Goal: Task Accomplishment & Management: Manage account settings

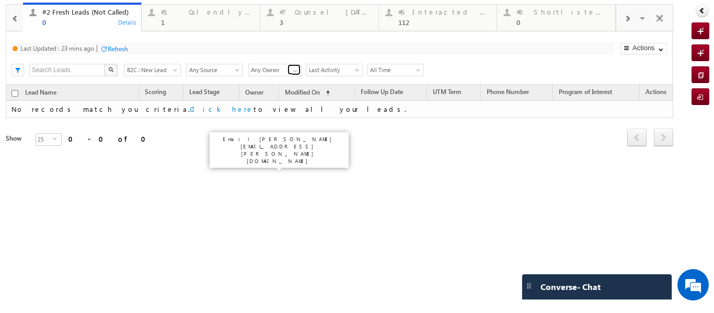
click at [290, 72] on link at bounding box center [294, 69] width 13 height 10
click at [170, 71] on span "B2C : New Lead" at bounding box center [150, 69] width 53 height 9
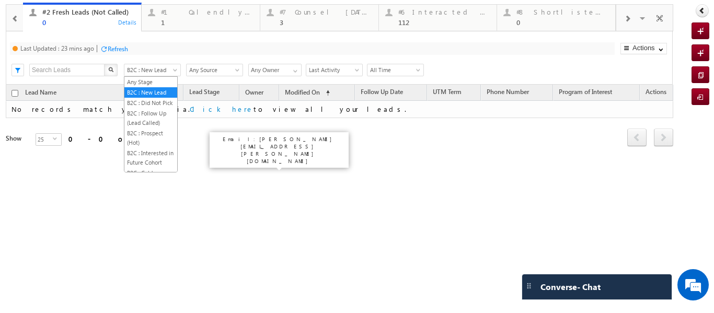
click at [396, 134] on div "Refresh first prev next last 0 - 0 of 0" at bounding box center [340, 133] width 668 height 30
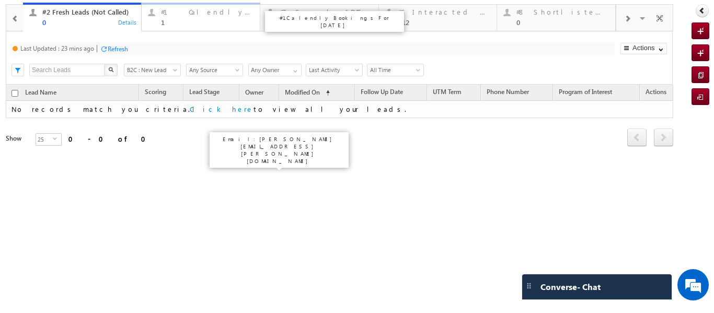
click at [170, 20] on div "1" at bounding box center [207, 22] width 93 height 8
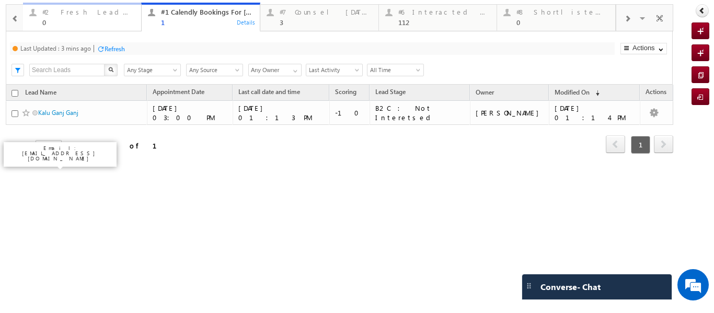
click at [61, 19] on div "0" at bounding box center [88, 22] width 93 height 8
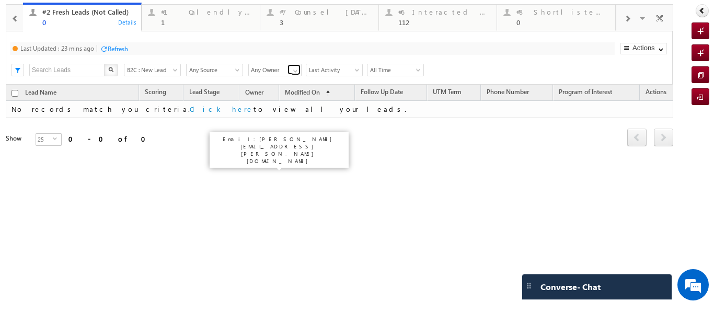
click at [295, 72] on span at bounding box center [295, 71] width 8 height 8
click at [270, 119] on link "[PERSON_NAME]" at bounding box center [275, 125] width 54 height 12
type input "[PERSON_NAME]"
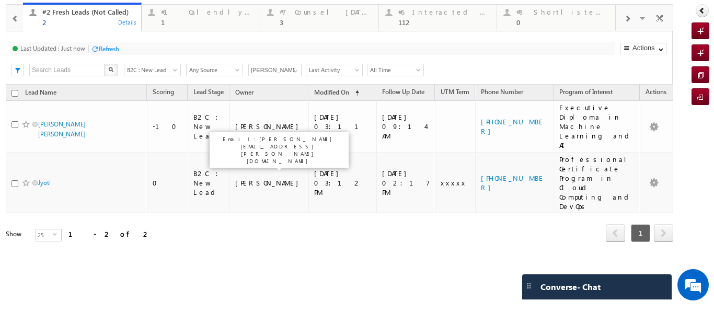
click at [401, 189] on div "Lead Name Scoring Lead Stage Owner Modified On UTM Term" at bounding box center [340, 172] width 668 height 174
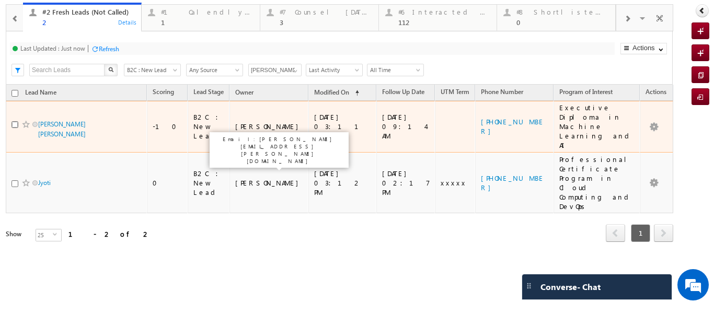
click at [13, 121] on input "checkbox" at bounding box center [15, 124] width 7 height 7
click at [15, 121] on input "checkbox" at bounding box center [15, 124] width 7 height 7
checkbox input "false"
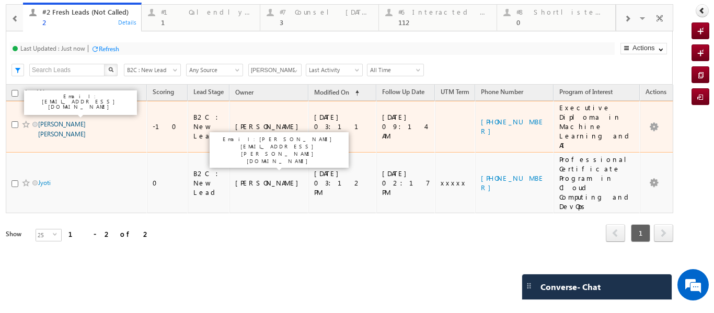
click at [63, 120] on link "Manish baid baid" at bounding box center [62, 129] width 48 height 18
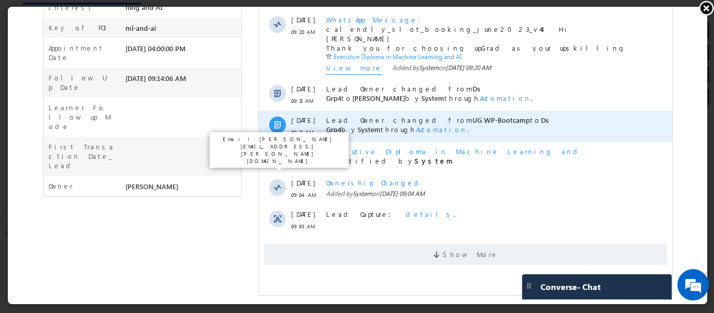
scroll to position [261, 0]
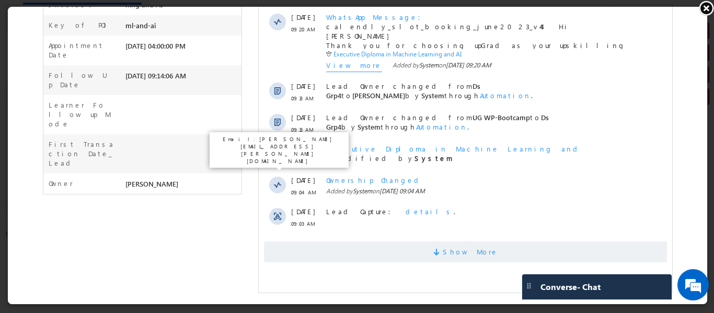
click at [459, 255] on span "Show More" at bounding box center [469, 252] width 55 height 21
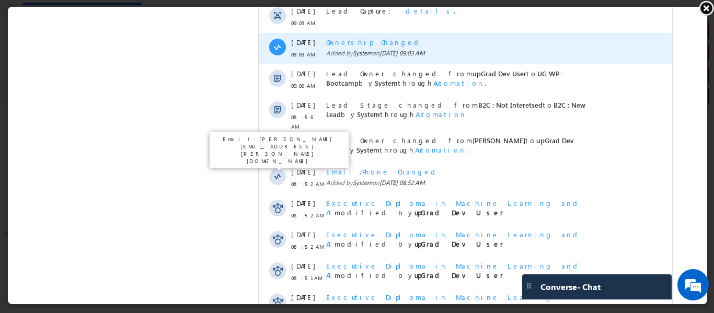
scroll to position [576, 0]
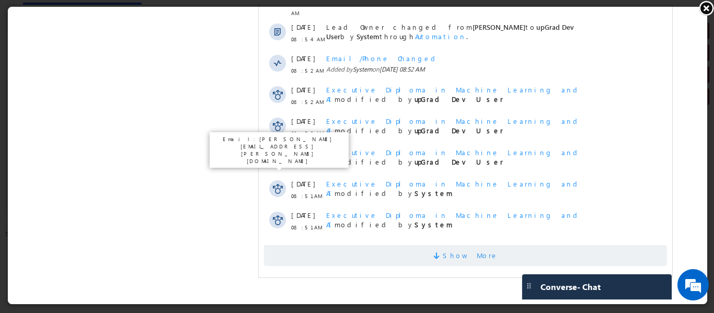
click at [454, 253] on span "Show More" at bounding box center [469, 255] width 55 height 21
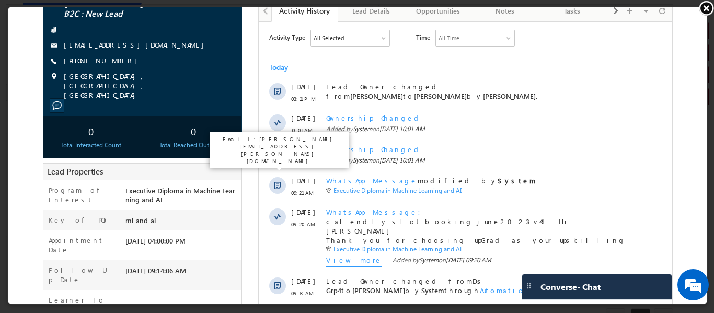
scroll to position [0, 0]
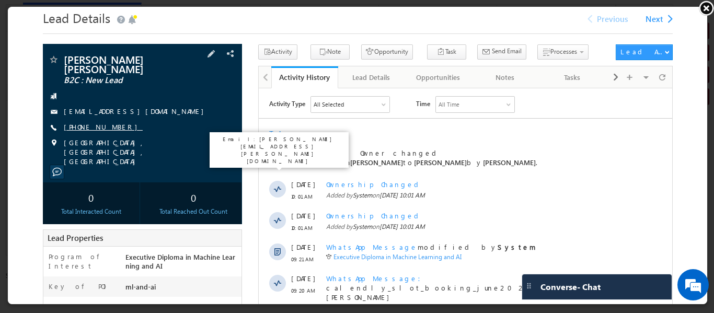
click at [93, 121] on link "+91-9820029654" at bounding box center [102, 125] width 79 height 9
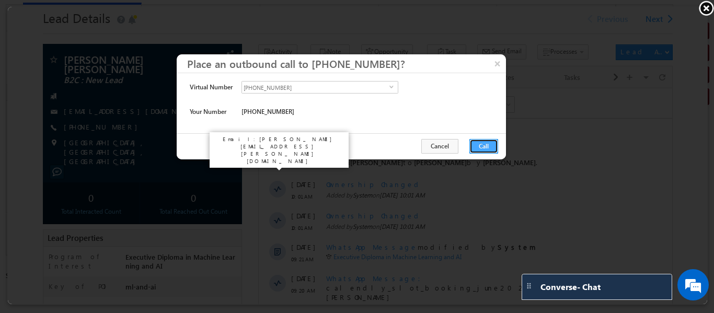
click at [486, 145] on button "Call" at bounding box center [482, 145] width 29 height 15
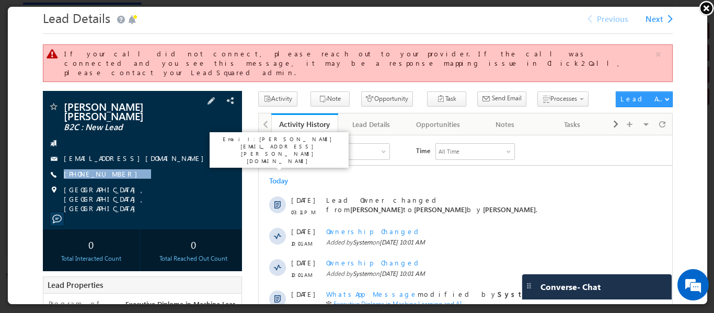
drag, startPoint x: 140, startPoint y: 156, endPoint x: 118, endPoint y: 163, distance: 23.5
click at [118, 163] on div "Manish baid baid B2C : New Lead manisbaid@gmail.com +91-9820029654" at bounding box center [141, 156] width 189 height 112
copy div "+91-9820029654"
click at [140, 102] on span "Manish baid baid" at bounding box center [124, 109] width 123 height 19
click at [84, 168] on link "+91-9820029654" at bounding box center [102, 172] width 79 height 9
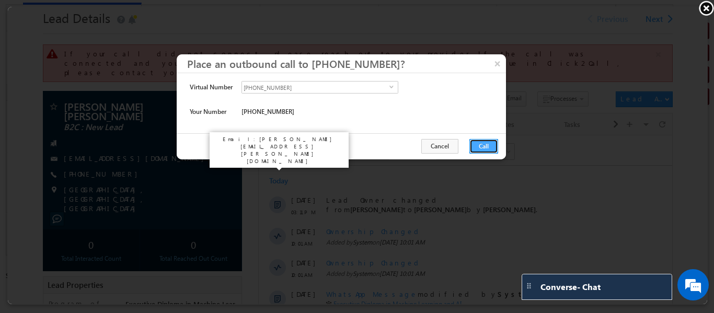
click at [483, 140] on button "Call" at bounding box center [482, 145] width 29 height 15
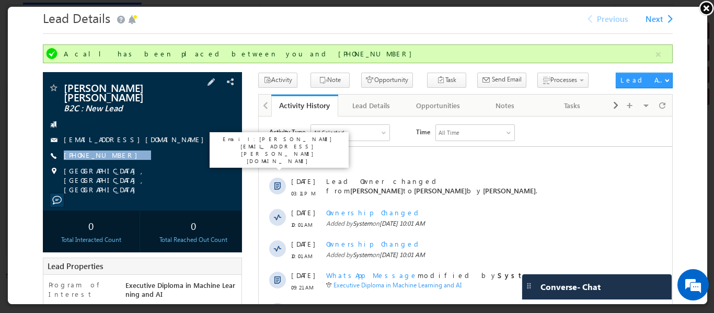
drag, startPoint x: 157, startPoint y: 142, endPoint x: 112, endPoint y: 153, distance: 45.8
click at [112, 153] on div "Manish baid baid B2C : New Lead manisbaid@gmail.com +91-9820029654" at bounding box center [141, 138] width 189 height 112
copy div "+91-9820029654"
click at [146, 139] on div "Manish baid baid B2C : New Lead manisbaid@gmail.com +91-9820029654" at bounding box center [141, 138] width 189 height 112
drag, startPoint x: 138, startPoint y: 139, endPoint x: 114, endPoint y: 154, distance: 27.7
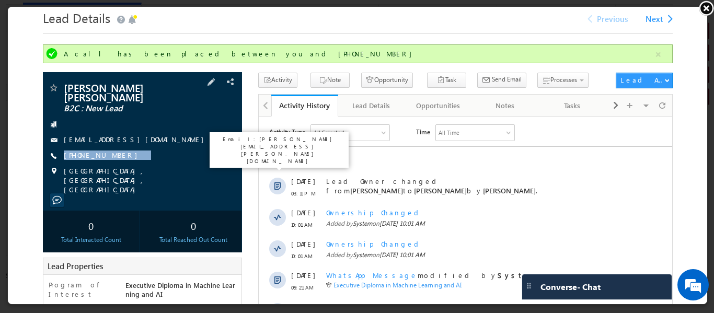
click at [114, 154] on div "Manish baid baid B2C : New Lead manisbaid@gmail.com +91-9820029654" at bounding box center [141, 138] width 189 height 112
copy div "+91-9820029654"
click at [658, 108] on span at bounding box center [661, 104] width 6 height 18
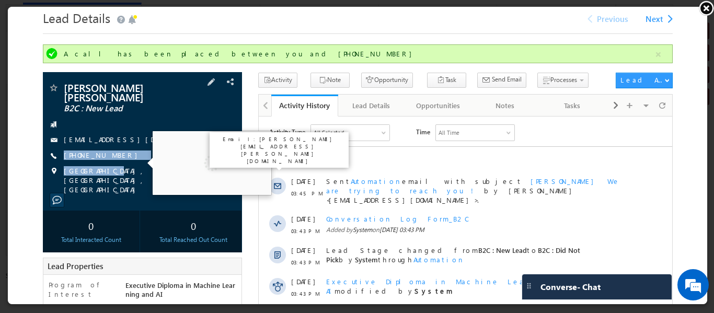
drag, startPoint x: 141, startPoint y: 147, endPoint x: 109, endPoint y: 164, distance: 35.8
click at [109, 164] on div "Manish baid baid B2C : New Lead manisbaid@gmail.com +91-9820029654" at bounding box center [141, 138] width 189 height 112
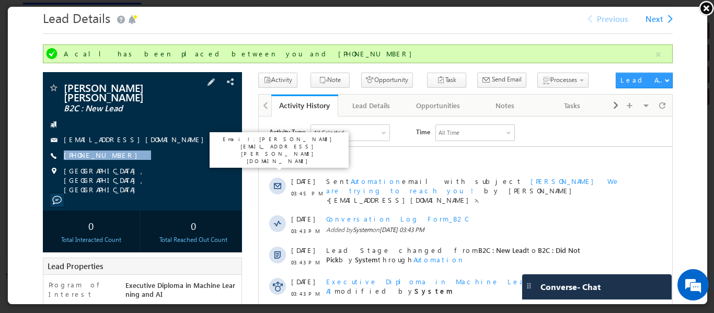
drag, startPoint x: 133, startPoint y: 148, endPoint x: 114, endPoint y: 154, distance: 20.0
click at [114, 154] on div "Manish baid baid B2C : New Lead manisbaid@gmail.com +91-9820029654" at bounding box center [141, 138] width 189 height 112
copy div "+91-9820029654"
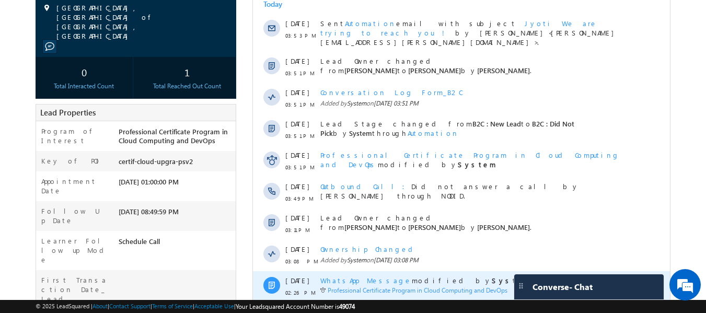
scroll to position [296, 0]
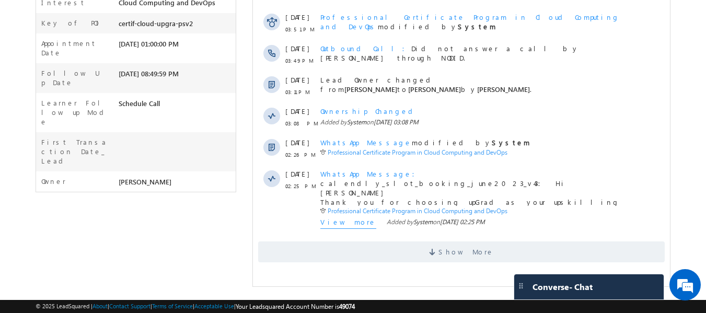
click at [502, 261] on html "Activity Type All Selected Select All Sales Activities 1 Sales Activity Opportu…" at bounding box center [461, 46] width 417 height 450
click at [422, 249] on span "Show More" at bounding box center [461, 252] width 407 height 21
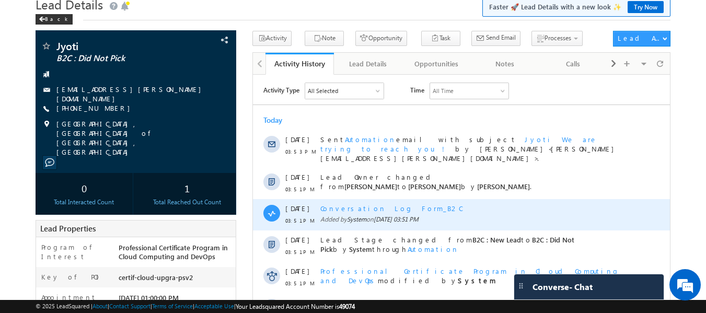
scroll to position [0, 0]
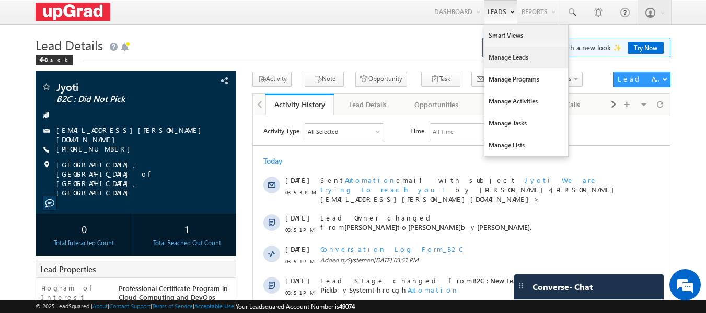
click at [513, 55] on link "Manage Leads" at bounding box center [527, 58] width 84 height 22
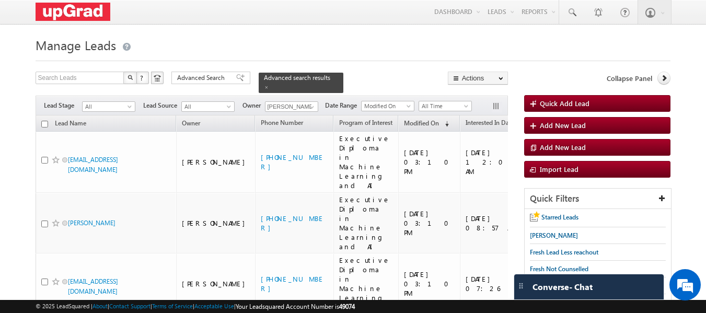
click at [45, 121] on input "checkbox" at bounding box center [44, 124] width 7 height 7
checkbox input "true"
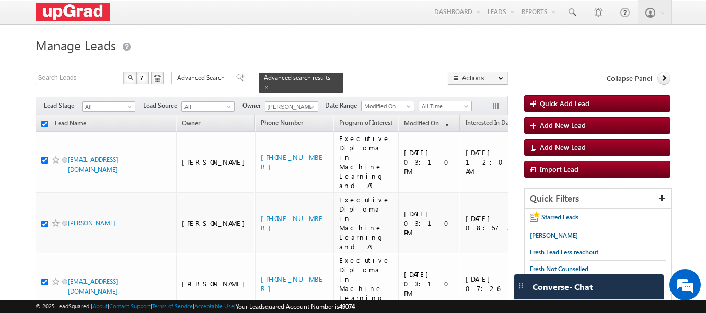
checkbox input "true"
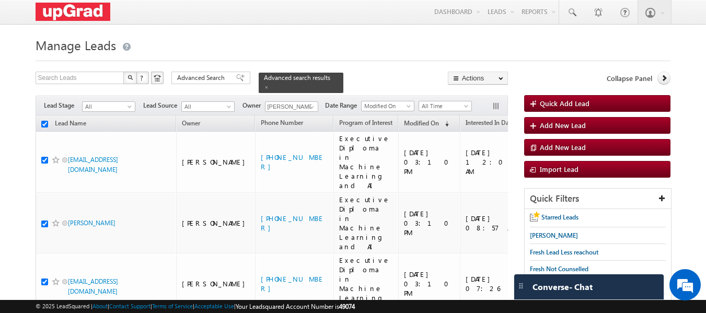
checkbox input "true"
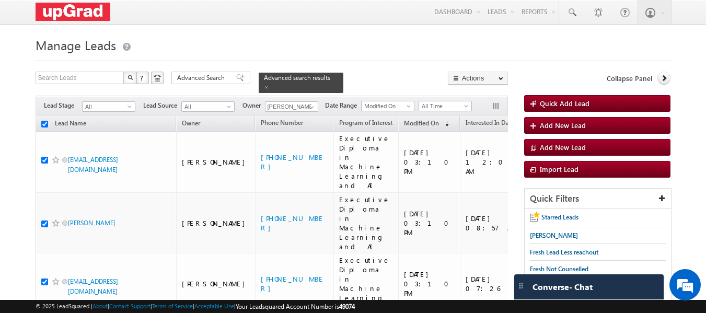
checkbox input "true"
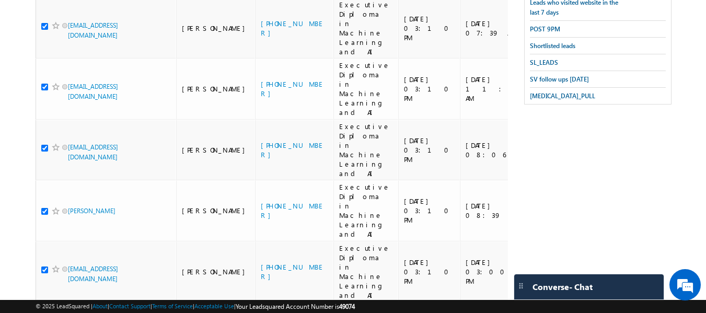
scroll to position [399, 0]
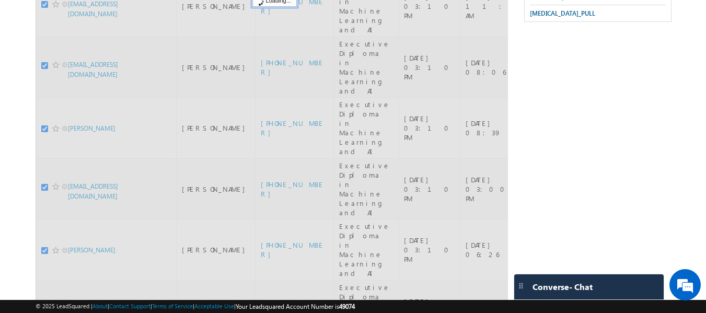
checkbox input "false"
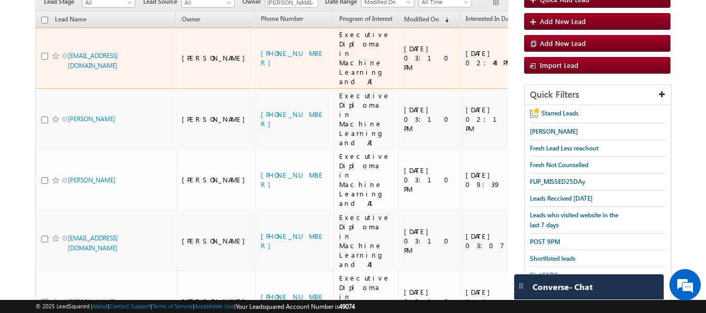
scroll to position [105, 0]
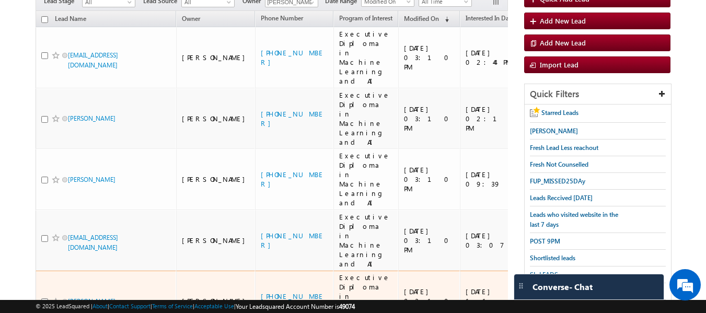
click at [49, 296] on div at bounding box center [57, 301] width 32 height 10
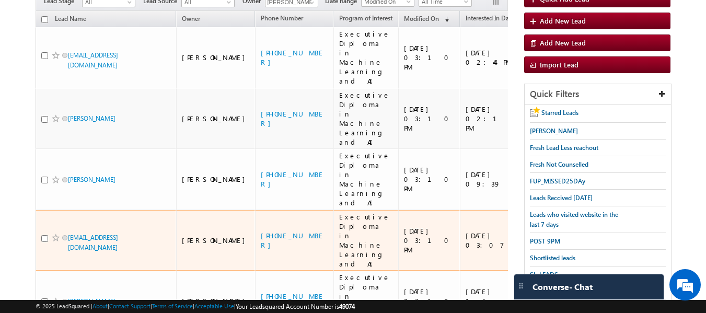
click at [46, 233] on div "ab9987899301@ugnoemail.com" at bounding box center [106, 243] width 131 height 20
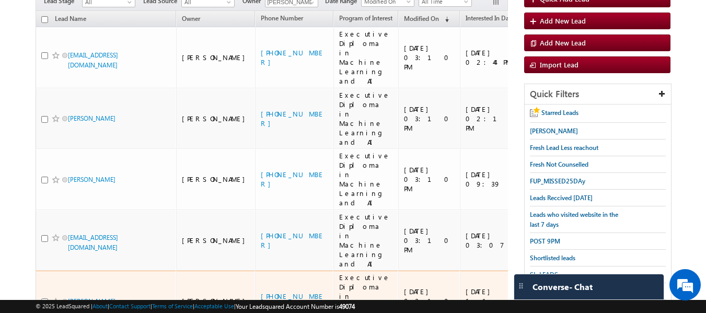
click at [44, 299] on input "checkbox" at bounding box center [44, 302] width 7 height 7
checkbox input "true"
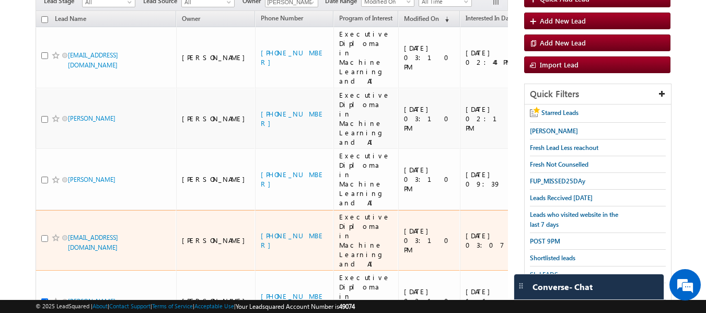
click at [48, 235] on input "checkbox" at bounding box center [44, 238] width 7 height 7
checkbox input "true"
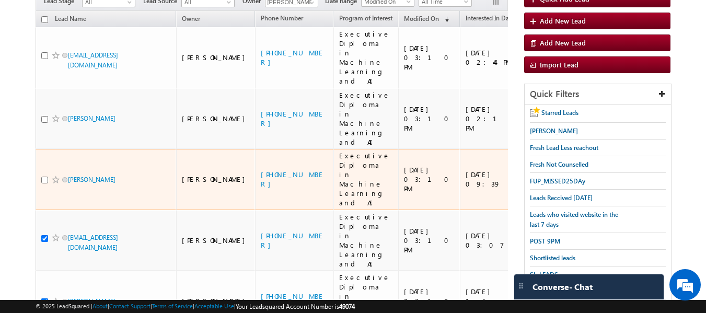
click at [44, 177] on input "checkbox" at bounding box center [44, 180] width 7 height 7
checkbox input "true"
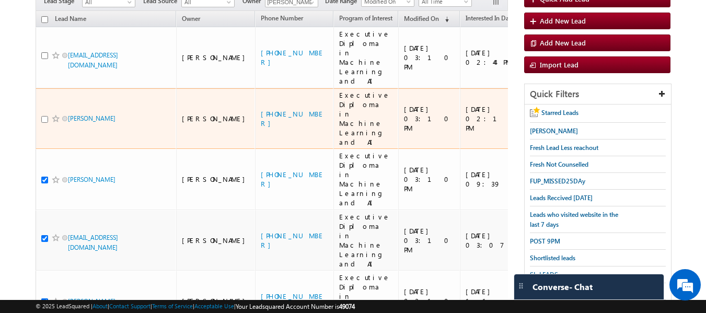
click at [45, 116] on input "checkbox" at bounding box center [44, 119] width 7 height 7
checkbox input "true"
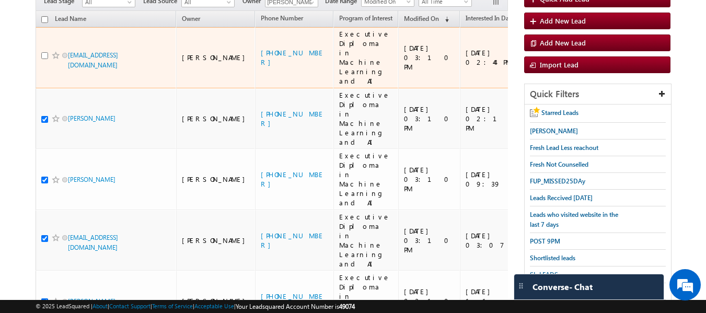
click at [44, 52] on input "checkbox" at bounding box center [44, 55] width 7 height 7
checkbox input "true"
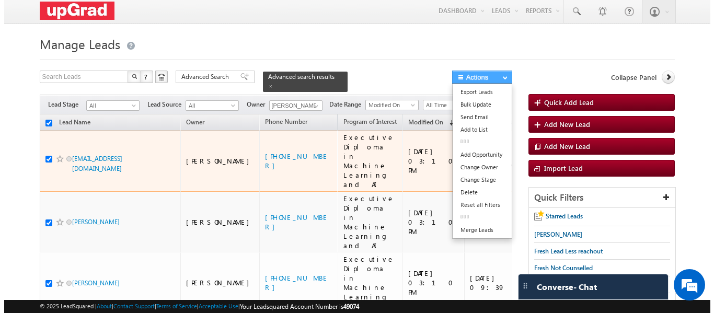
scroll to position [0, 0]
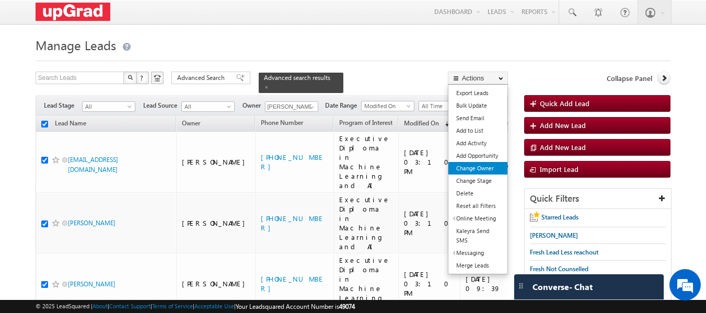
click at [482, 164] on link "Change Owner" at bounding box center [478, 168] width 59 height 13
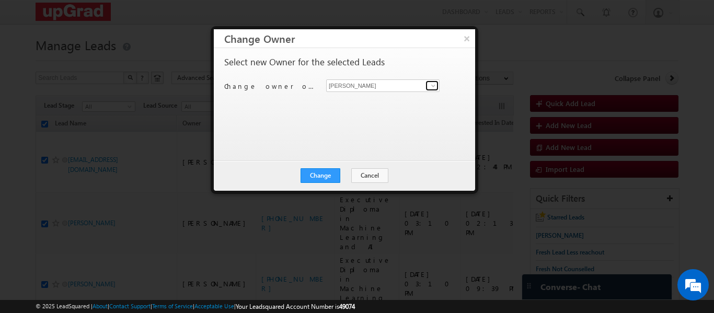
click at [431, 86] on span at bounding box center [433, 86] width 8 height 8
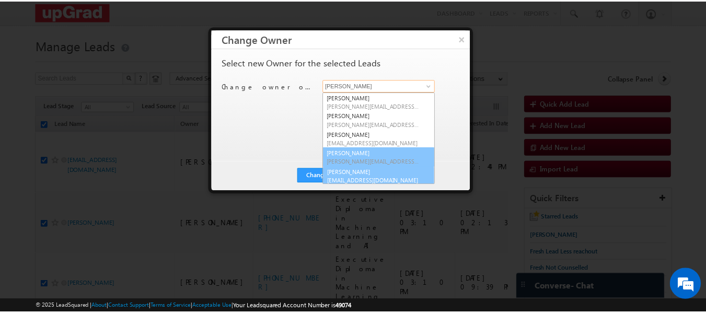
scroll to position [3, 0]
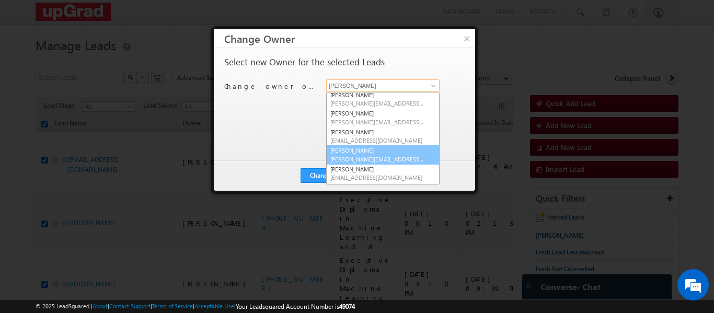
click at [371, 146] on link "Smrita Panday smrita.panday@upgrad.com" at bounding box center [382, 155] width 113 height 20
type input "Smrita Panday"
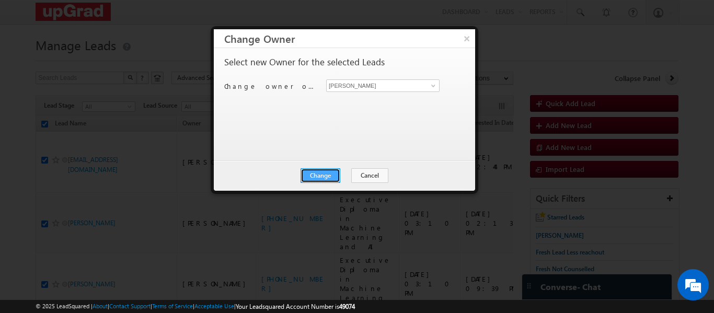
click at [318, 176] on button "Change" at bounding box center [321, 175] width 40 height 15
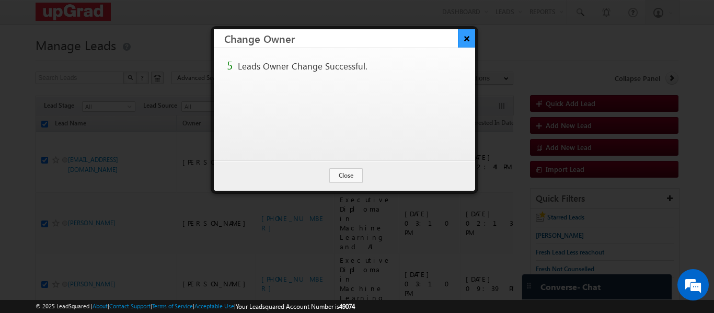
click at [462, 40] on button "×" at bounding box center [466, 38] width 17 height 18
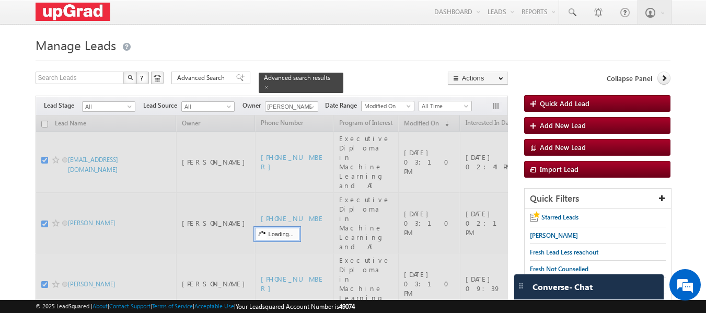
checkbox input "false"
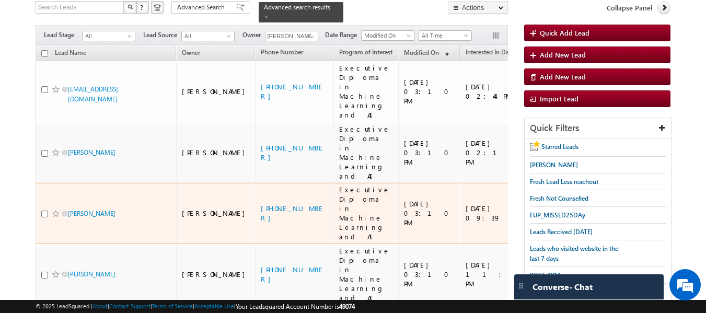
scroll to position [139, 0]
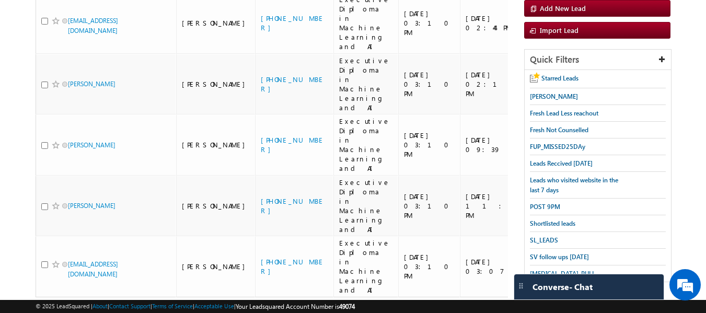
click at [452, 308] on link "1" at bounding box center [454, 317] width 19 height 18
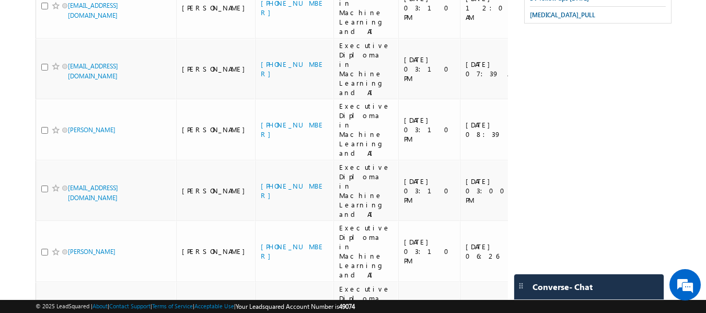
scroll to position [399, 0]
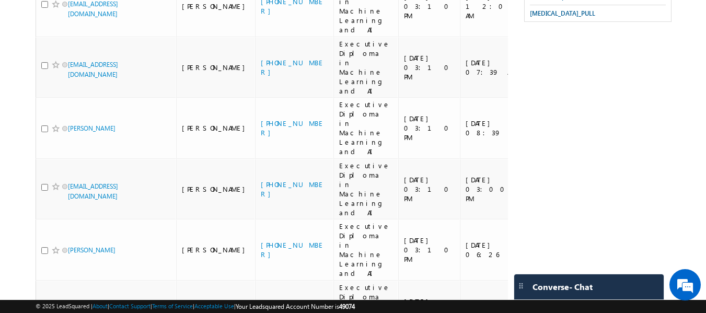
checkbox input "true"
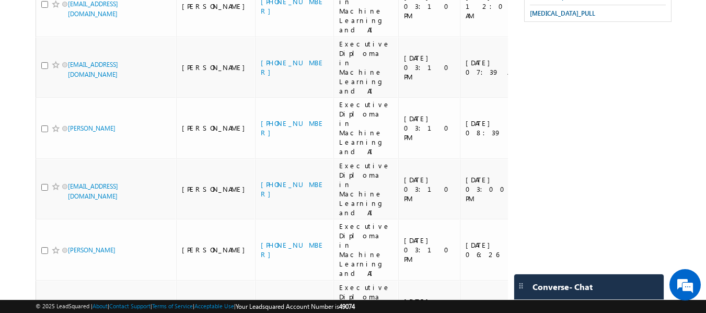
checkbox input "true"
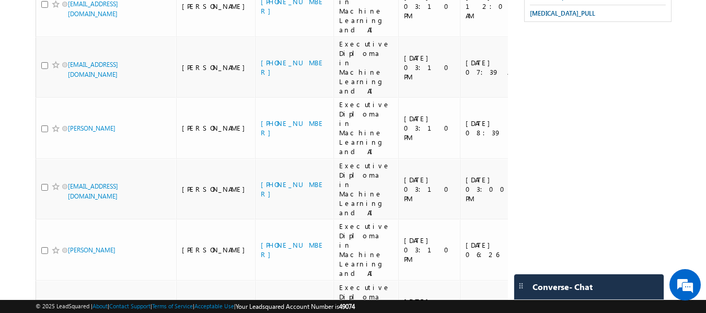
checkbox input "true"
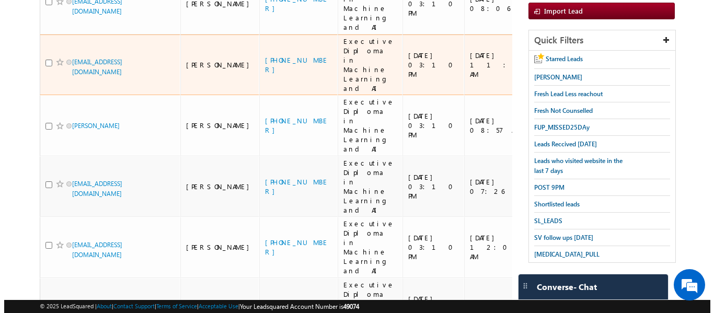
scroll to position [33, 0]
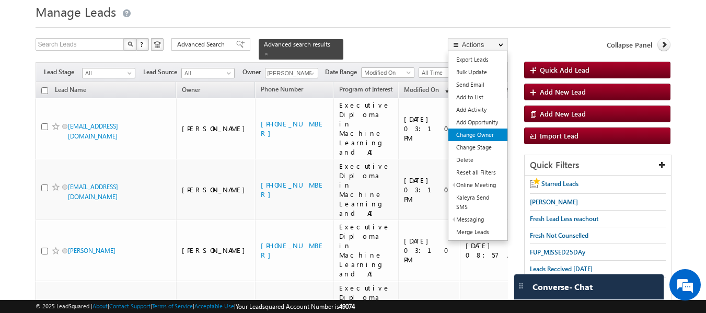
click at [489, 138] on link "Change Owner" at bounding box center [478, 135] width 59 height 13
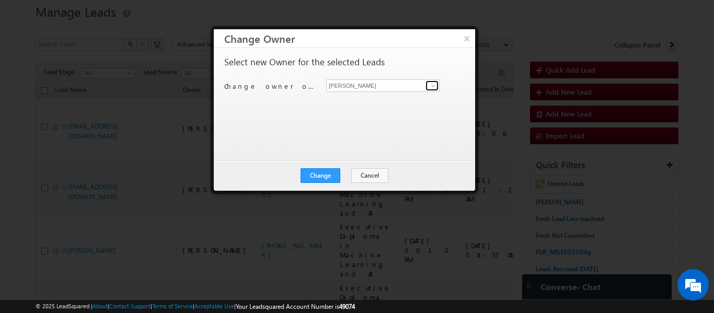
click at [427, 87] on link at bounding box center [432, 86] width 13 height 10
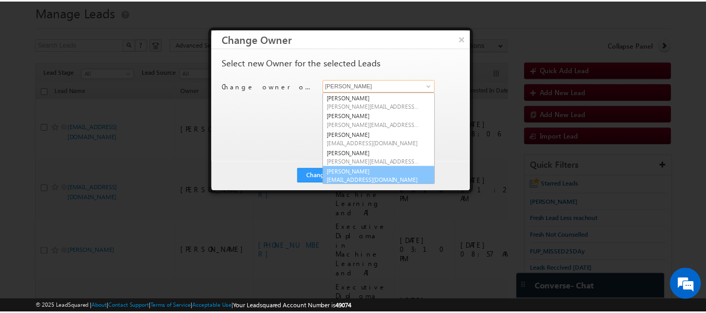
scroll to position [3, 0]
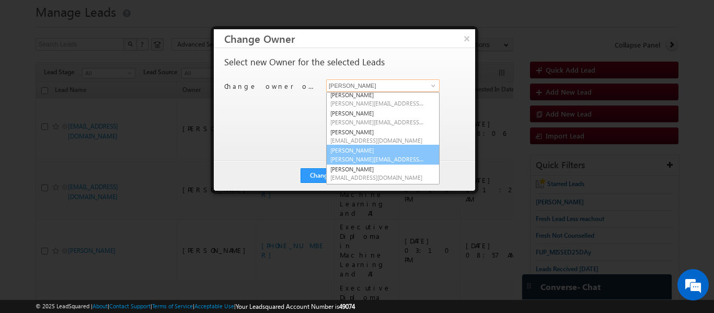
click at [362, 150] on link "Smrita Panday smrita.panday@upgrad.com" at bounding box center [382, 155] width 113 height 20
type input "[PERSON_NAME]"
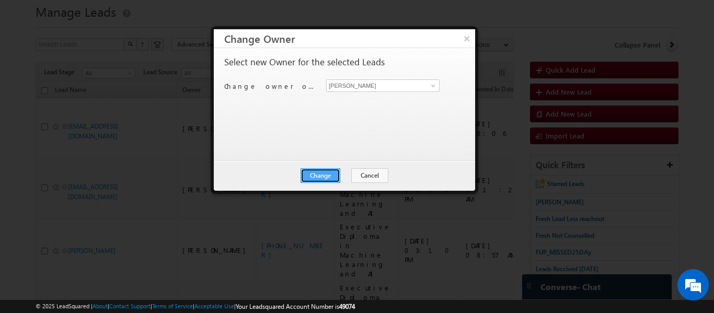
click at [315, 170] on button "Change" at bounding box center [321, 175] width 40 height 15
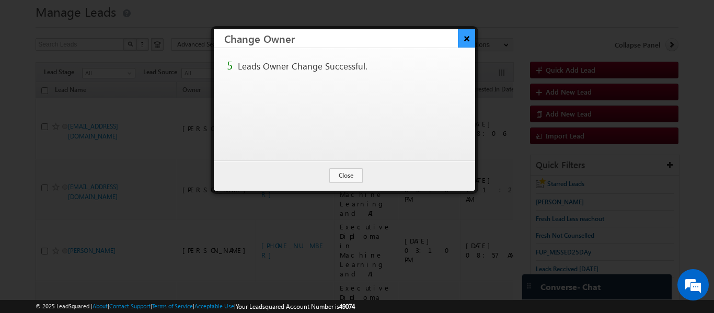
click at [465, 38] on button "×" at bounding box center [466, 38] width 17 height 18
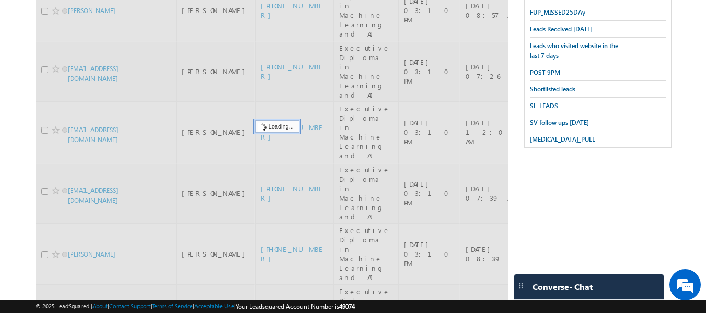
scroll to position [0, 0]
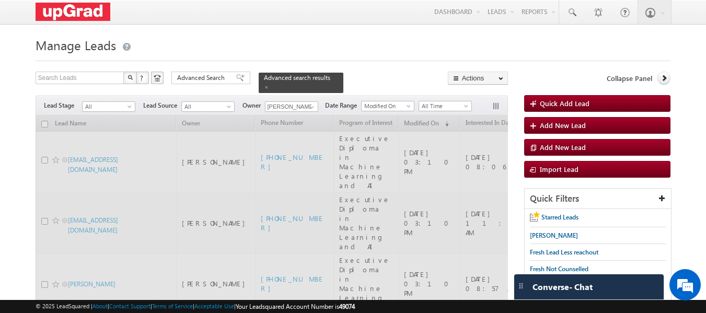
click at [269, 85] on span at bounding box center [266, 87] width 5 height 5
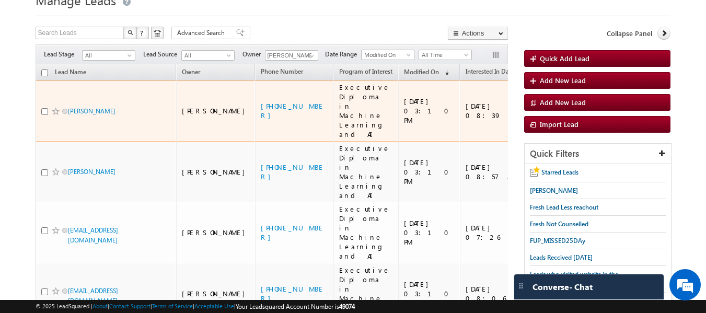
scroll to position [236, 0]
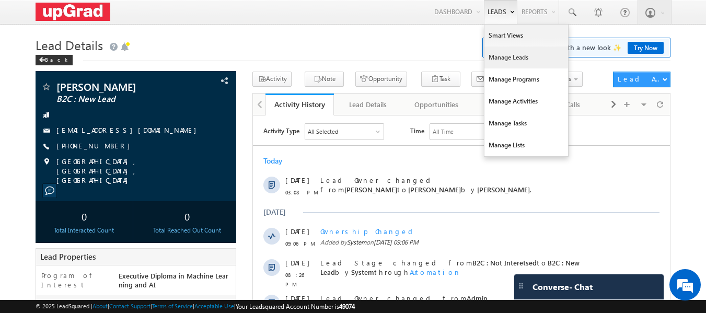
click at [501, 58] on link "Manage Leads" at bounding box center [527, 58] width 84 height 22
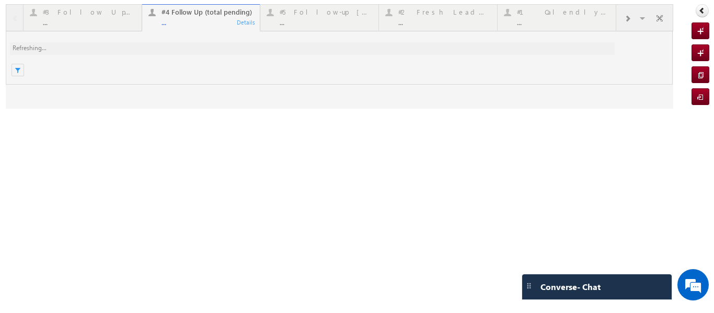
click at [185, 25] on div at bounding box center [340, 56] width 668 height 105
click at [176, 22] on div at bounding box center [340, 56] width 668 height 105
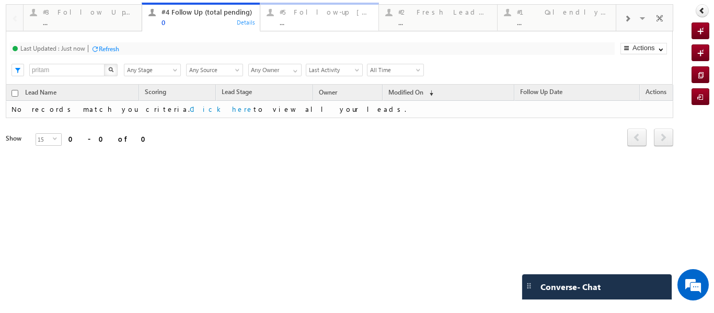
click at [286, 12] on div "#5 Follow-up [ 0 Interacted ]" at bounding box center [326, 12] width 93 height 8
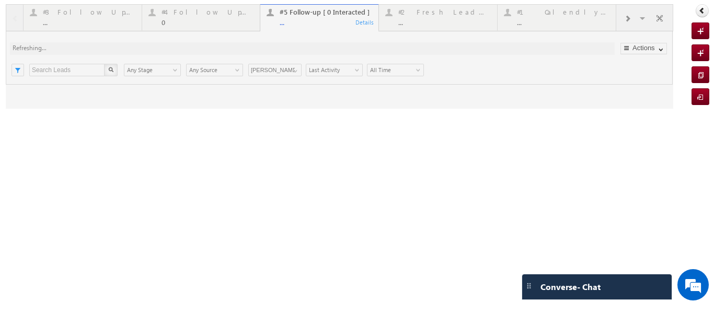
click at [320, 13] on div at bounding box center [340, 56] width 668 height 105
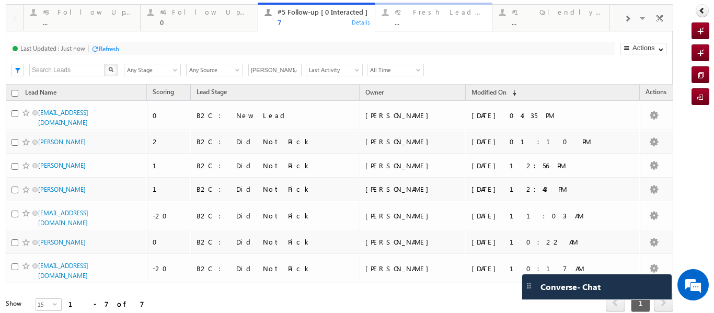
click at [421, 10] on div "#2 Fresh Leads (Not Called)" at bounding box center [440, 12] width 91 height 8
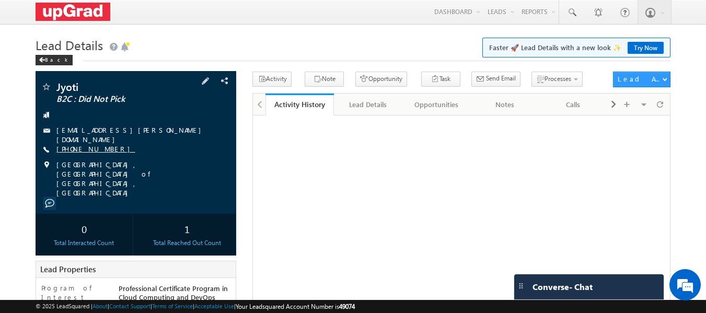
click at [81, 144] on link "[PHONE_NUMBER]" at bounding box center [95, 148] width 79 height 9
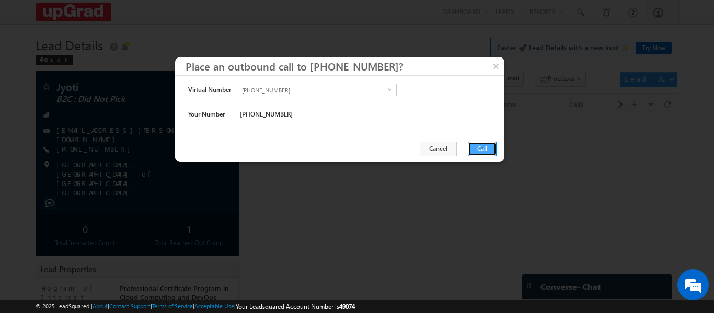
click at [471, 148] on button "Call" at bounding box center [482, 149] width 29 height 15
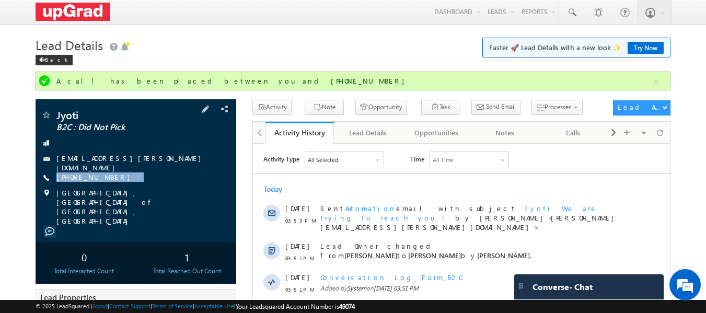
drag, startPoint x: 124, startPoint y: 176, endPoint x: 108, endPoint y: 183, distance: 17.6
click at [108, 183] on div "Jyoti B2C : Did Not Pick [EMAIL_ADDRESS][PERSON_NAME][DOMAIN_NAME] [PHONE_NUMBE…" at bounding box center [136, 168] width 191 height 116
click at [131, 173] on div "[PHONE_NUMBER]" at bounding box center [136, 178] width 191 height 10
drag, startPoint x: 124, startPoint y: 173, endPoint x: 104, endPoint y: 178, distance: 21.6
click at [104, 178] on div "[PHONE_NUMBER]" at bounding box center [136, 178] width 191 height 10
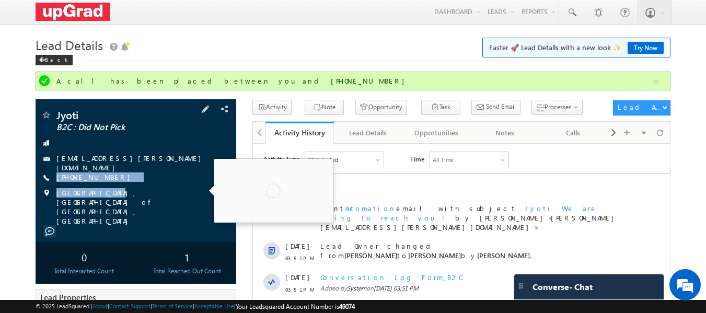
drag, startPoint x: 124, startPoint y: 178, endPoint x: 109, endPoint y: 187, distance: 18.3
click at [109, 187] on div "Jyoti B2C : Did Not Pick [EMAIL_ADDRESS][PERSON_NAME][DOMAIN_NAME] [PHONE_NUMBE…" at bounding box center [136, 168] width 191 height 116
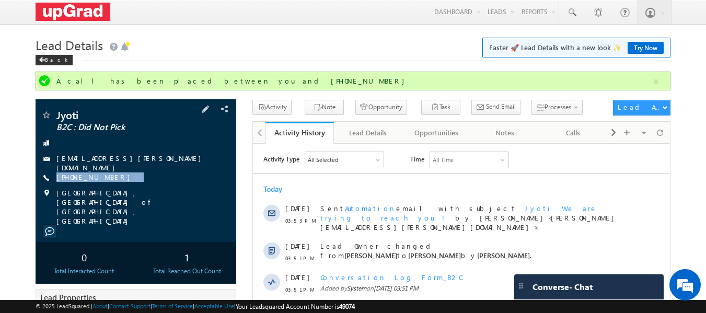
drag, startPoint x: 117, startPoint y: 178, endPoint x: 105, endPoint y: 181, distance: 12.1
click at [105, 181] on div "Jyoti B2C : Did Not Pick [EMAIL_ADDRESS][PERSON_NAME][DOMAIN_NAME] [PHONE_NUMBE…" at bounding box center [136, 168] width 191 height 116
copy div "[PHONE_NUMBER]"
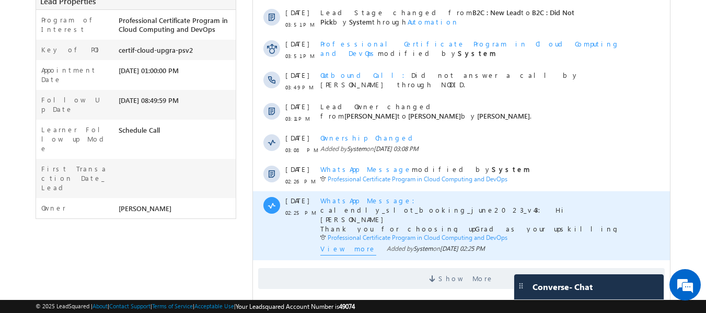
scroll to position [324, 0]
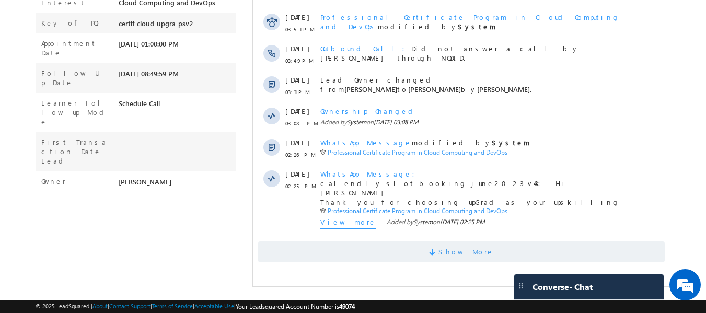
drag, startPoint x: 472, startPoint y: 248, endPoint x: 464, endPoint y: 248, distance: 7.3
click at [470, 248] on span "Show More" at bounding box center [466, 252] width 55 height 21
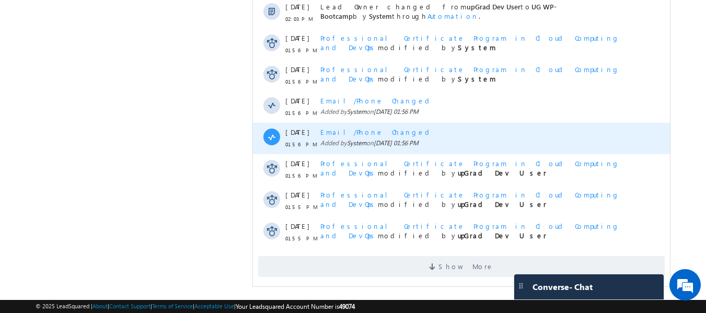
scroll to position [623, 0]
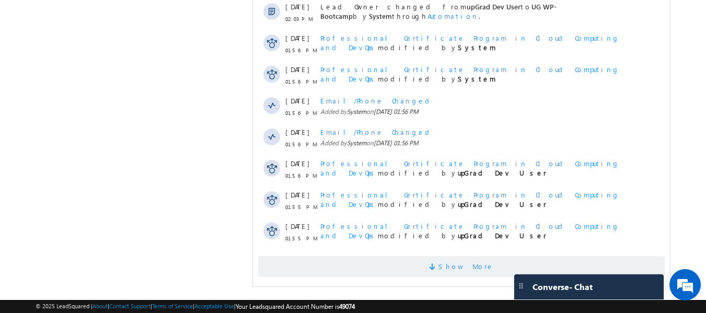
click at [488, 256] on span "Show More" at bounding box center [461, 266] width 407 height 21
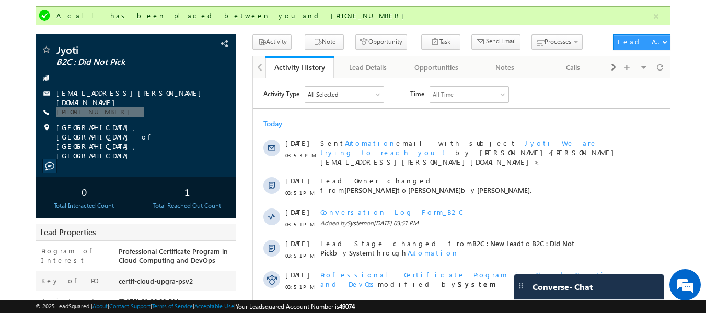
scroll to position [0, 0]
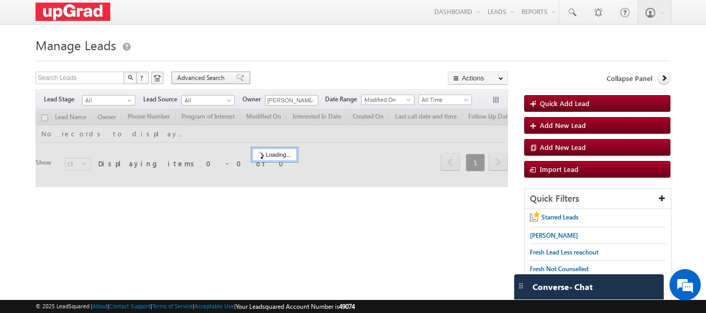
click at [210, 77] on span "Advanced Search" at bounding box center [202, 77] width 51 height 9
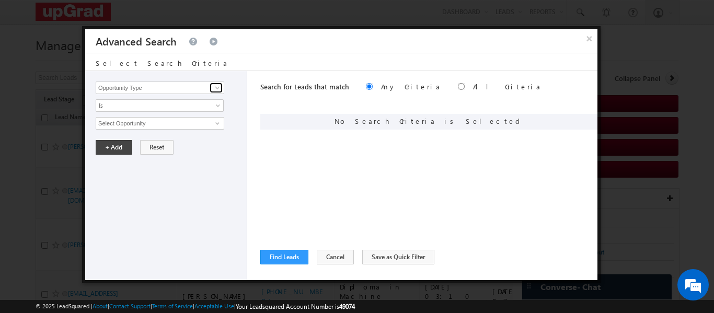
click at [211, 87] on link at bounding box center [216, 88] width 13 height 10
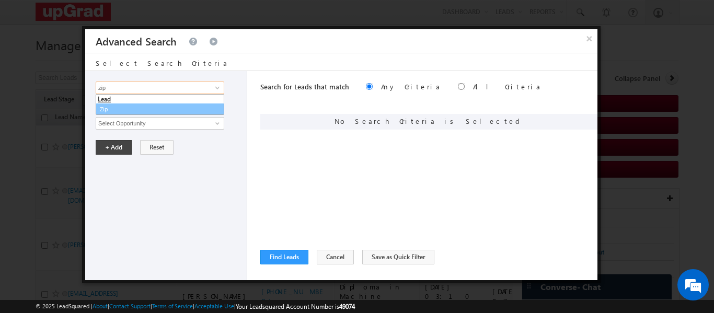
click at [138, 104] on link "Zip" at bounding box center [160, 110] width 129 height 12
type input "Zip"
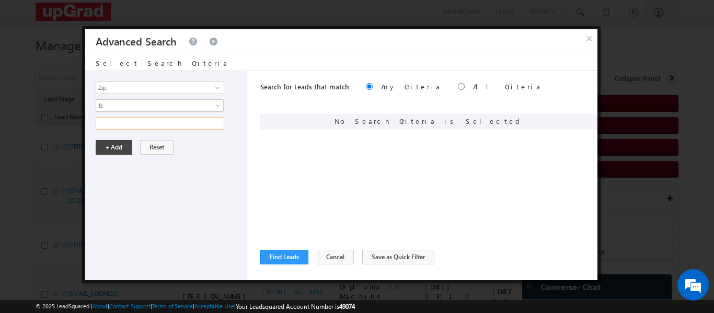
click at [140, 125] on input "text" at bounding box center [160, 123] width 129 height 13
paste input "Prabhakar-700145L"
click at [98, 119] on input "Prabhakar-700145L" at bounding box center [160, 123] width 129 height 13
type input "Prabhakar-700145L"
click at [409, 85] on div "Search for Leads that match Any Criteria All Criteria Note that the current tri…" at bounding box center [428, 87] width 337 height 33
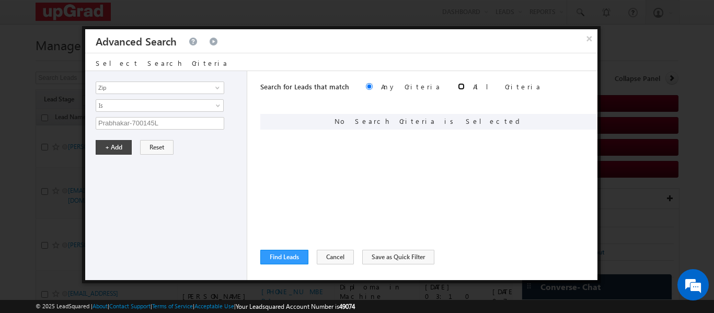
click at [458, 85] on input "radio" at bounding box center [461, 86] width 7 height 7
radio input "true"
click at [113, 145] on button "+ Add" at bounding box center [114, 147] width 36 height 15
click at [273, 256] on button "Find Leads" at bounding box center [284, 257] width 48 height 15
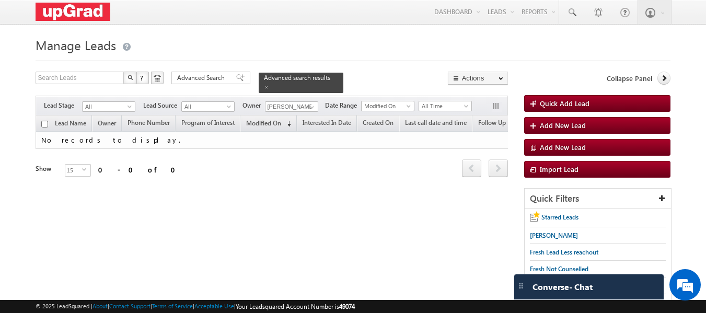
click at [269, 85] on span at bounding box center [266, 87] width 5 height 5
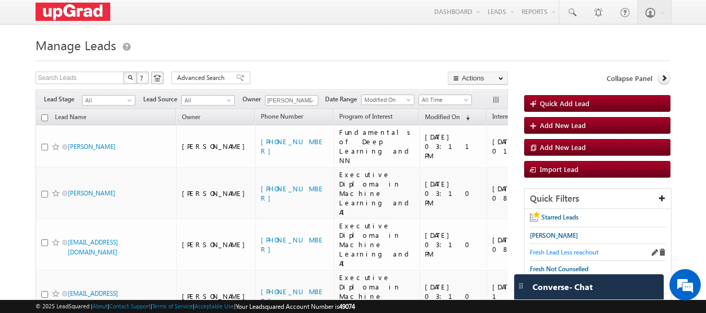
click at [564, 249] on span "Fresh Lead Less reachout" at bounding box center [564, 252] width 68 height 8
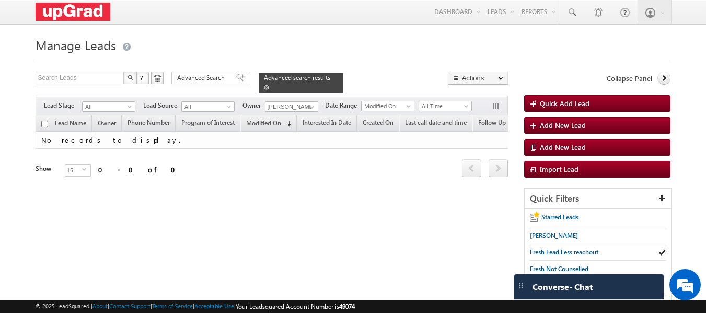
click at [269, 85] on span at bounding box center [266, 87] width 5 height 5
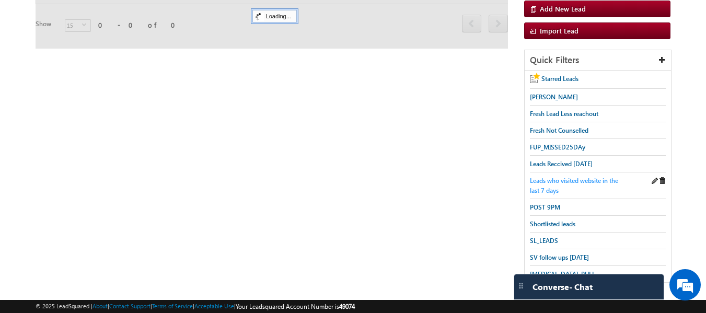
scroll to position [139, 0]
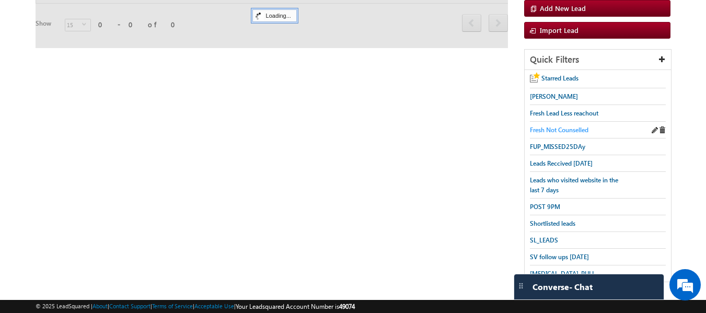
click at [563, 127] on span "Fresh Not Counselled" at bounding box center [559, 130] width 59 height 8
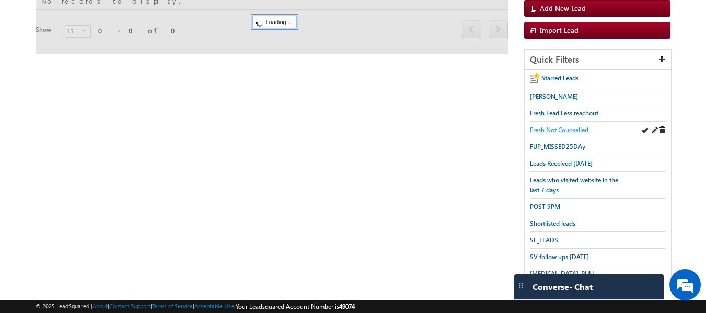
click at [568, 126] on span "Fresh Not Counselled" at bounding box center [559, 130] width 59 height 8
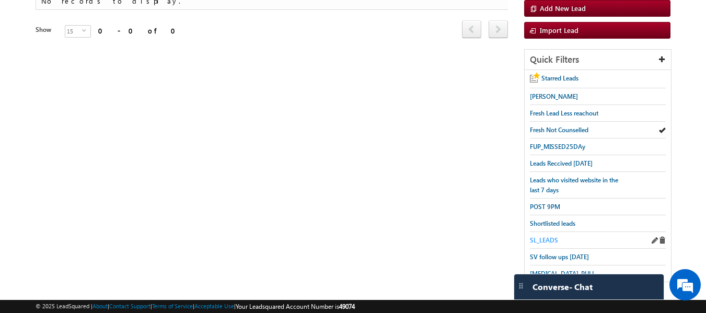
click at [543, 236] on span "SL_LEADS" at bounding box center [544, 240] width 28 height 8
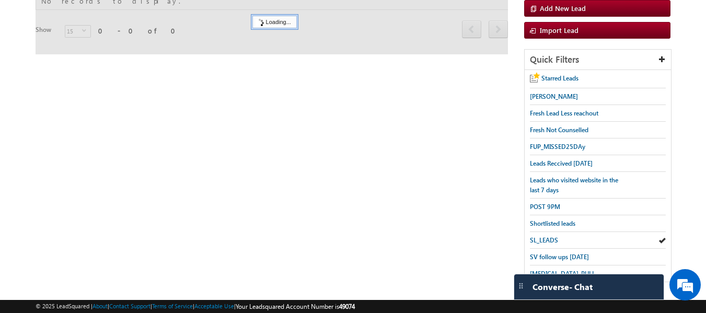
drag, startPoint x: 539, startPoint y: 234, endPoint x: 525, endPoint y: 235, distance: 13.2
click at [537, 236] on span "SL_LEADS" at bounding box center [544, 240] width 28 height 8
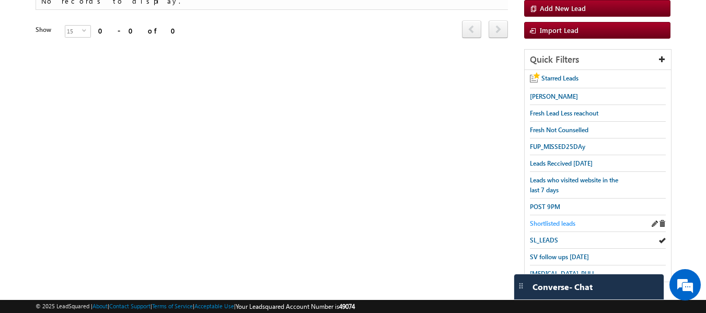
click at [543, 220] on span "Shortlisted leads" at bounding box center [552, 224] width 45 height 8
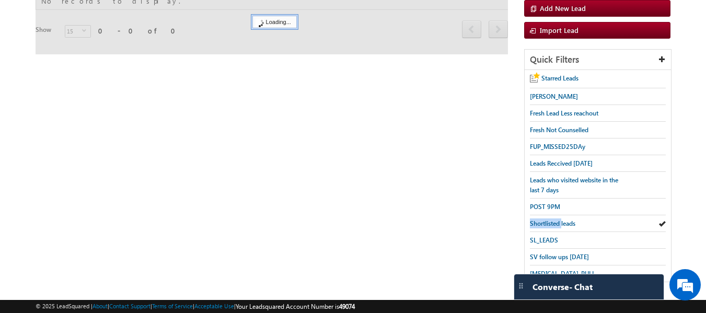
click at [543, 220] on span "Shortlisted leads" at bounding box center [552, 224] width 45 height 8
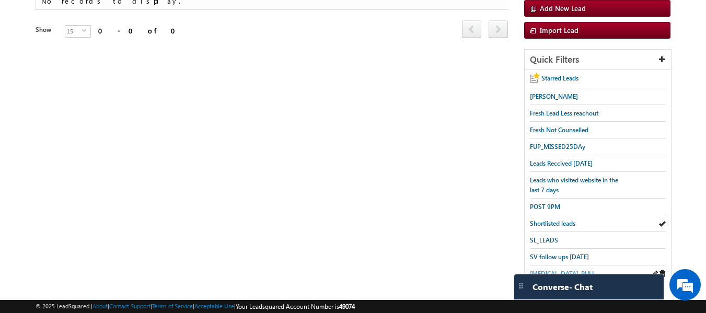
click at [545, 270] on span "T3_PULL" at bounding box center [562, 274] width 65 height 8
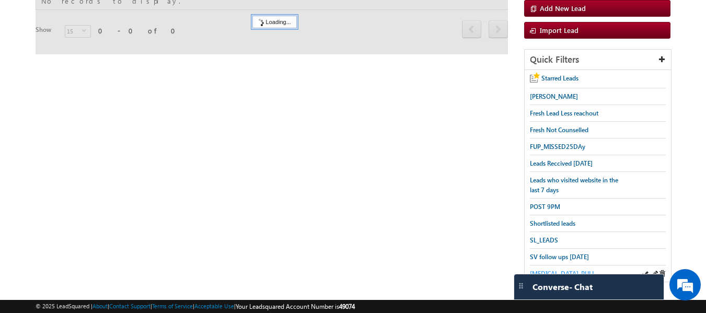
click at [546, 270] on span "T3_PULL" at bounding box center [562, 274] width 65 height 8
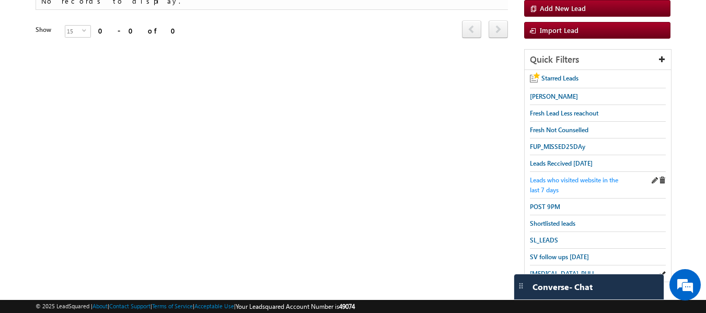
click at [559, 177] on span "Leads who visited website in the last 7 days" at bounding box center [574, 185] width 88 height 18
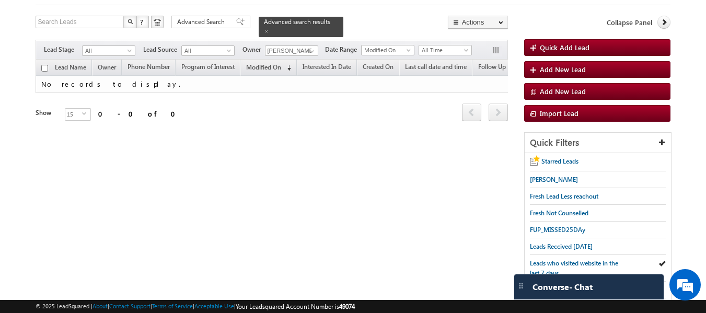
scroll to position [0, 0]
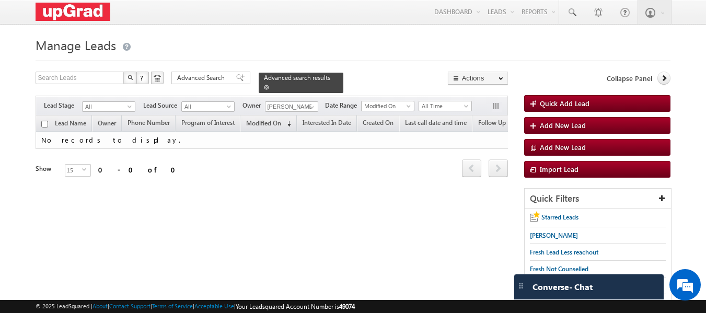
click at [269, 83] on link at bounding box center [266, 87] width 5 height 9
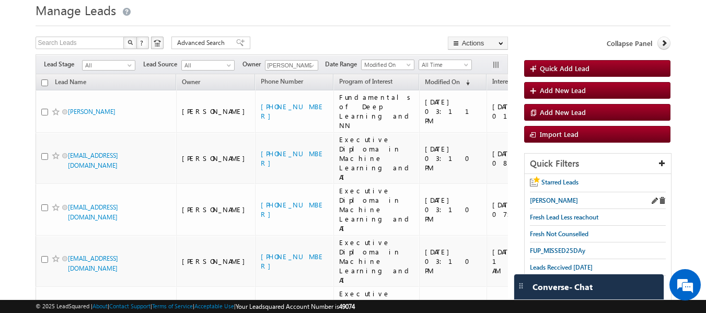
scroll to position [52, 0]
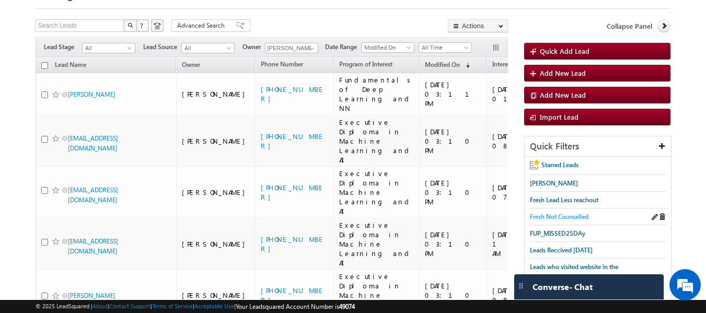
click at [573, 213] on span "Fresh Not Counselled" at bounding box center [559, 217] width 59 height 8
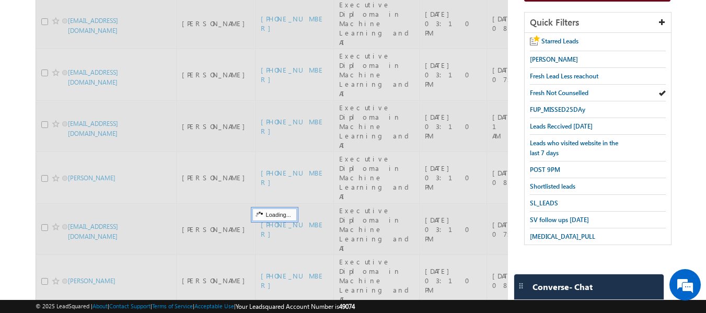
scroll to position [382, 0]
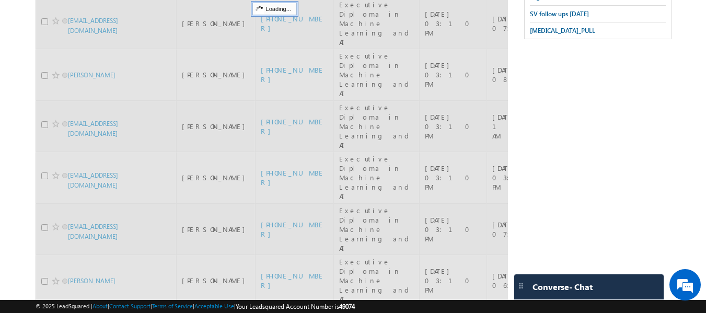
click at [271, 182] on div at bounding box center [272, 112] width 473 height 758
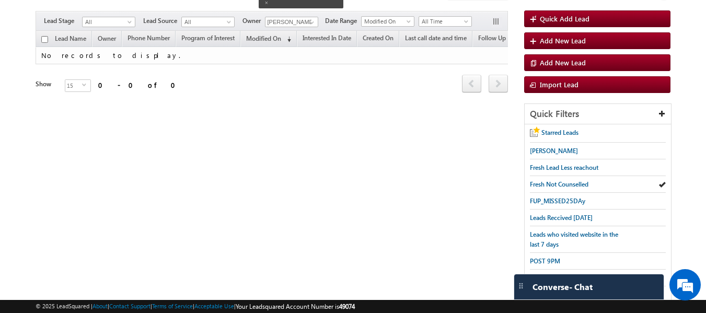
scroll to position [0, 0]
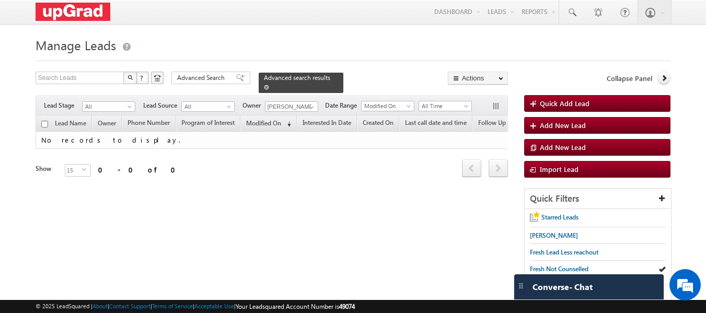
click at [269, 85] on span at bounding box center [266, 87] width 5 height 5
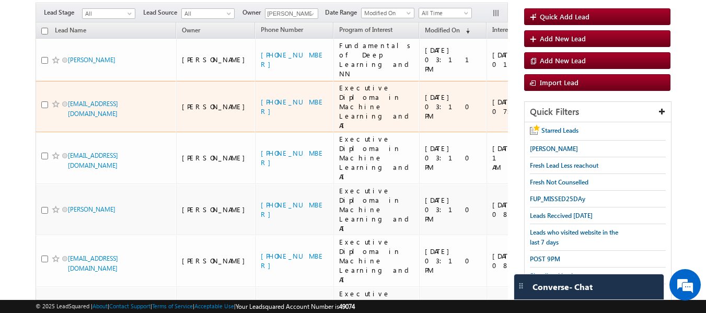
scroll to position [68, 0]
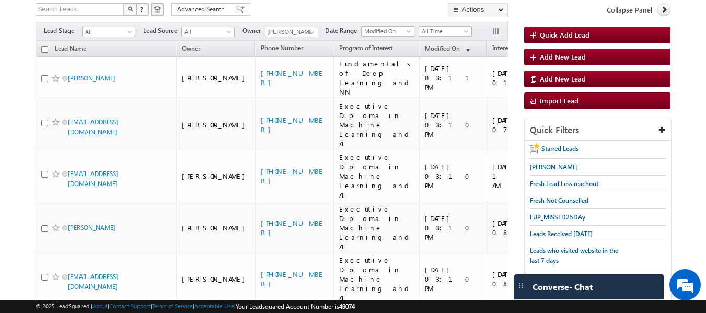
click at [43, 52] on input "checkbox" at bounding box center [44, 49] width 7 height 7
checkbox input "true"
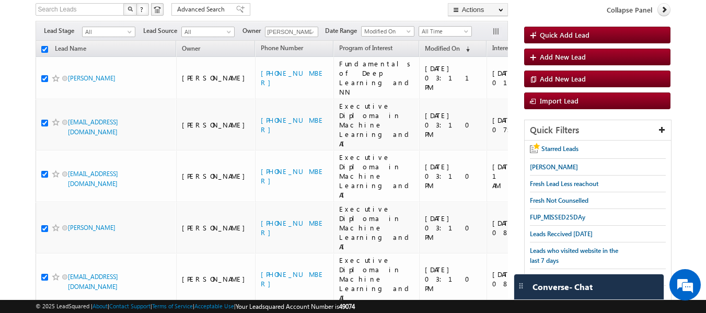
checkbox input "true"
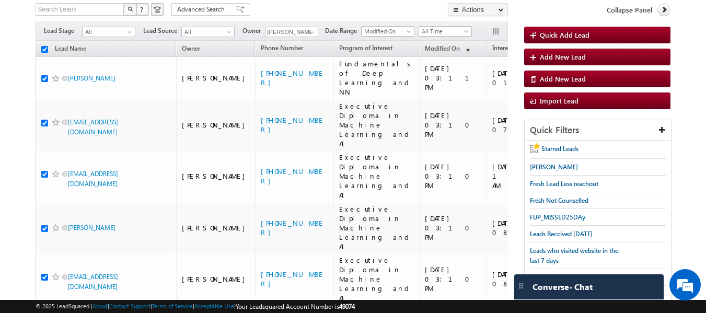
checkbox input "true"
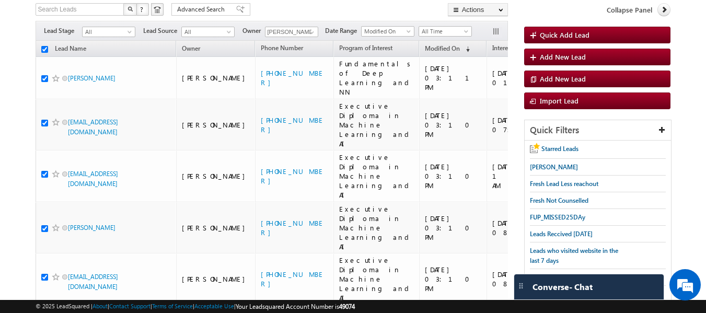
checkbox input "true"
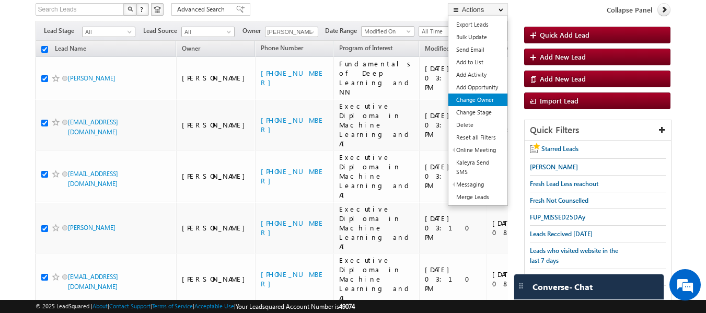
click at [475, 99] on link "Change Owner" at bounding box center [478, 100] width 59 height 13
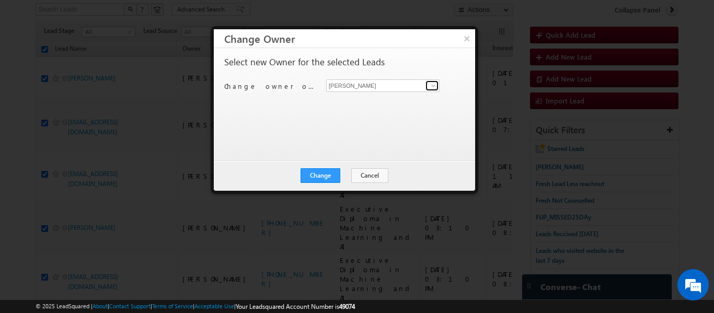
click at [434, 85] on span at bounding box center [433, 86] width 8 height 8
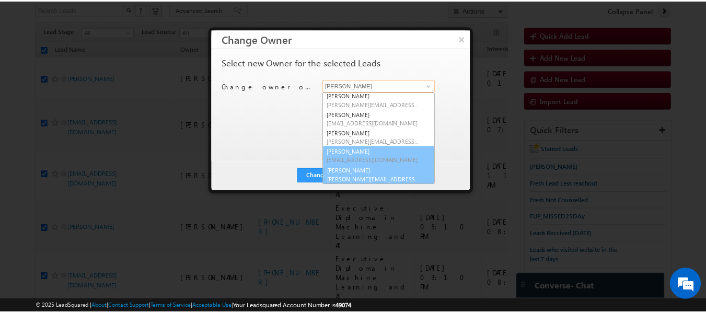
scroll to position [20, 0]
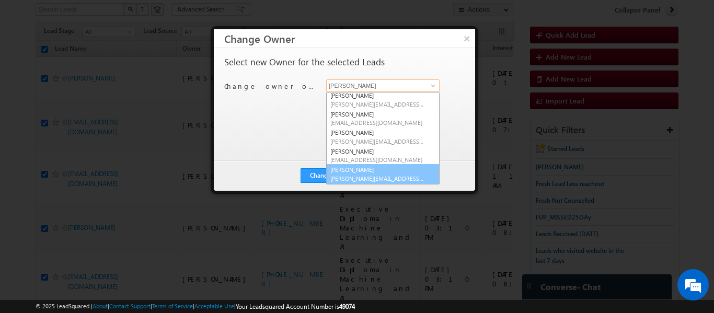
click at [369, 167] on link "Veerendra Singh veerendra.singh@upgrad.com" at bounding box center [382, 174] width 113 height 20
type input "Veerendra Singh"
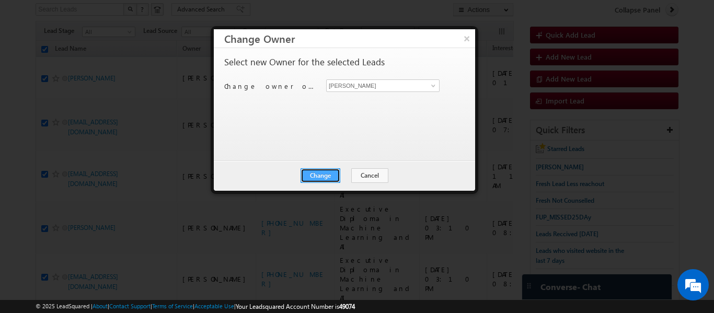
click at [321, 173] on button "Change" at bounding box center [321, 175] width 40 height 15
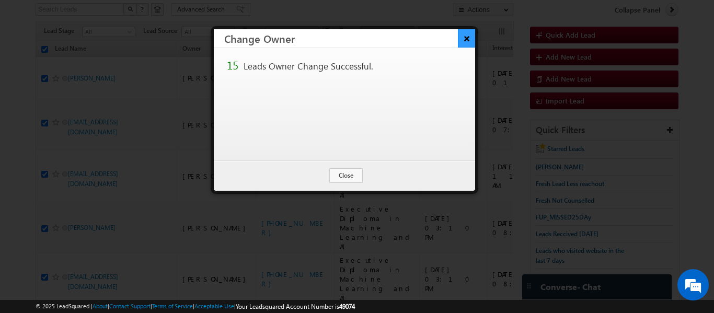
click at [470, 37] on button "×" at bounding box center [466, 38] width 17 height 18
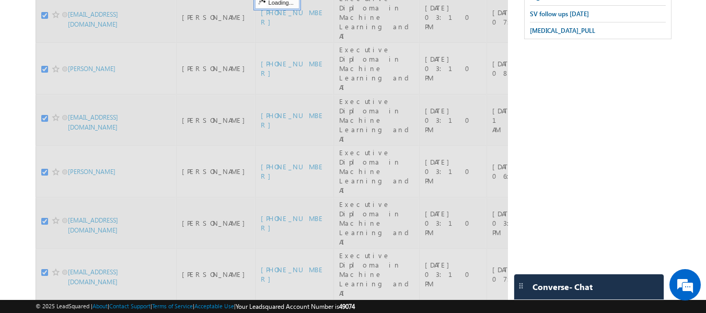
checkbox input "false"
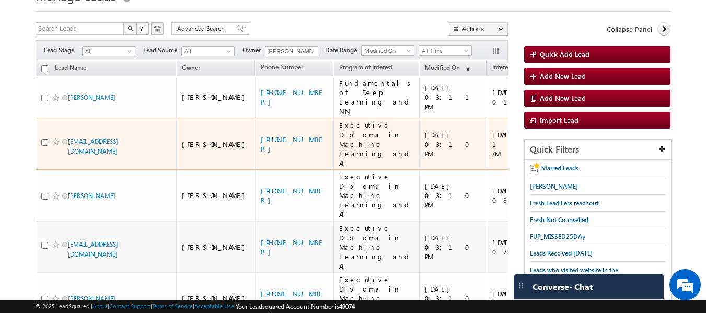
scroll to position [37, 0]
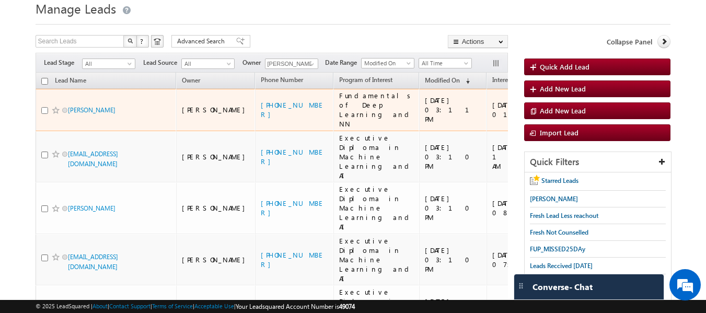
click at [43, 107] on input "checkbox" at bounding box center [44, 110] width 7 height 7
checkbox input "true"
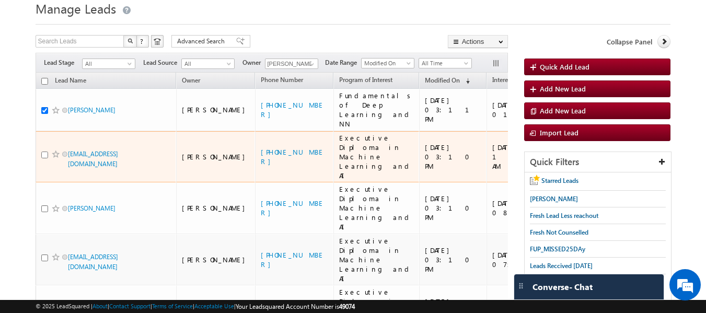
click at [43, 152] on input "checkbox" at bounding box center [44, 155] width 7 height 7
checkbox input "true"
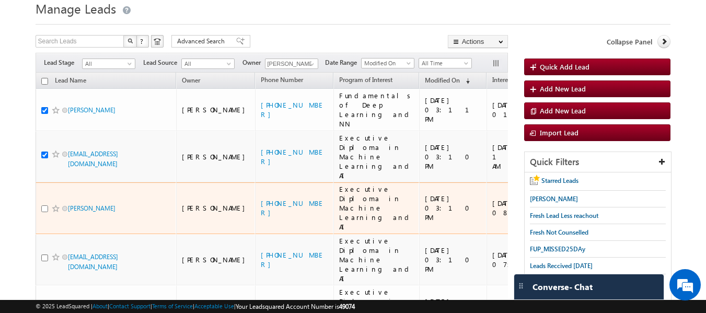
drag, startPoint x: 45, startPoint y: 173, endPoint x: 41, endPoint y: 189, distance: 16.9
click at [45, 205] on input "checkbox" at bounding box center [44, 208] width 7 height 7
checkbox input "true"
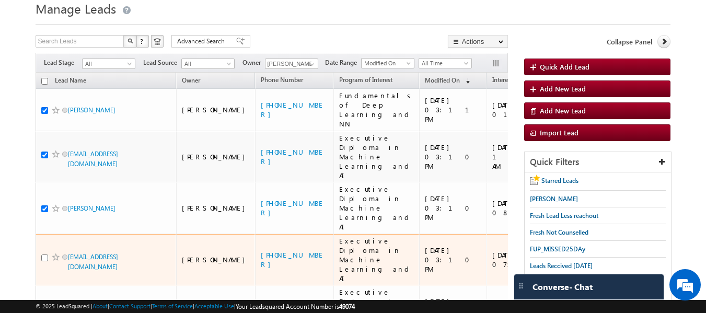
click at [45, 255] on input "checkbox" at bounding box center [44, 258] width 7 height 7
checkbox input "true"
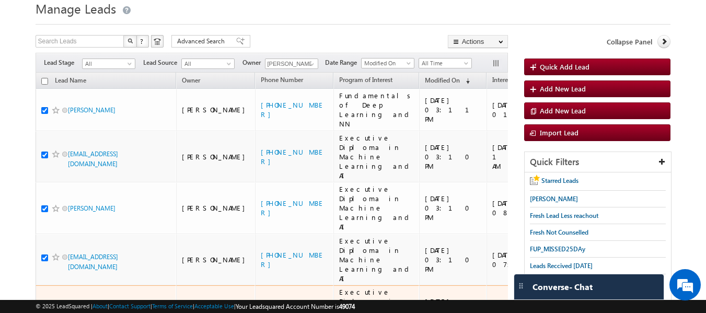
click at [44, 308] on input "checkbox" at bounding box center [44, 311] width 7 height 7
checkbox input "true"
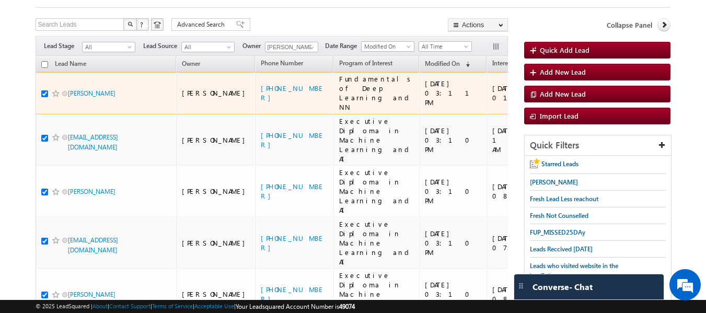
scroll to position [209, 0]
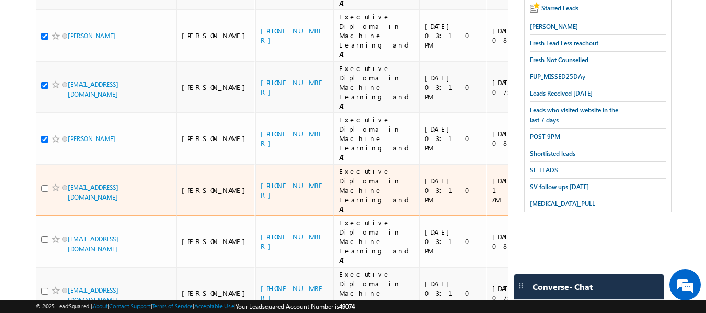
click at [44, 185] on input "checkbox" at bounding box center [44, 188] width 7 height 7
checkbox input "true"
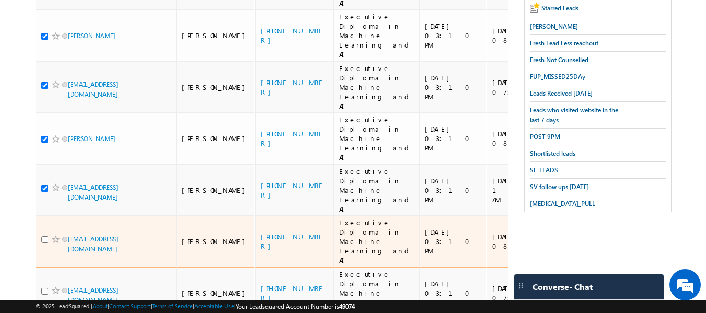
click at [45, 236] on input "checkbox" at bounding box center [44, 239] width 7 height 7
checkbox input "true"
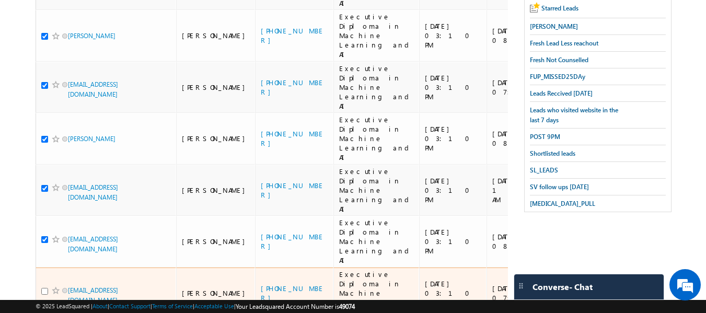
click at [44, 288] on input "checkbox" at bounding box center [44, 291] width 7 height 7
checkbox input "true"
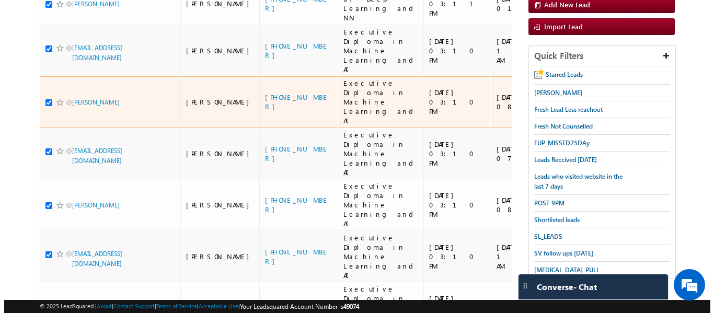
scroll to position [52, 0]
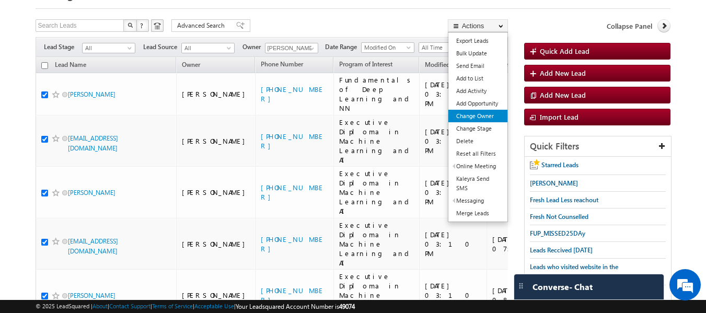
click at [479, 117] on link "Change Owner" at bounding box center [478, 116] width 59 height 13
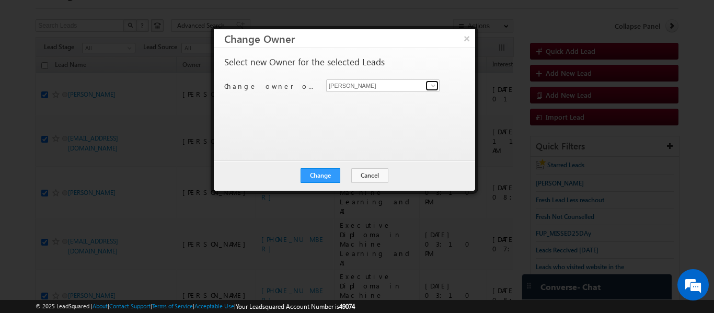
click at [433, 83] on span at bounding box center [433, 86] width 8 height 8
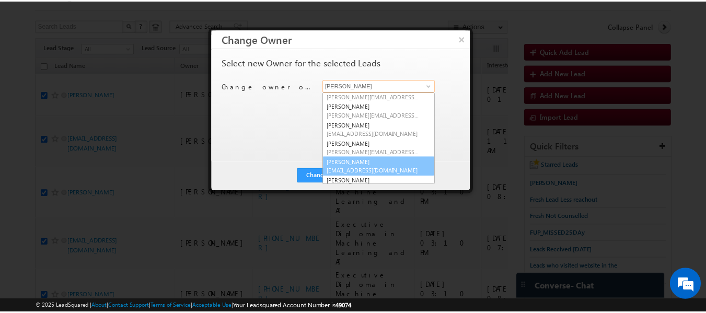
scroll to position [0, 0]
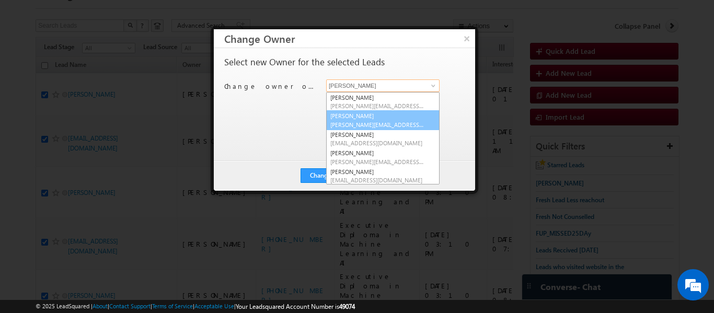
click at [371, 117] on link "Rajib Chowdhury rajib.chowdhury@upgrad.com" at bounding box center [382, 120] width 113 height 20
type input "Rajib Chowdhury"
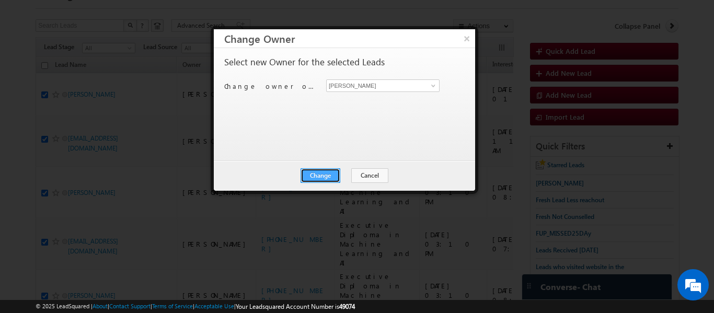
click at [332, 170] on button "Change" at bounding box center [321, 175] width 40 height 15
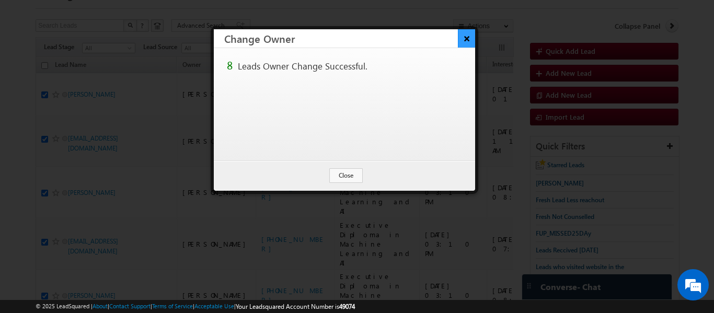
click at [472, 36] on button "×" at bounding box center [466, 38] width 17 height 18
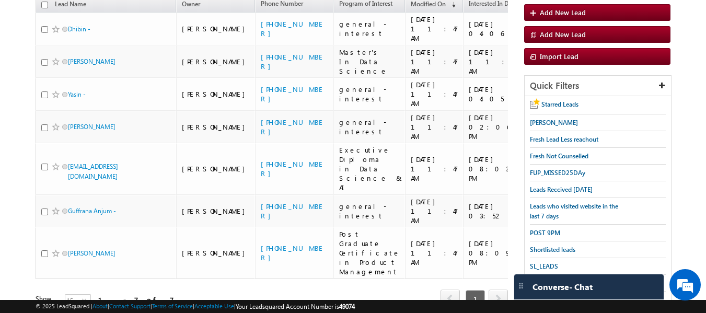
scroll to position [144, 0]
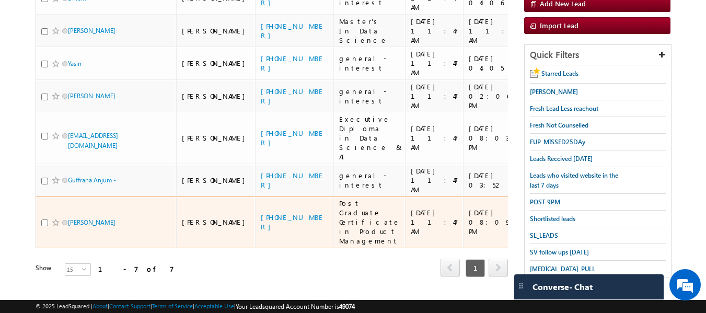
click at [44, 220] on input "checkbox" at bounding box center [44, 223] width 7 height 7
checkbox input "true"
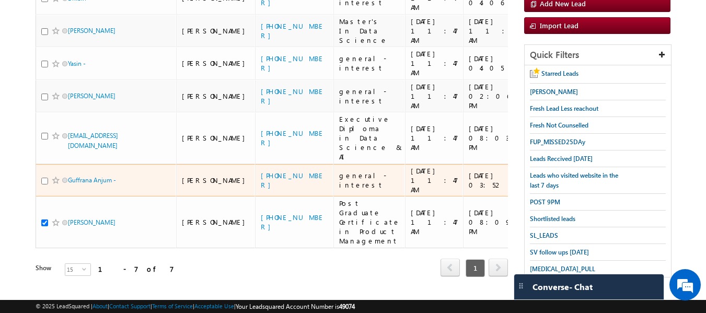
click at [44, 178] on input "checkbox" at bounding box center [44, 181] width 7 height 7
checkbox input "true"
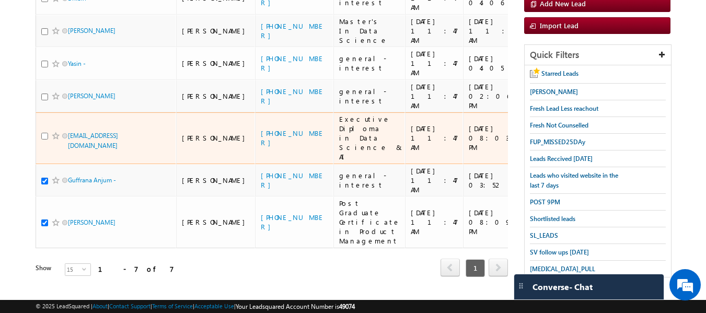
click at [44, 138] on input "checkbox" at bounding box center [44, 136] width 7 height 7
checkbox input "true"
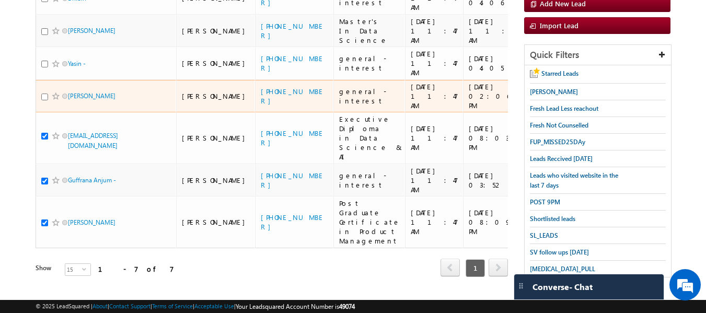
click at [45, 100] on input "checkbox" at bounding box center [44, 97] width 7 height 7
checkbox input "true"
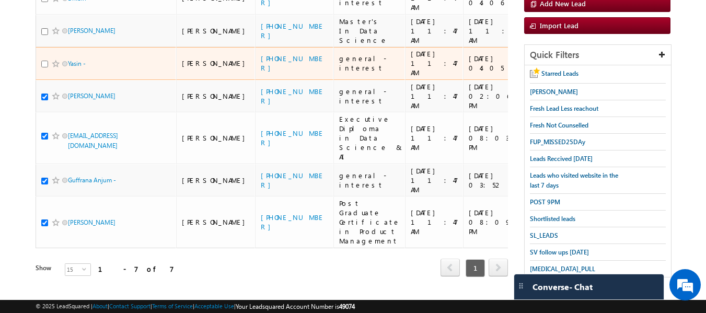
click at [44, 61] on input "checkbox" at bounding box center [44, 64] width 7 height 7
checkbox input "true"
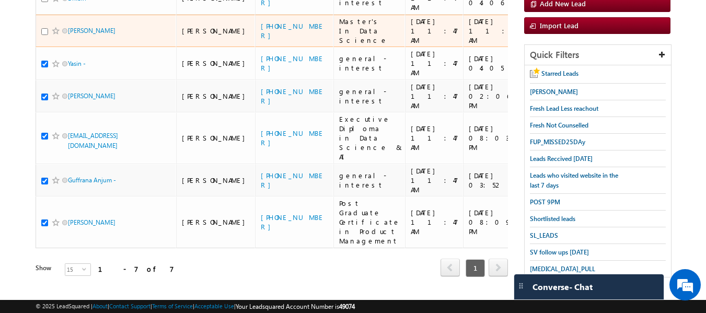
click at [45, 28] on input "checkbox" at bounding box center [44, 31] width 7 height 7
checkbox input "false"
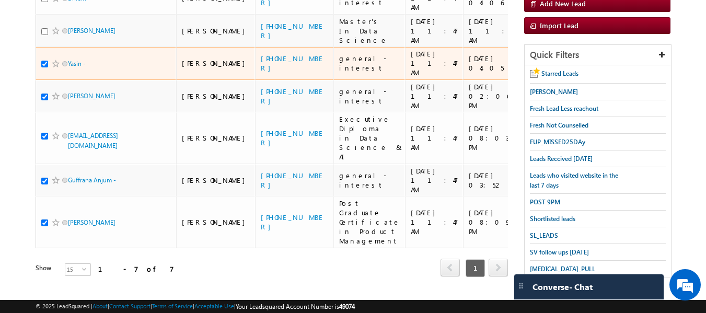
click at [47, 61] on input "checkbox" at bounding box center [44, 64] width 7 height 7
checkbox input "false"
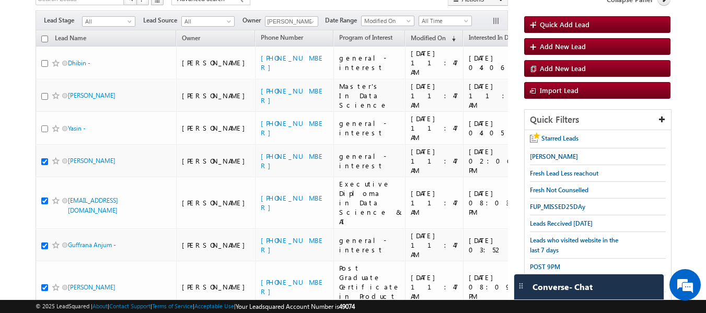
scroll to position [0, 0]
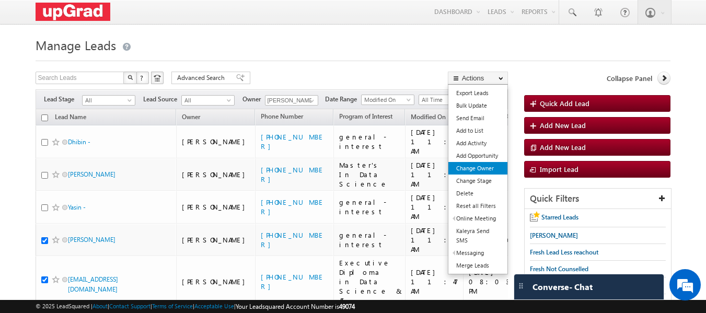
drag, startPoint x: 486, startPoint y: 166, endPoint x: 475, endPoint y: 163, distance: 11.1
click at [485, 166] on link "Change Owner" at bounding box center [478, 168] width 59 height 13
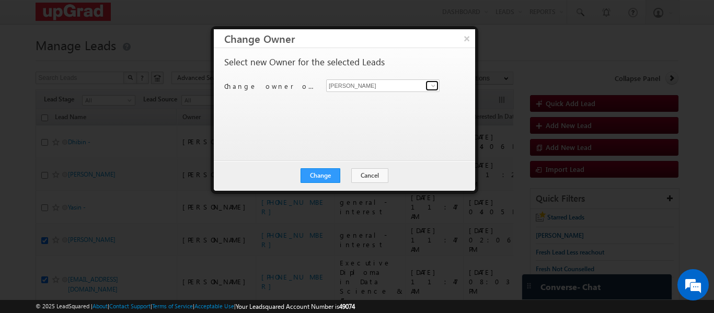
click at [435, 87] on span at bounding box center [433, 86] width 8 height 8
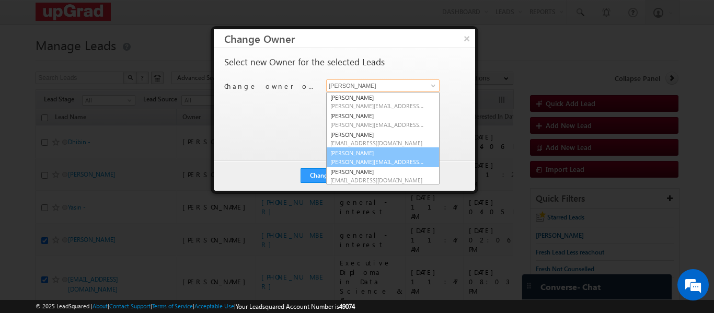
click at [389, 152] on link "Smrita Panday smrita.panday@upgrad.com" at bounding box center [382, 157] width 113 height 20
type input "[PERSON_NAME]"
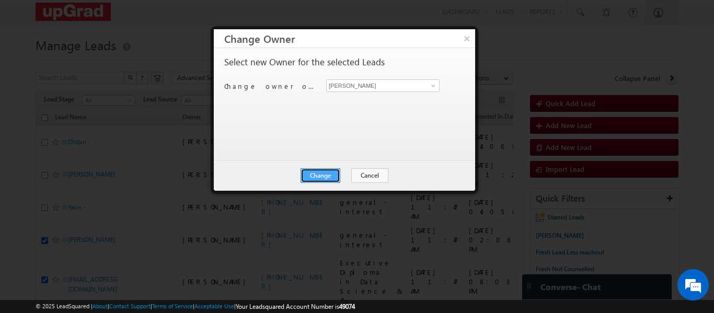
click at [315, 170] on button "Change" at bounding box center [321, 175] width 40 height 15
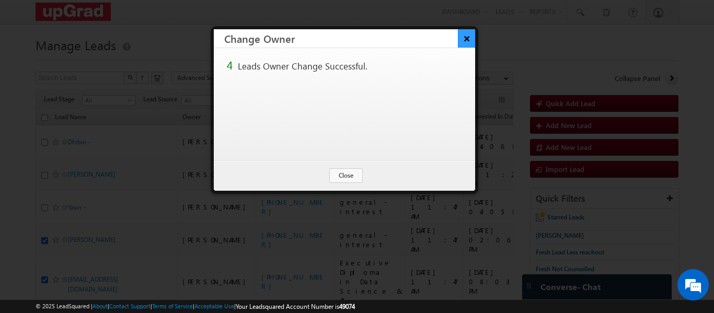
click at [468, 33] on button "×" at bounding box center [466, 38] width 17 height 18
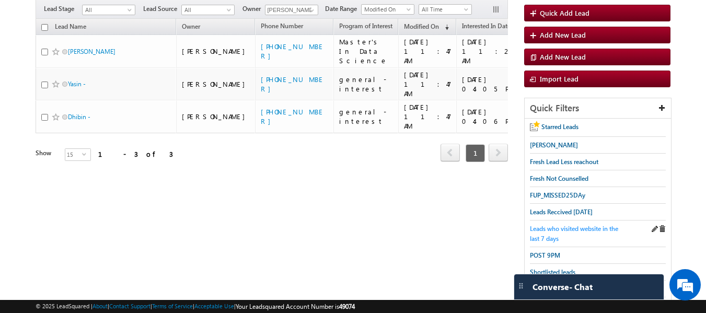
scroll to position [139, 0]
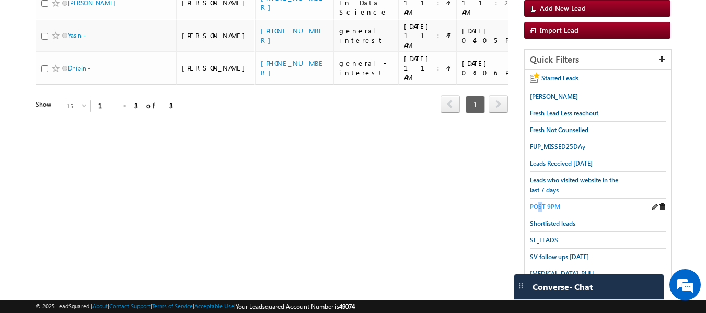
click at [540, 206] on span "POST 9PM" at bounding box center [545, 207] width 30 height 8
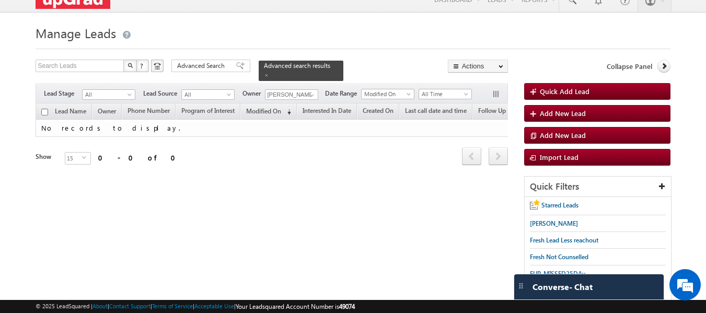
scroll to position [0, 0]
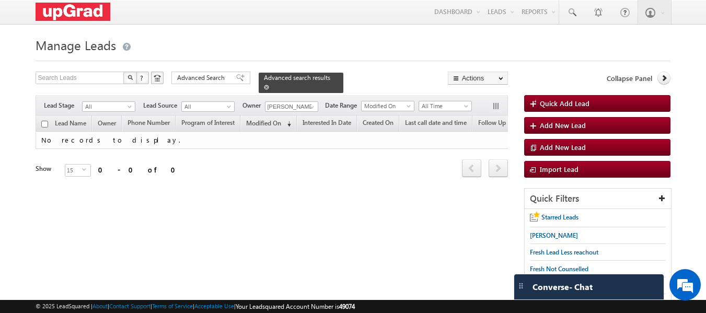
click at [269, 85] on span at bounding box center [266, 87] width 5 height 5
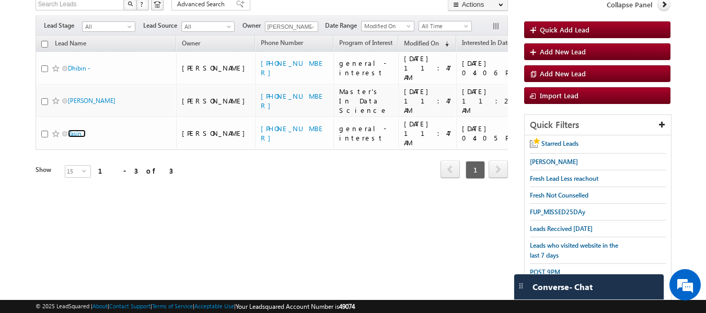
scroll to position [139, 0]
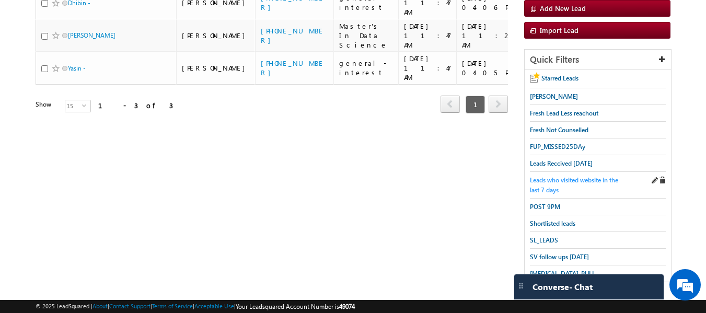
click at [548, 181] on span "Leads who visited website in the last 7 days" at bounding box center [574, 185] width 88 height 18
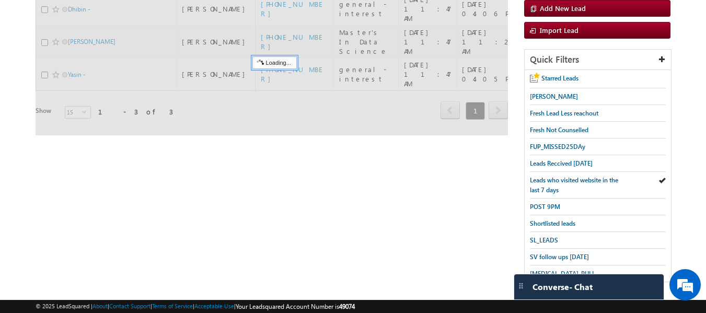
click at [564, 177] on span "Leads who visited website in the last 7 days" at bounding box center [574, 185] width 88 height 18
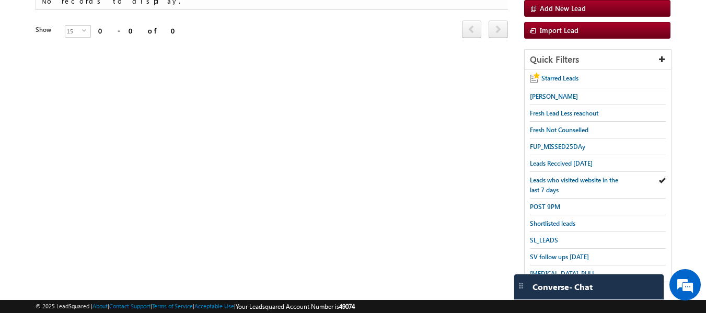
scroll to position [0, 0]
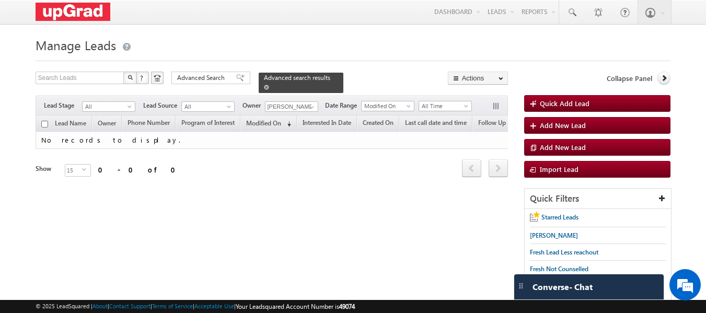
click at [269, 83] on link at bounding box center [266, 87] width 5 height 9
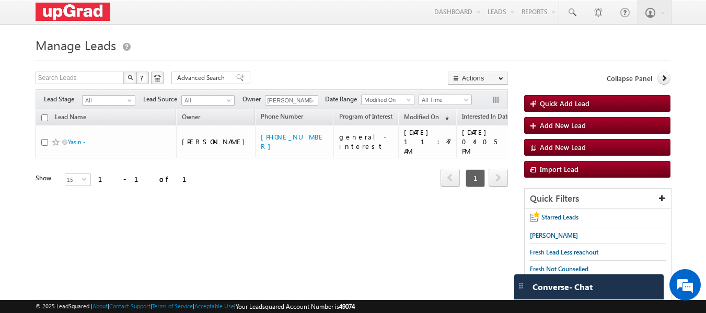
scroll to position [139, 0]
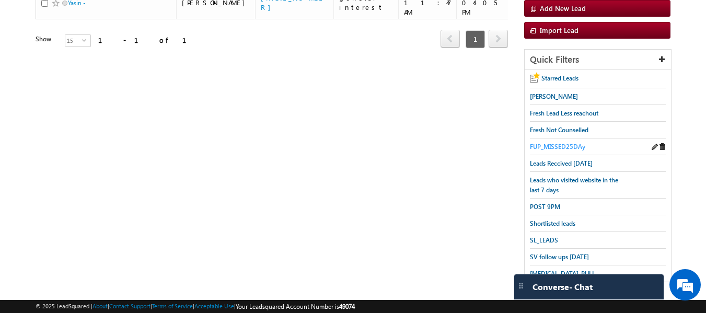
click at [562, 142] on link "FUP_MISSED25DAy" at bounding box center [557, 147] width 55 height 10
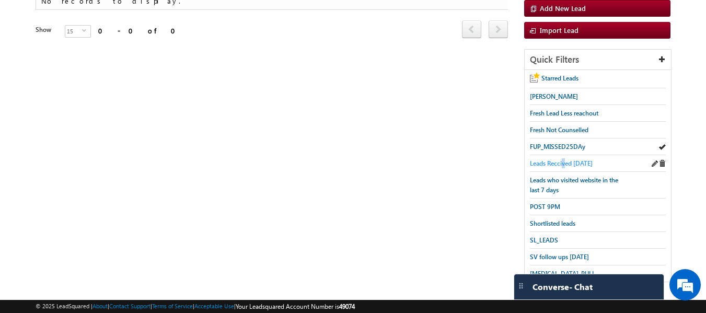
click at [562, 159] on span "Leads Reccived today" at bounding box center [561, 163] width 63 height 8
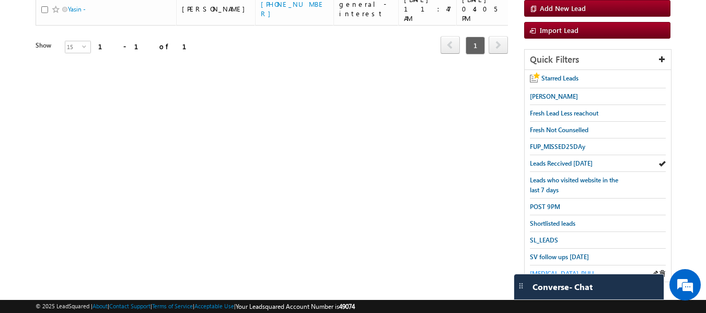
click at [537, 270] on span "T3_PULL" at bounding box center [562, 274] width 65 height 8
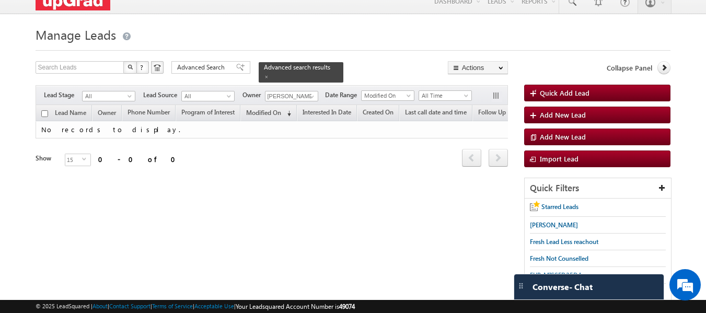
scroll to position [0, 0]
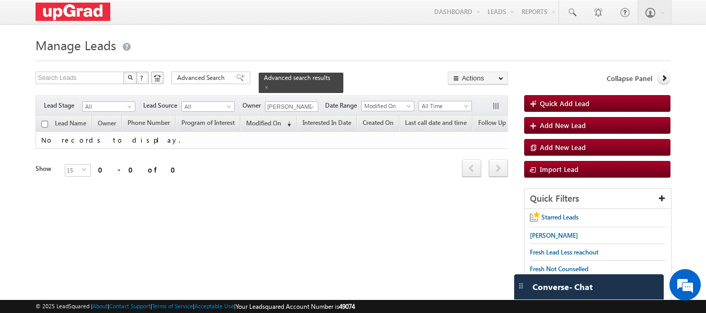
click at [269, 85] on span at bounding box center [266, 87] width 5 height 5
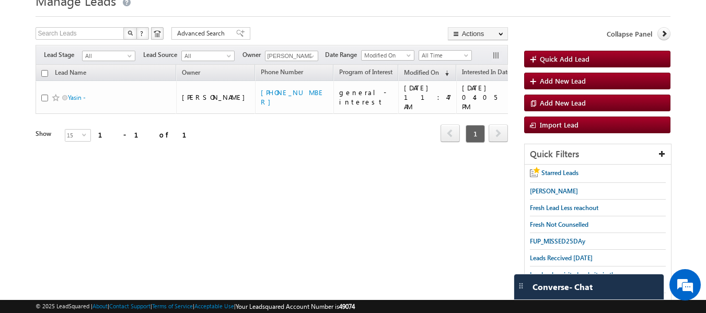
scroll to position [139, 0]
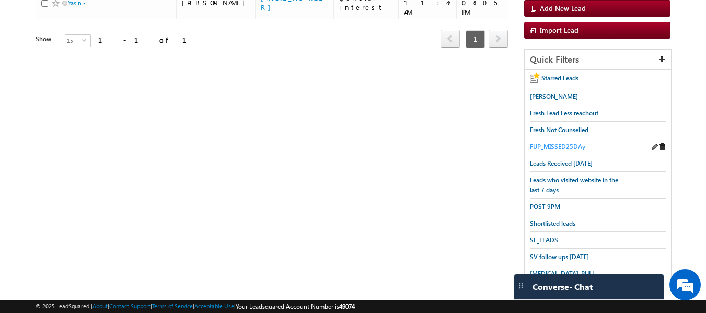
click at [546, 143] on span "FUP_MISSED25DAy" at bounding box center [557, 147] width 55 height 8
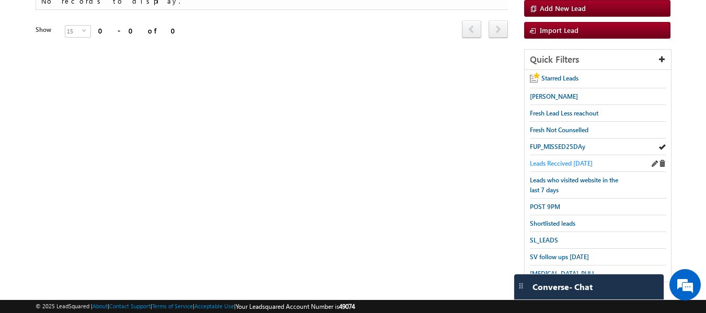
click at [558, 163] on span "Leads Reccived today" at bounding box center [561, 163] width 63 height 8
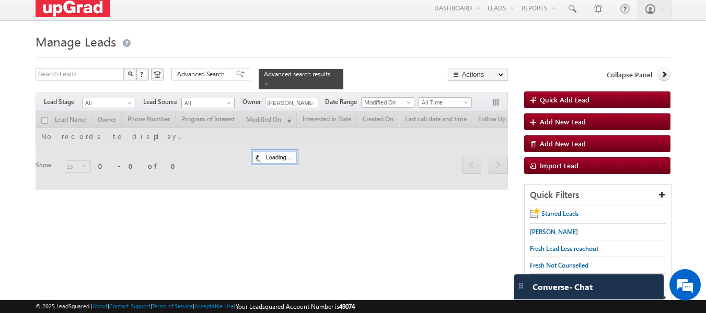
scroll to position [0, 0]
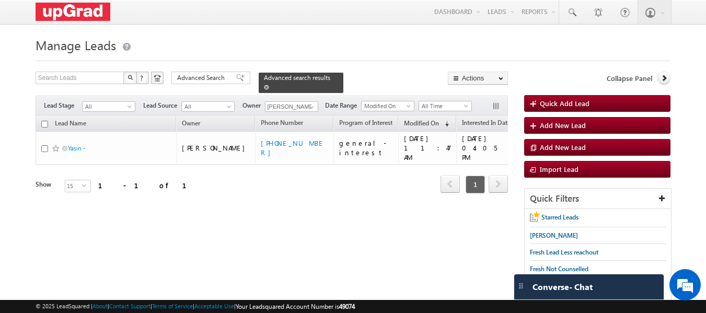
click at [269, 85] on span at bounding box center [266, 87] width 5 height 5
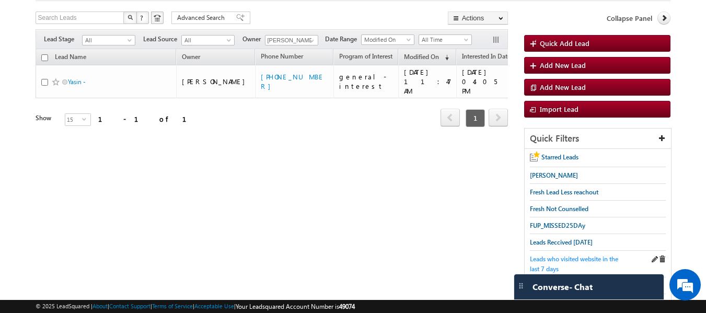
scroll to position [139, 0]
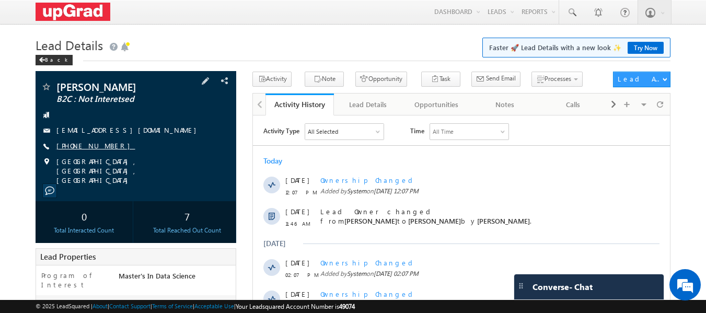
click at [87, 143] on link "[PHONE_NUMBER]" at bounding box center [95, 145] width 79 height 9
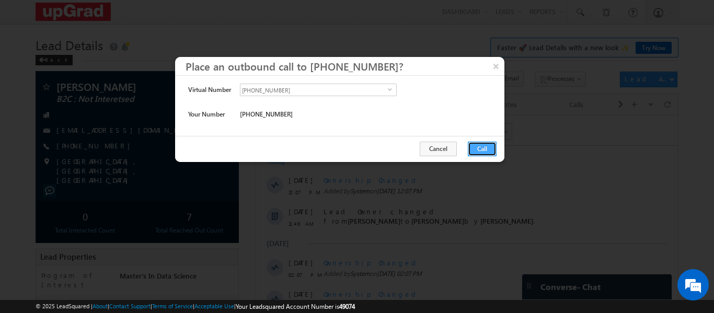
click at [484, 148] on button "Call" at bounding box center [482, 149] width 29 height 15
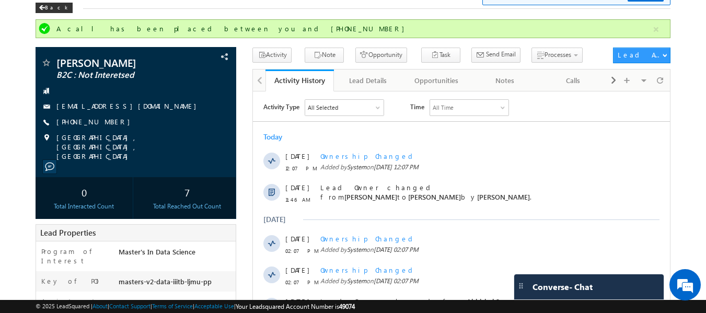
scroll to position [327, 0]
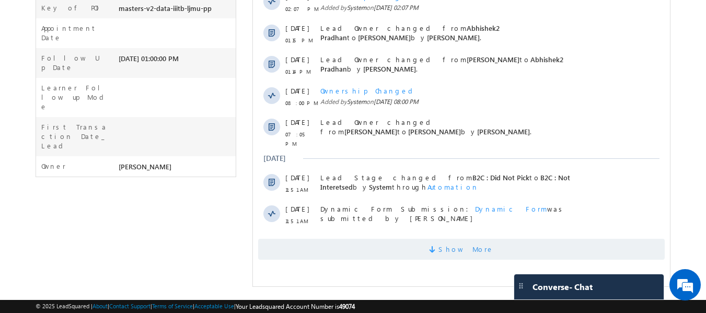
click at [476, 245] on span "Show More" at bounding box center [466, 249] width 55 height 21
click at [455, 257] on div "Activity Type All Selected Select All Sales Activities 1 Sales Activity Opportu…" at bounding box center [461, 43] width 417 height 444
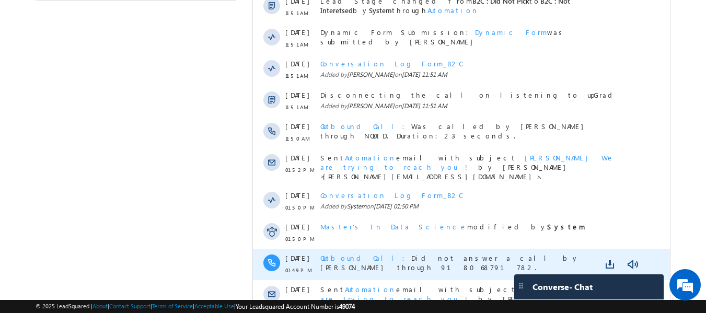
scroll to position [626, 0]
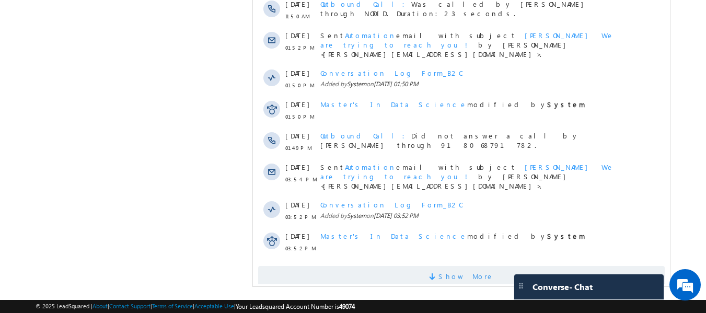
click at [452, 266] on span "Show More" at bounding box center [466, 276] width 55 height 21
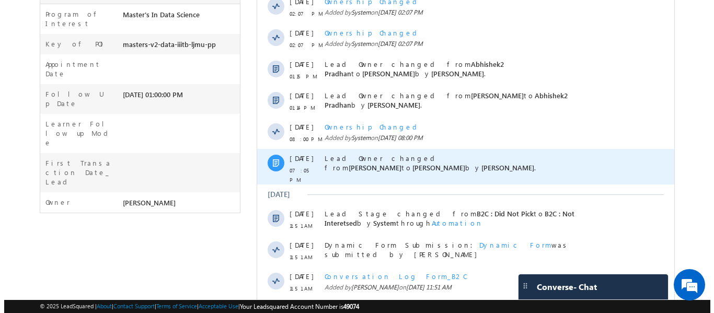
scroll to position [0, 0]
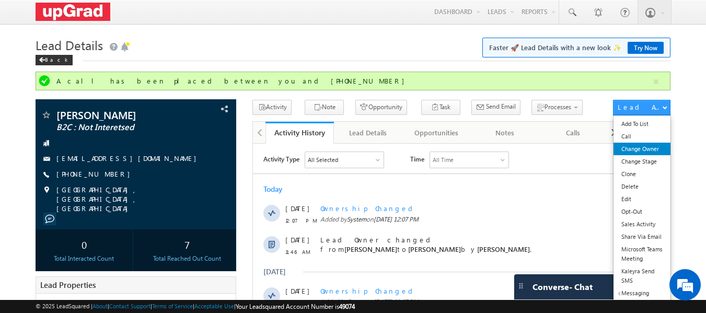
click at [645, 148] on link "Change Owner" at bounding box center [642, 149] width 57 height 13
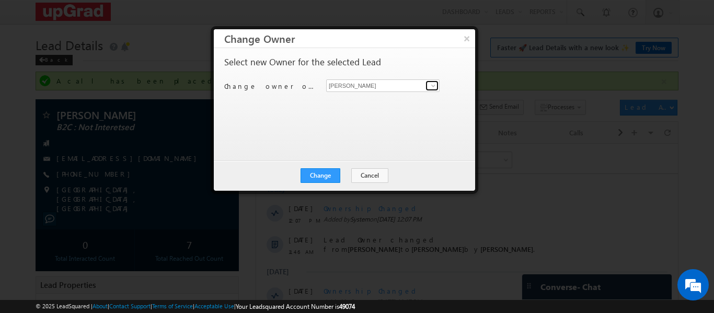
click at [434, 84] on span at bounding box center [433, 86] width 8 height 8
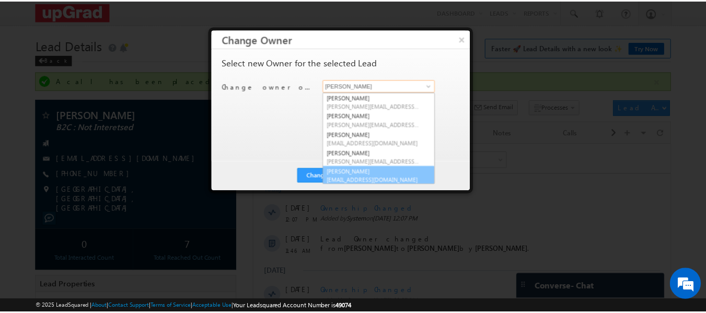
scroll to position [3, 0]
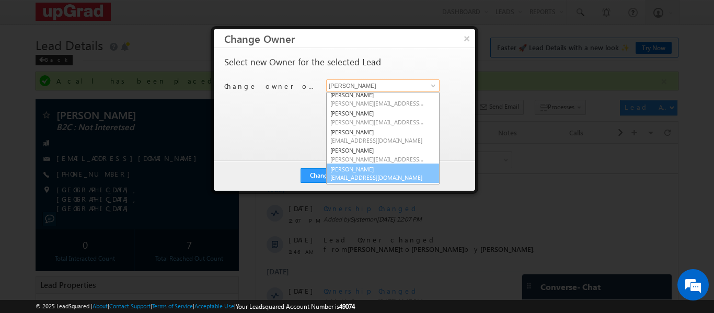
click at [379, 174] on span "sphoorthi.valmiki@upgrad.com" at bounding box center [377, 178] width 94 height 8
type input "[PERSON_NAME]"
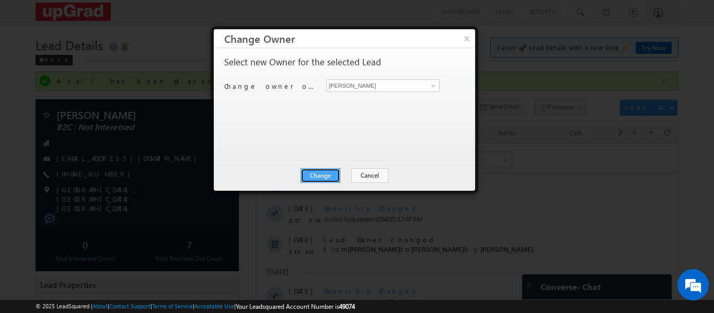
click at [320, 178] on button "Change" at bounding box center [321, 175] width 40 height 15
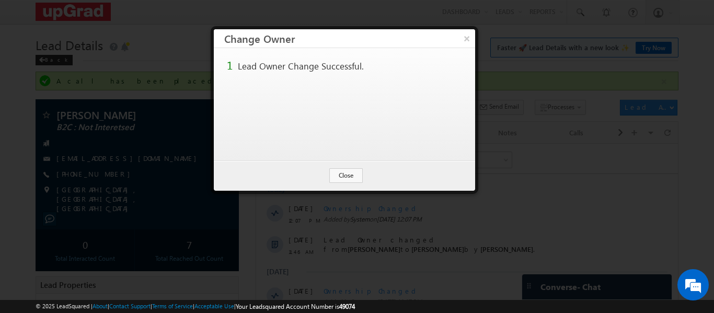
click at [464, 33] on button "×" at bounding box center [467, 38] width 17 height 18
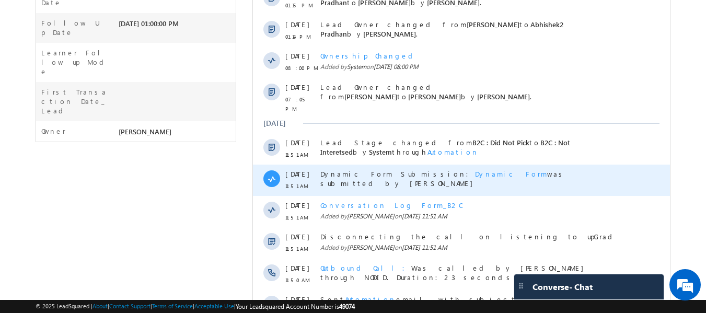
scroll to position [418, 0]
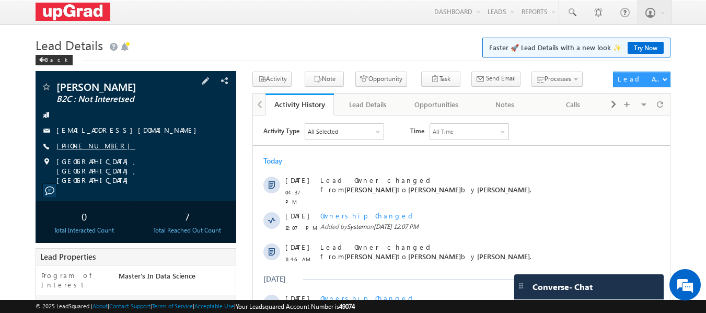
click at [77, 145] on link "[PHONE_NUMBER]" at bounding box center [95, 145] width 79 height 9
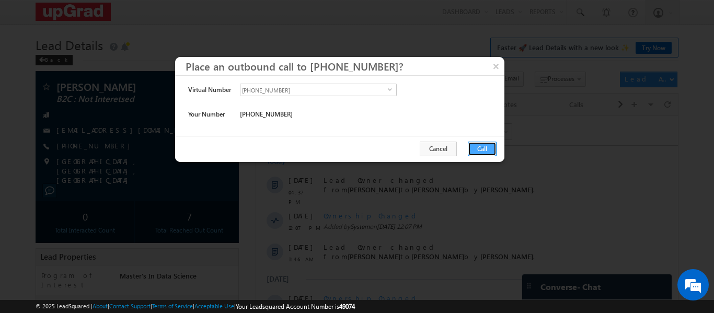
click at [479, 147] on button "Call" at bounding box center [482, 149] width 29 height 15
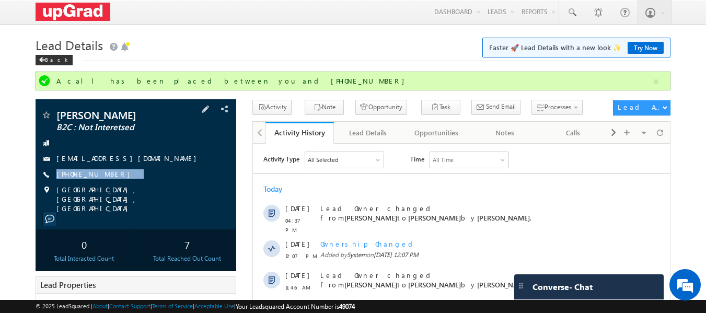
drag, startPoint x: 116, startPoint y: 180, endPoint x: 109, endPoint y: 182, distance: 7.1
click at [109, 182] on div "[PERSON_NAME] B2C : Not Interetsed [EMAIL_ADDRESS][DOMAIN_NAME] [PHONE_NUMBER]" at bounding box center [136, 162] width 191 height 104
copy div "[PHONE_NUMBER]"
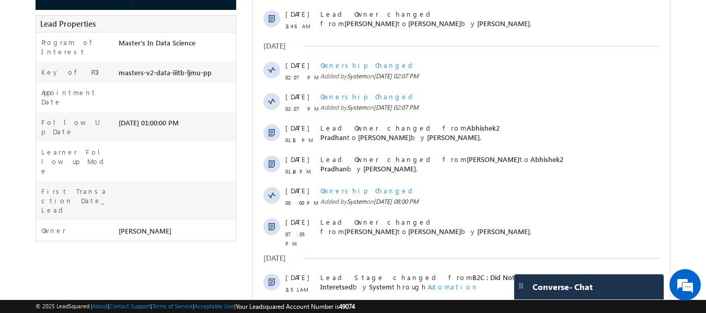
scroll to position [327, 0]
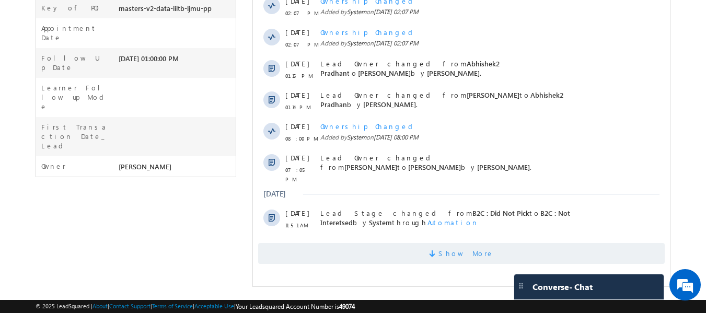
drag, startPoint x: 489, startPoint y: 242, endPoint x: 454, endPoint y: 239, distance: 34.7
click at [479, 243] on span "Show More" at bounding box center [461, 253] width 407 height 21
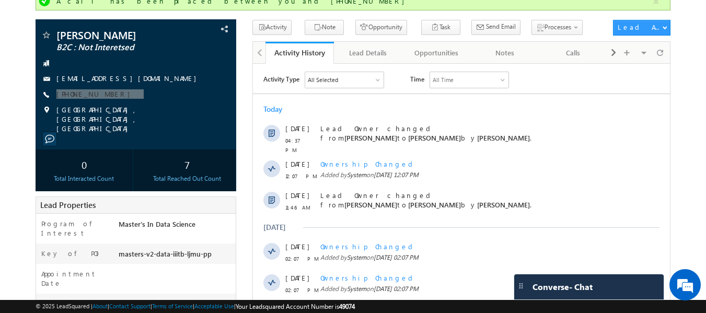
scroll to position [65, 0]
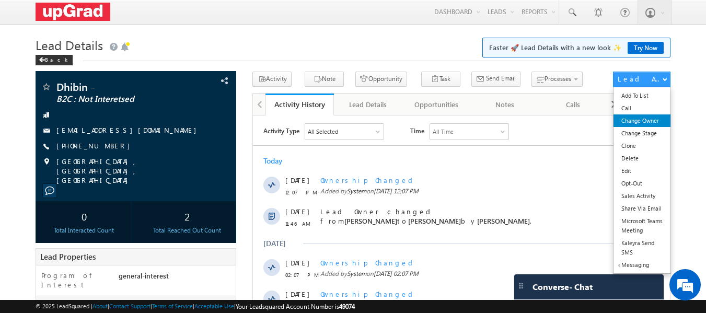
click at [640, 123] on link "Change Owner" at bounding box center [642, 121] width 57 height 13
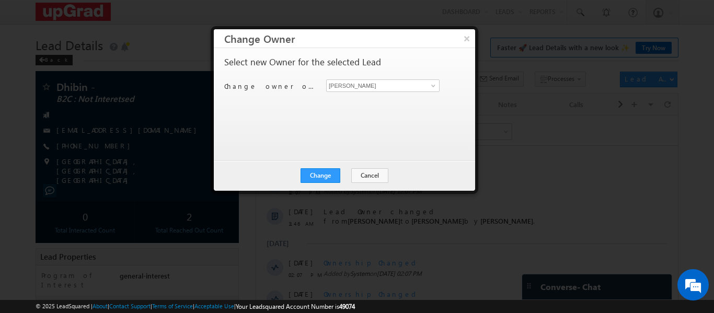
click at [440, 84] on div "[PERSON_NAME] [PERSON_NAME]" at bounding box center [388, 85] width 125 height 13
click at [436, 84] on span at bounding box center [433, 86] width 8 height 8
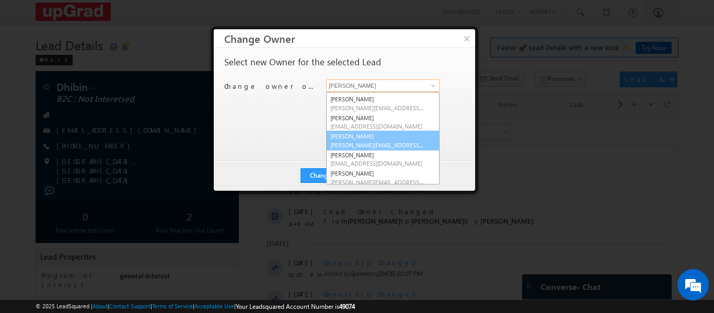
scroll to position [20, 0]
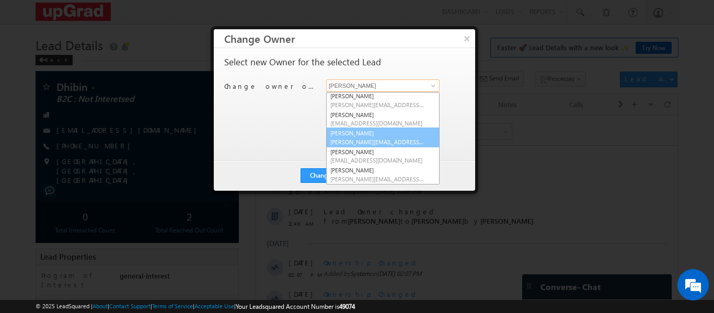
click at [369, 136] on link "[PERSON_NAME] [PERSON_NAME][EMAIL_ADDRESS][PERSON_NAME][DOMAIN_NAME]" at bounding box center [382, 138] width 113 height 20
type input "[PERSON_NAME]"
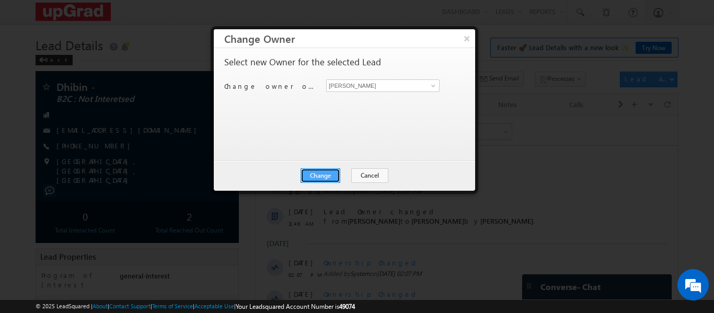
click at [327, 174] on button "Change" at bounding box center [321, 175] width 40 height 15
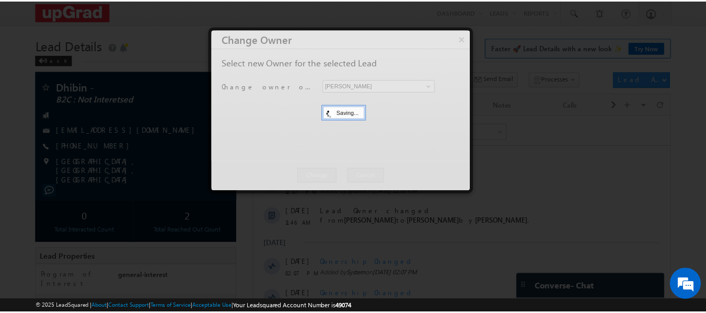
scroll to position [0, 0]
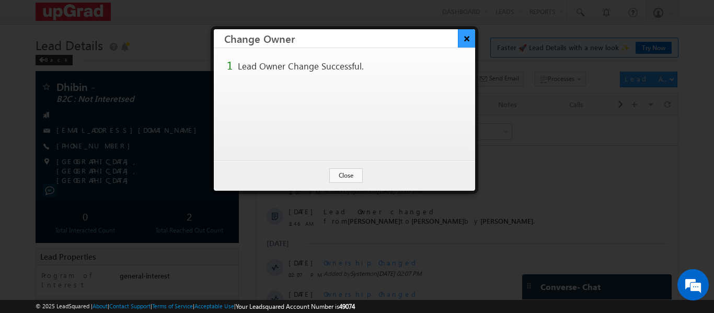
click at [465, 43] on button "×" at bounding box center [466, 38] width 17 height 18
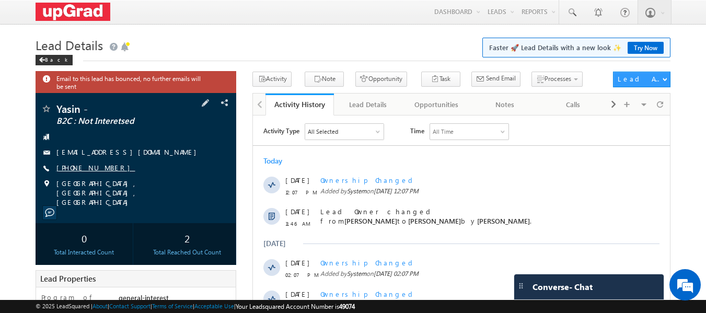
click at [85, 165] on link "[PHONE_NUMBER]" at bounding box center [95, 167] width 79 height 9
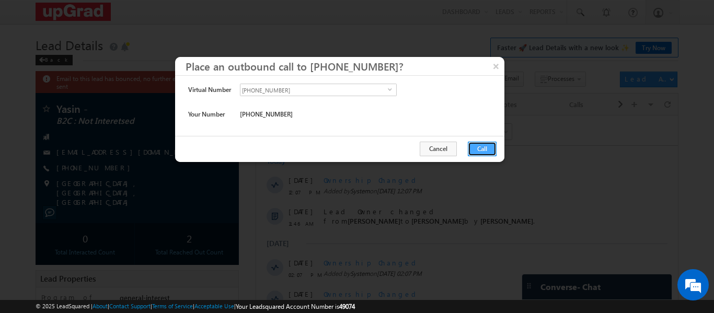
click at [483, 149] on button "Call" at bounding box center [482, 149] width 29 height 15
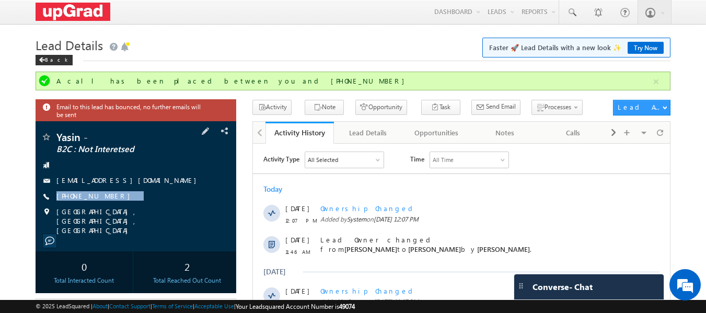
drag, startPoint x: 144, startPoint y: 199, endPoint x: 111, endPoint y: 205, distance: 33.6
click at [111, 205] on div "Yasin - B2C : Not Interetsed [EMAIL_ADDRESS][DOMAIN_NAME] [PHONE_NUMBER]" at bounding box center [136, 184] width 191 height 104
copy div "[PHONE_NUMBER]"
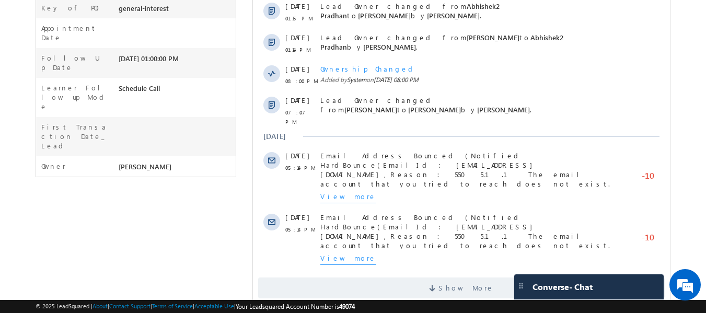
scroll to position [387, 0]
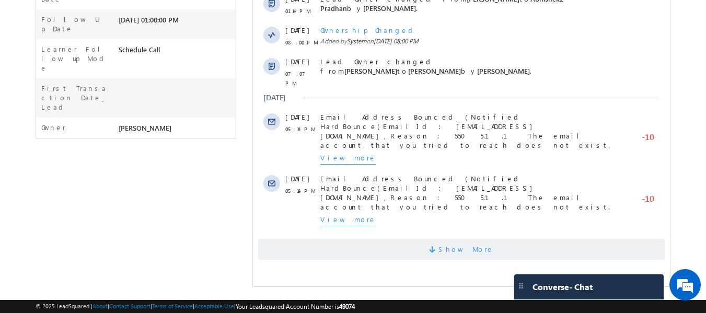
click at [436, 246] on span "Show More" at bounding box center [461, 249] width 407 height 21
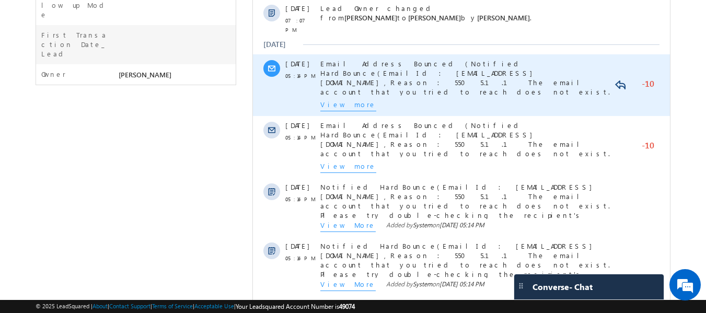
scroll to position [779, 0]
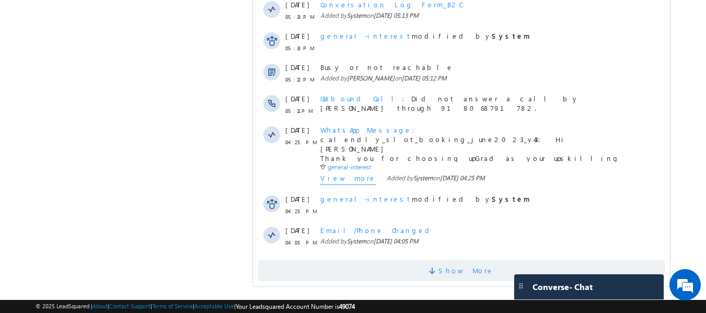
drag, startPoint x: 463, startPoint y: 260, endPoint x: 442, endPoint y: 258, distance: 21.6
click at [464, 261] on span "Show More" at bounding box center [466, 270] width 55 height 21
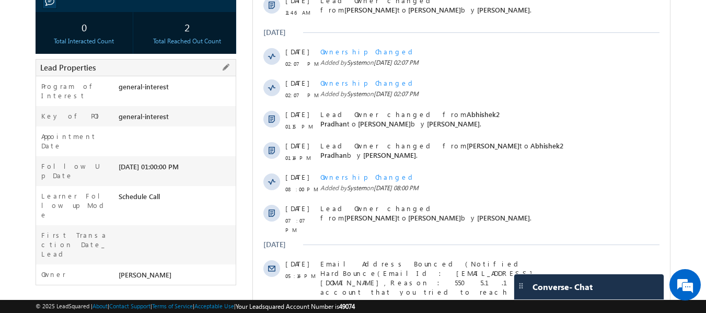
scroll to position [0, 0]
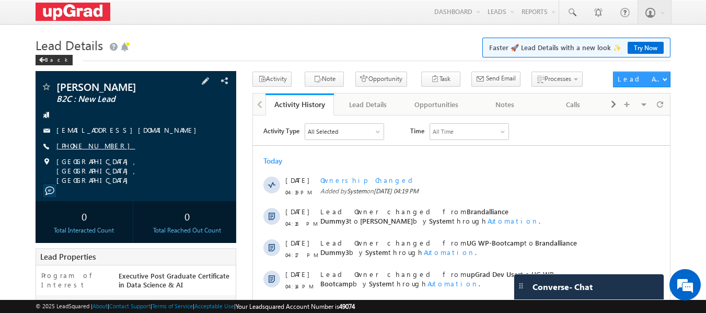
click at [72, 147] on link "[PHONE_NUMBER]" at bounding box center [95, 145] width 79 height 9
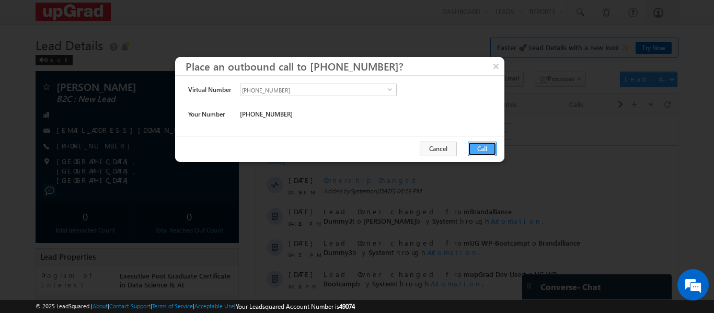
click at [477, 149] on button "Call" at bounding box center [482, 149] width 29 height 15
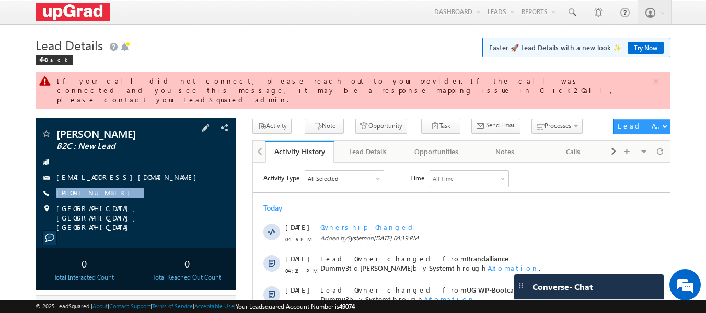
drag, startPoint x: 130, startPoint y: 188, endPoint x: 120, endPoint y: 193, distance: 11.5
click at [120, 193] on div "[PERSON_NAME] B2C : New Lead [EMAIL_ADDRESS][DOMAIN_NAME] [PHONE_NUMBER]" at bounding box center [136, 181] width 191 height 104
copy div "[PHONE_NUMBER]"
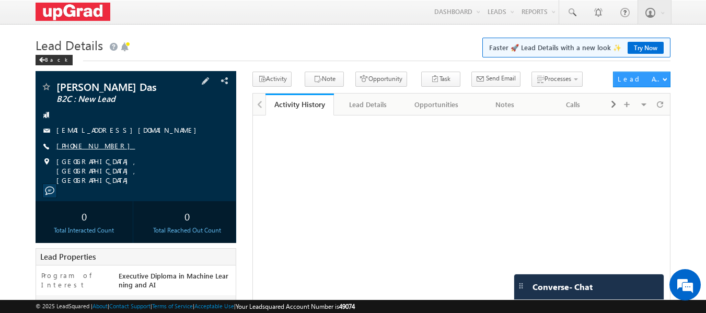
click at [89, 144] on link "[PHONE_NUMBER]" at bounding box center [95, 145] width 79 height 9
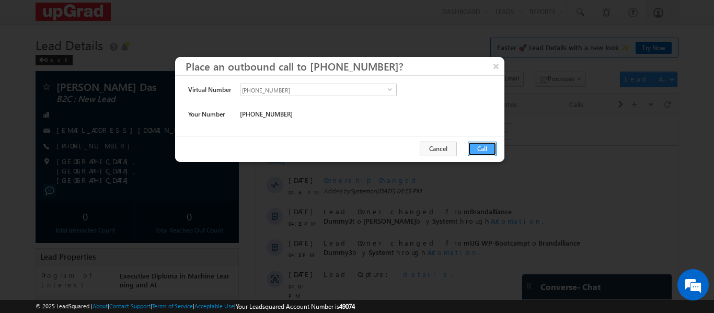
drag, startPoint x: 476, startPoint y: 147, endPoint x: 221, endPoint y: 30, distance: 281.0
click at [476, 147] on button "Call" at bounding box center [482, 149] width 29 height 15
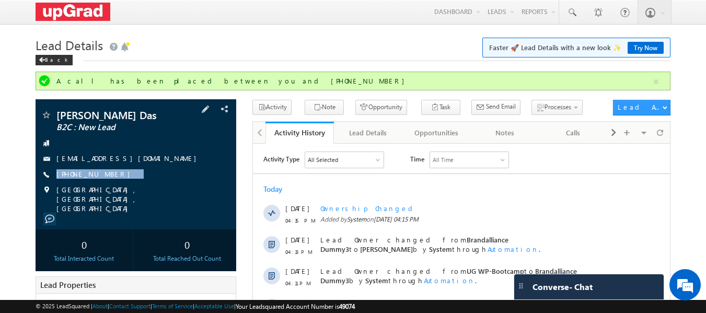
drag, startPoint x: 128, startPoint y: 172, endPoint x: 107, endPoint y: 184, distance: 23.9
click at [107, 184] on div "[PERSON_NAME] Das B2C : New Lead [EMAIL_ADDRESS][DOMAIN_NAME] [PHONE_NUMBER]" at bounding box center [136, 162] width 191 height 104
copy div "[PHONE_NUMBER]"
click at [188, 175] on div "+91-9888942506" at bounding box center [136, 174] width 191 height 10
click at [368, 130] on div "Lead Details" at bounding box center [367, 133] width 51 height 13
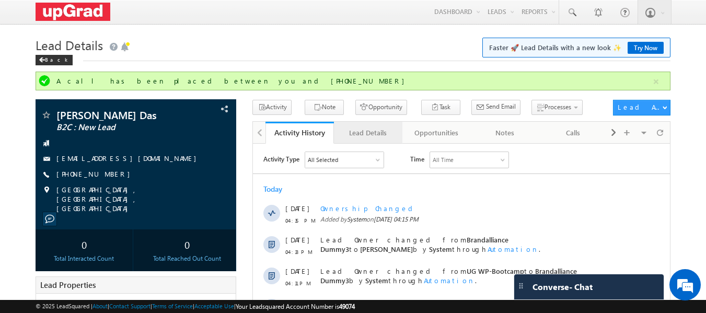
click at [361, 135] on div "Lead Details" at bounding box center [367, 133] width 51 height 13
click at [376, 129] on div "Lead Details" at bounding box center [367, 133] width 51 height 13
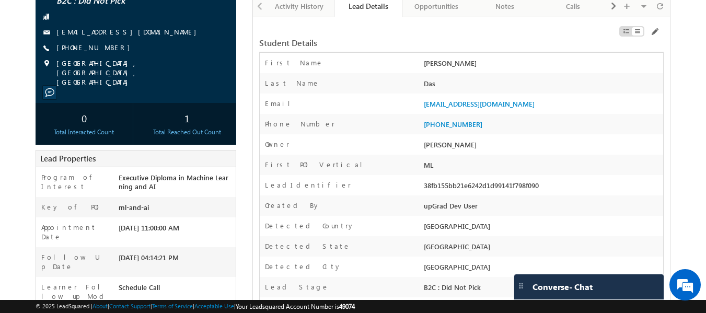
scroll to position [124, 0]
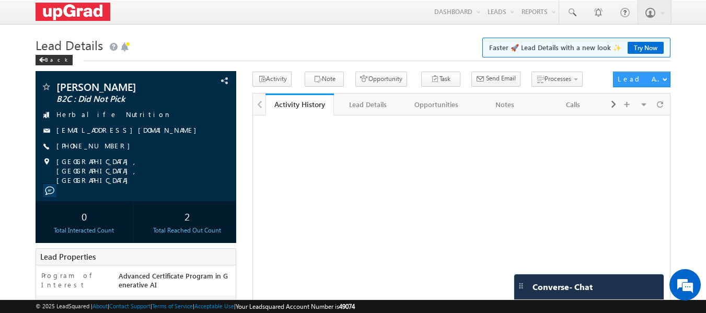
click at [70, 147] on link "[PHONE_NUMBER]" at bounding box center [95, 145] width 79 height 9
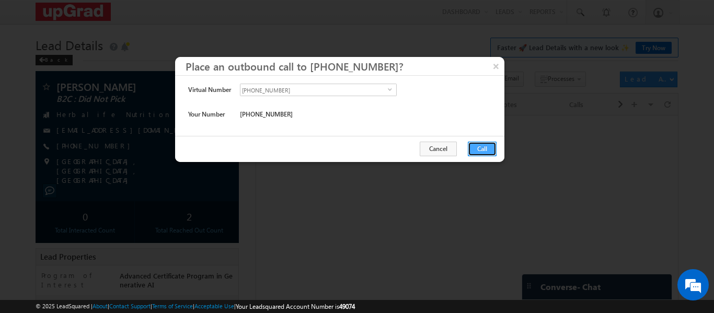
click at [484, 147] on button "Call" at bounding box center [482, 149] width 29 height 15
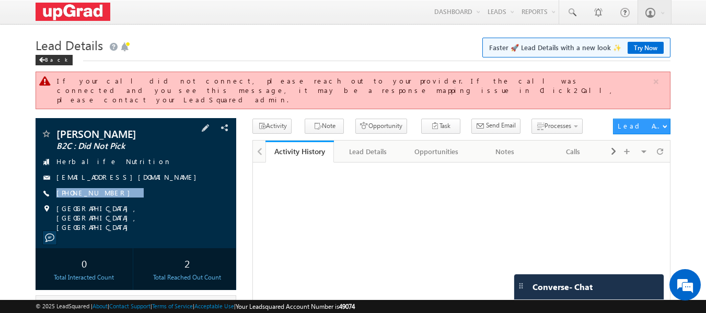
drag, startPoint x: 127, startPoint y: 181, endPoint x: 110, endPoint y: 191, distance: 19.0
click at [111, 191] on div "Abhishek Das B2C : Did Not Pick Herbalife Nutrition abhishek.ciem@gmail.com +91…" at bounding box center [136, 181] width 191 height 104
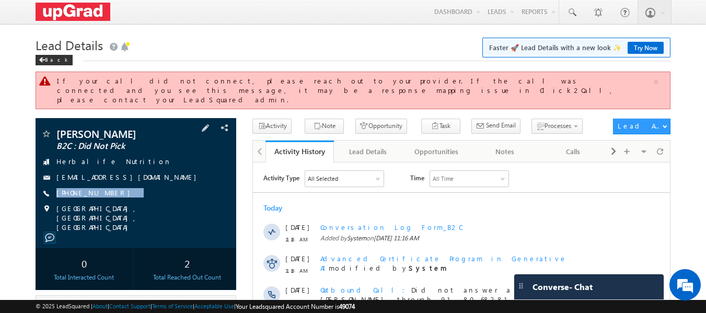
copy div "+91-9830275905"
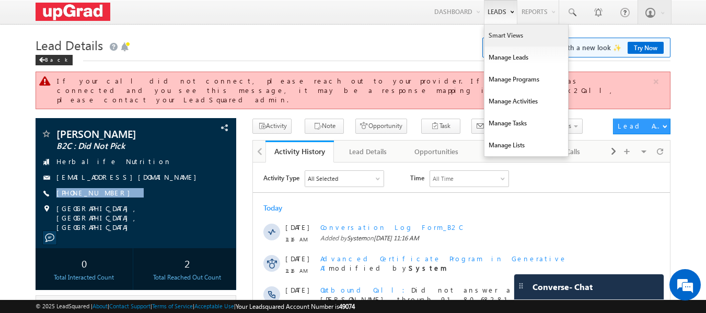
click at [507, 36] on link "Smart Views" at bounding box center [527, 36] width 84 height 22
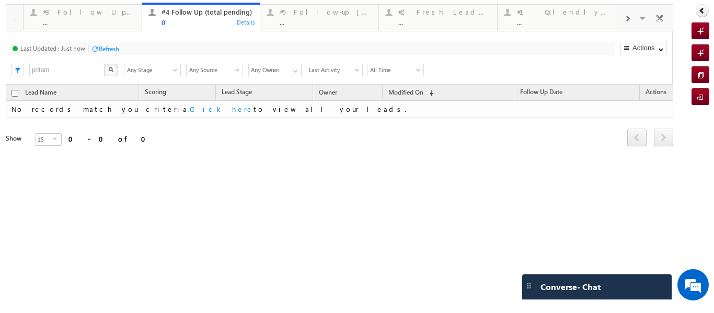
click at [107, 17] on div "#3 Follow Up Leads-Interacted ..." at bounding box center [89, 16] width 93 height 20
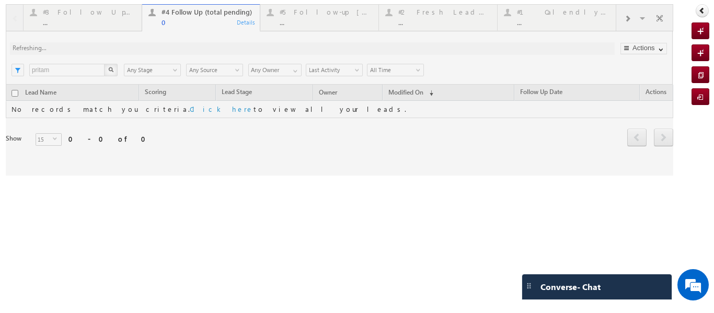
click at [122, 19] on div at bounding box center [340, 89] width 668 height 171
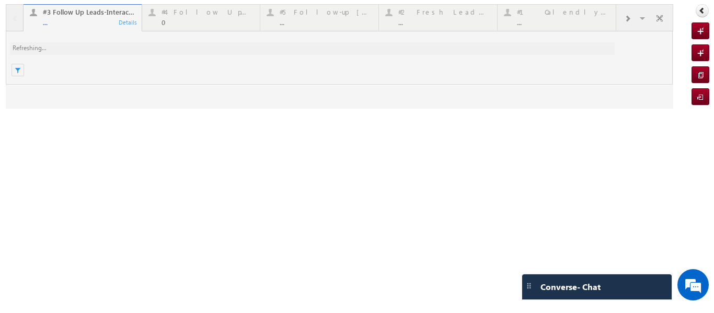
click at [205, 15] on div at bounding box center [340, 56] width 668 height 105
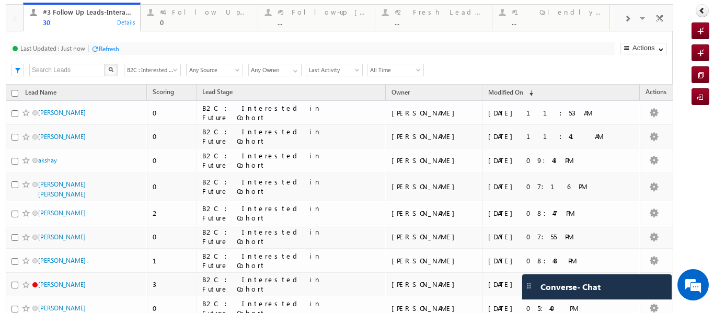
drag, startPoint x: 693, startPoint y: 8, endPoint x: 671, endPoint y: 12, distance: 22.3
click at [699, 8] on icon at bounding box center [702, 10] width 7 height 7
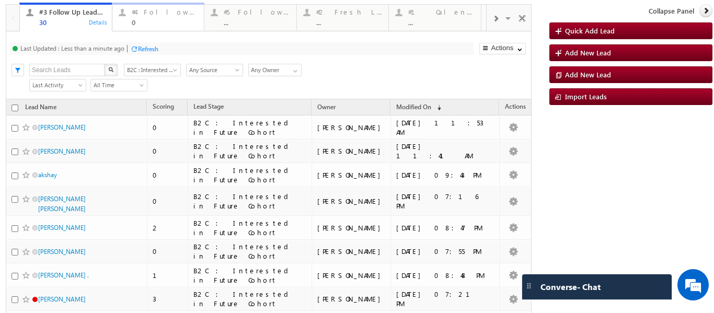
click at [135, 9] on div "#4 Follow Up (total pending)" at bounding box center [165, 12] width 66 height 8
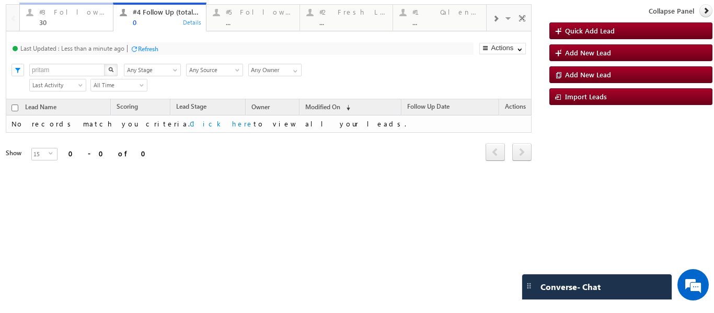
click at [75, 12] on div "#3 Follow Up Leads-Interacted" at bounding box center [72, 12] width 67 height 8
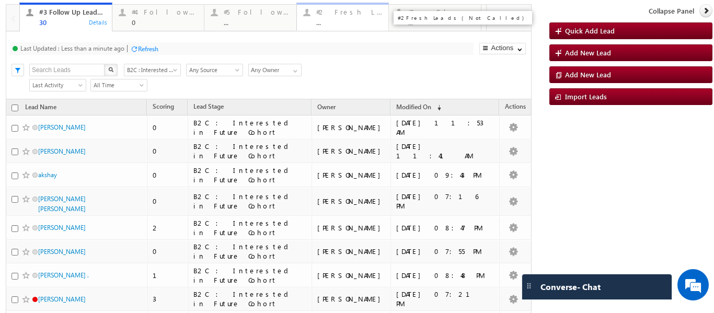
click at [326, 13] on div "#2 Fresh Leads (Not Called)" at bounding box center [349, 12] width 66 height 8
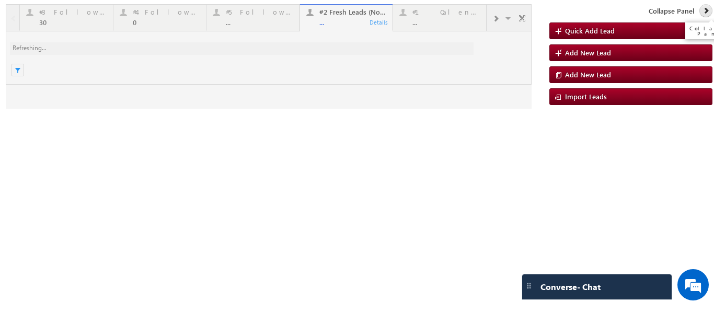
click at [707, 10] on icon at bounding box center [706, 10] width 7 height 7
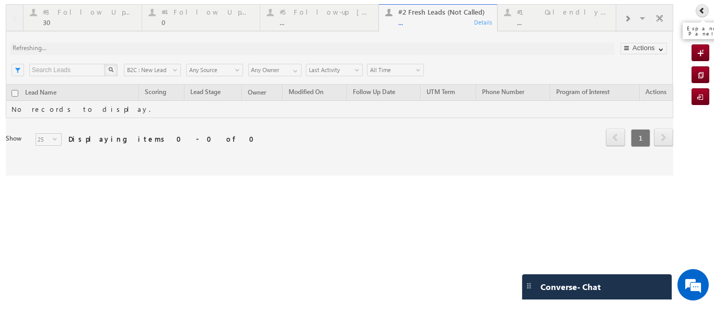
click at [699, 9] on icon at bounding box center [702, 10] width 7 height 7
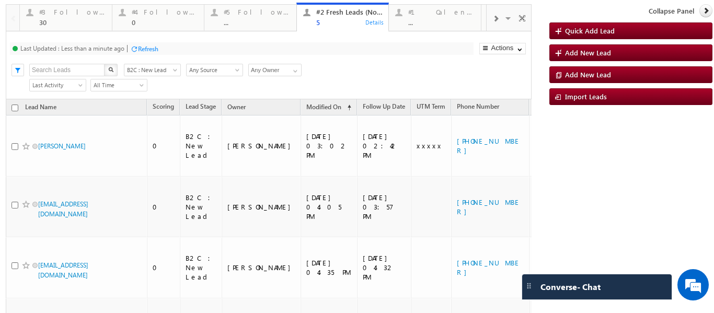
click at [493, 16] on span at bounding box center [496, 19] width 6 height 8
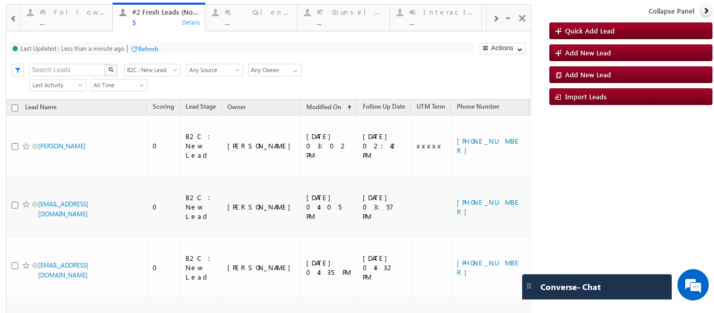
click at [493, 16] on span at bounding box center [496, 19] width 6 height 8
click at [493, 17] on span at bounding box center [496, 19] width 6 height 8
click at [493, 16] on span at bounding box center [496, 19] width 6 height 8
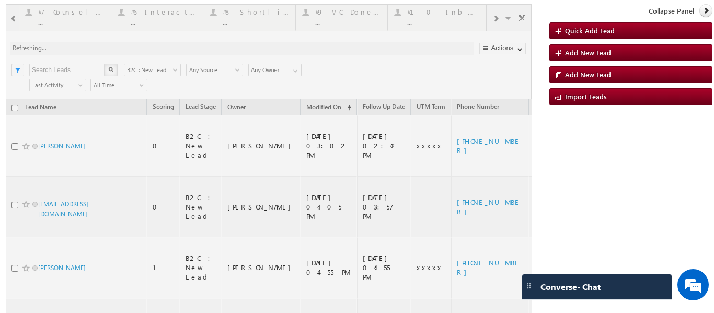
click at [143, 16] on div at bounding box center [269, 210] width 526 height 413
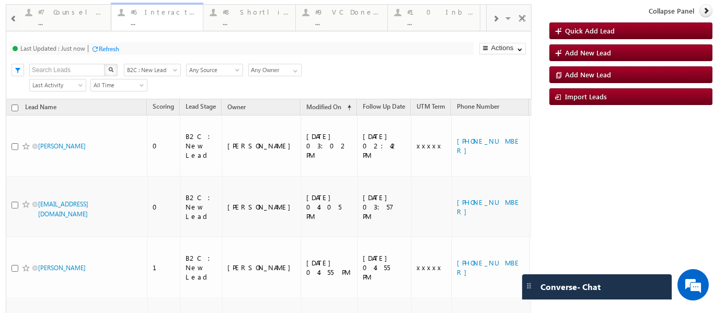
click at [144, 19] on div "..." at bounding box center [164, 22] width 66 height 8
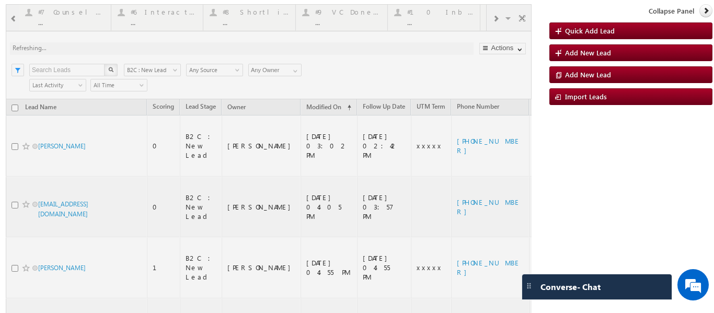
click at [11, 19] on div at bounding box center [269, 210] width 526 height 413
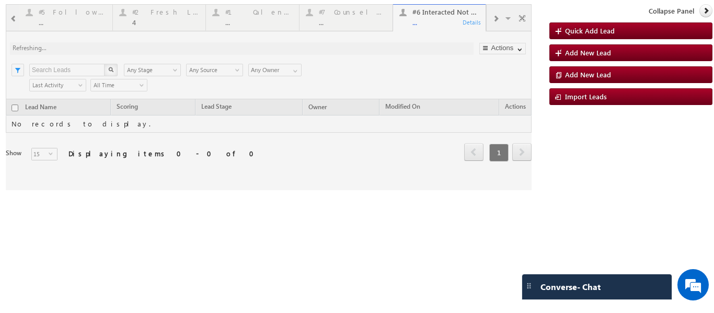
click at [14, 17] on div at bounding box center [269, 97] width 526 height 186
click at [13, 17] on div at bounding box center [269, 97] width 526 height 186
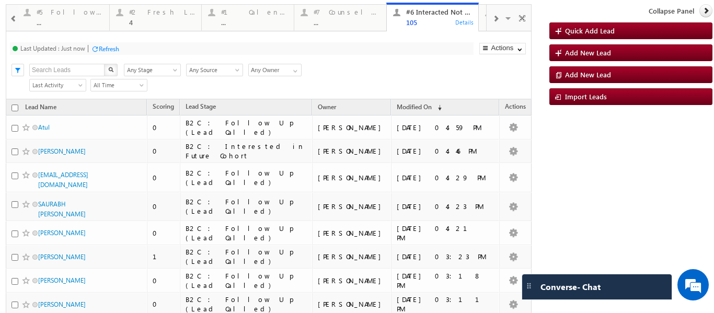
click at [12, 18] on span at bounding box center [13, 19] width 7 height 8
click at [12, 18] on div at bounding box center [12, 17] width 13 height 25
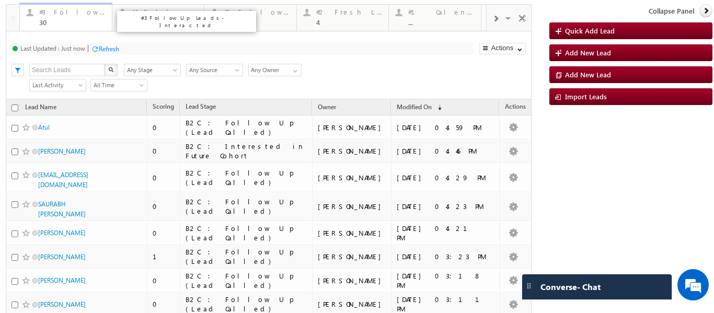
click at [70, 19] on div "30" at bounding box center [72, 22] width 66 height 8
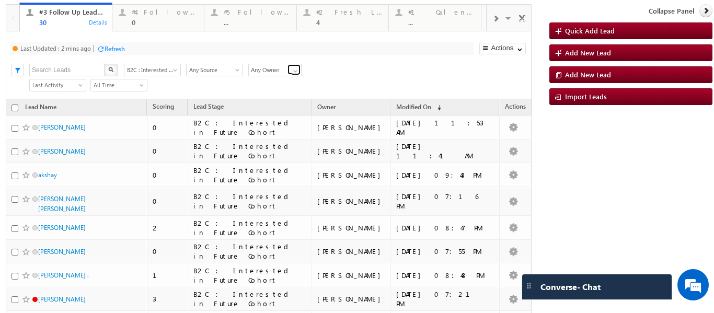
click at [291, 70] on span at bounding box center [295, 71] width 8 height 8
click at [269, 131] on link "[PERSON_NAME]" at bounding box center [275, 125] width 54 height 12
type input "[PERSON_NAME]"
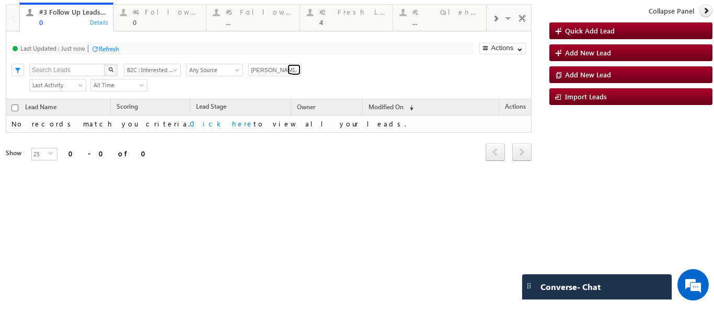
click at [295, 68] on span at bounding box center [295, 71] width 8 height 8
click at [498, 18] on span at bounding box center [496, 19] width 6 height 8
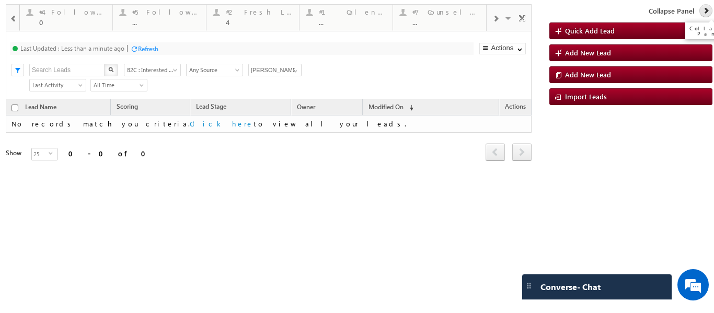
click at [708, 9] on icon at bounding box center [706, 10] width 7 height 7
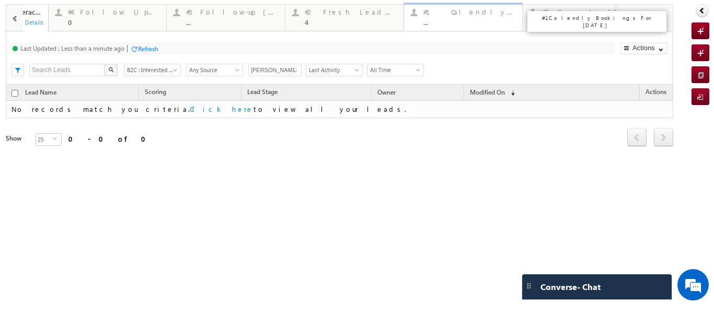
click at [456, 19] on div "..." at bounding box center [470, 22] width 93 height 8
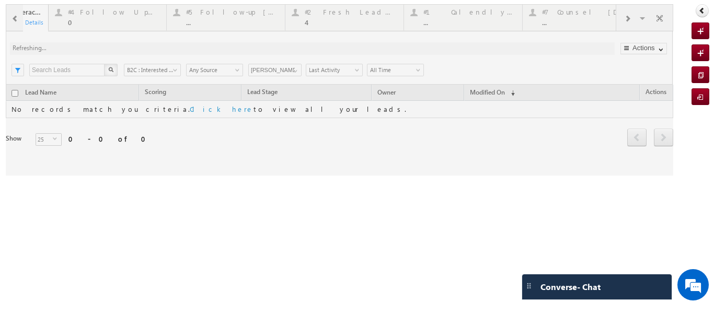
click at [474, 17] on div at bounding box center [340, 89] width 668 height 171
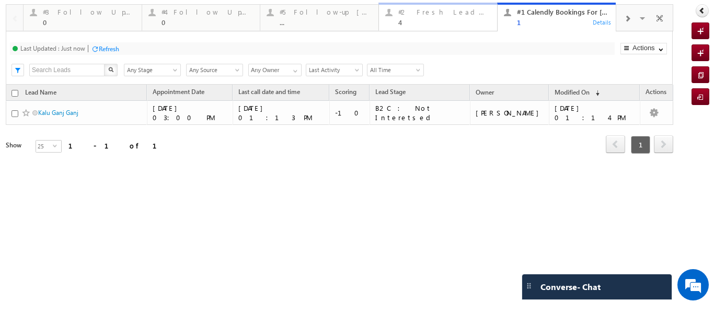
click at [436, 19] on div "4" at bounding box center [444, 22] width 93 height 8
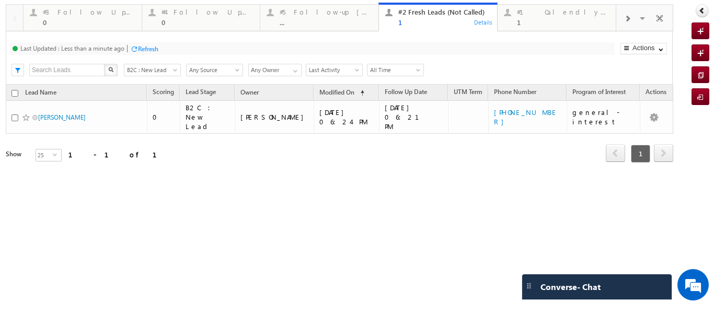
click at [623, 21] on div at bounding box center [627, 18] width 22 height 24
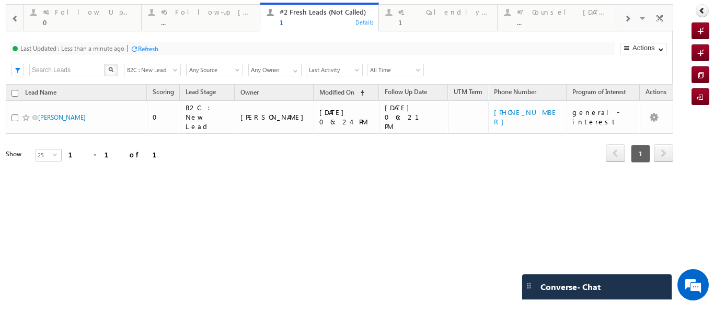
click at [623, 21] on div at bounding box center [627, 18] width 22 height 24
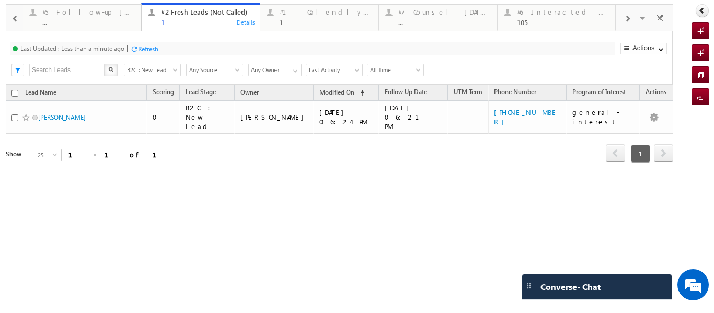
click at [623, 21] on div at bounding box center [627, 18] width 22 height 24
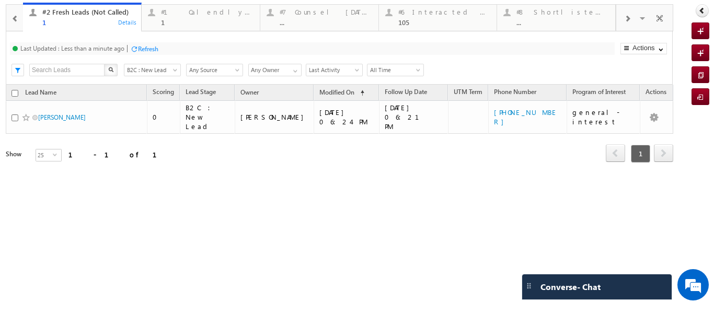
click at [623, 21] on div at bounding box center [627, 18] width 22 height 24
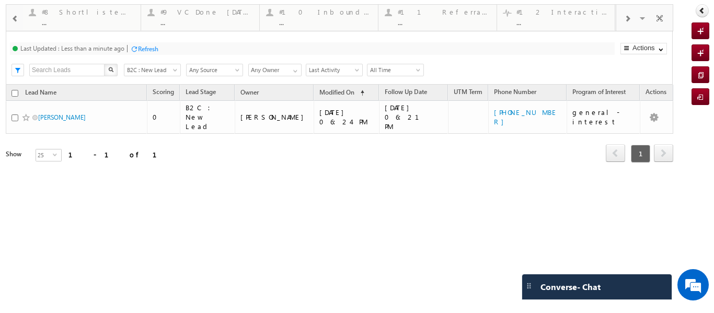
click at [622, 20] on div at bounding box center [627, 18] width 22 height 24
click at [621, 20] on div at bounding box center [627, 18] width 22 height 24
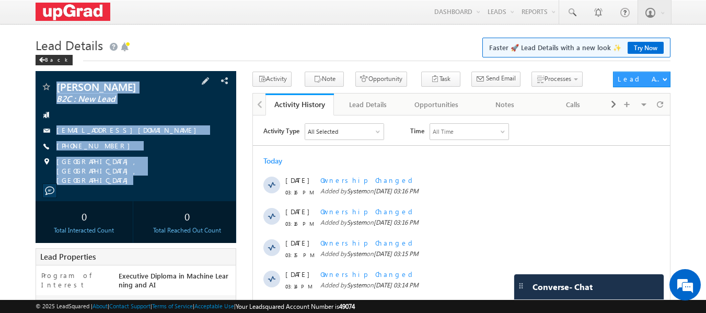
drag, startPoint x: 60, startPoint y: 77, endPoint x: 176, endPoint y: 165, distance: 145.6
click at [179, 177] on div "[PERSON_NAME] B2C : New Lead [EMAIL_ADDRESS][DOMAIN_NAME]" at bounding box center [136, 136] width 201 height 130
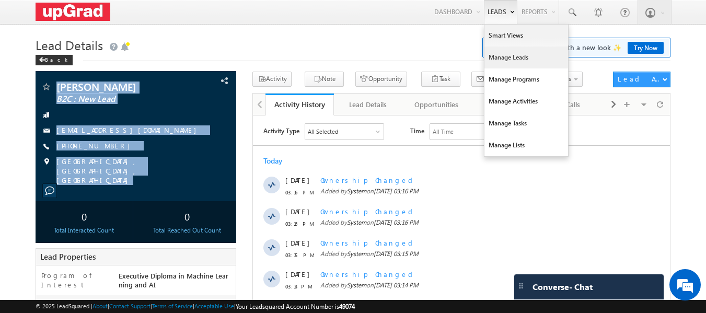
click at [511, 54] on link "Manage Leads" at bounding box center [527, 58] width 84 height 22
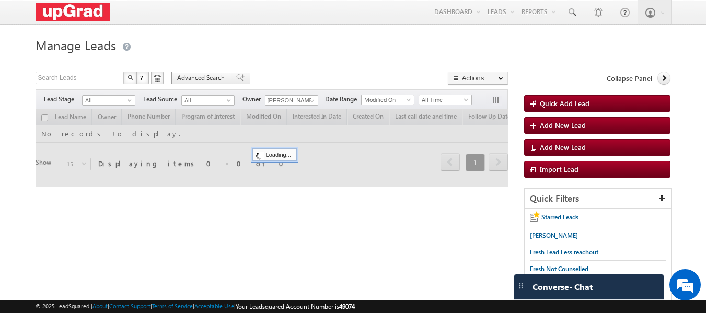
click at [217, 82] on span "Advanced Search" at bounding box center [202, 77] width 51 height 9
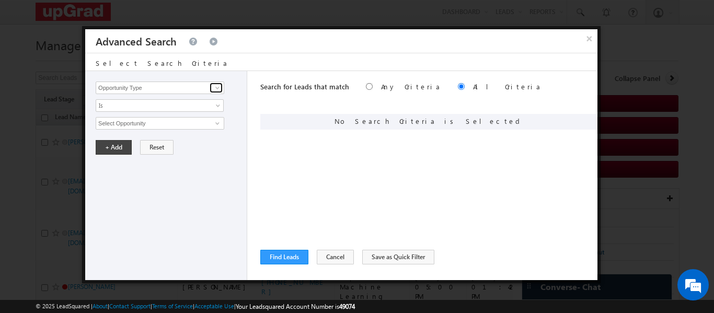
click at [216, 87] on span at bounding box center [217, 88] width 8 height 8
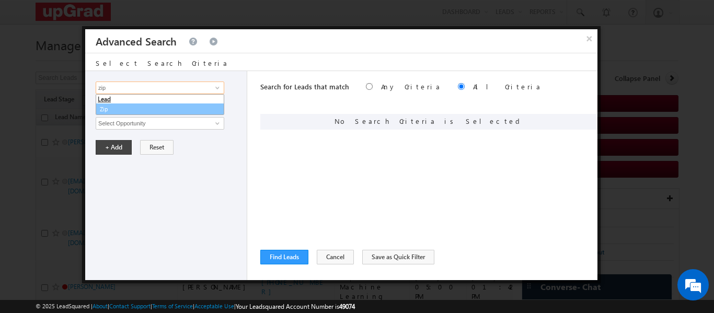
click at [130, 104] on link "Zip" at bounding box center [160, 110] width 129 height 12
type input "Zip"
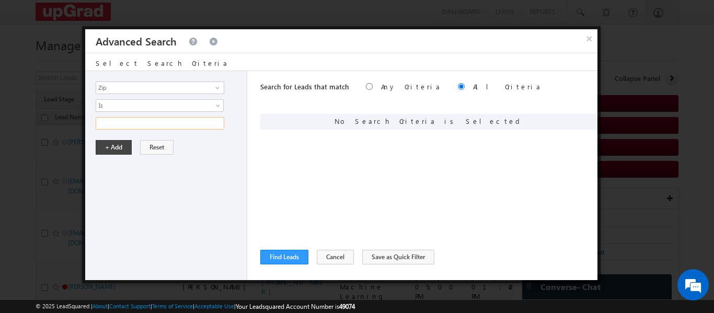
click at [116, 123] on input "text" at bounding box center [160, 123] width 129 height 13
paste input "Prabhakar-700145L"
click at [97, 122] on input "Prabhakar-700145L" at bounding box center [160, 123] width 129 height 13
type input "Prabhakar-700145L"
click at [120, 144] on button "+ Add" at bounding box center [114, 147] width 36 height 15
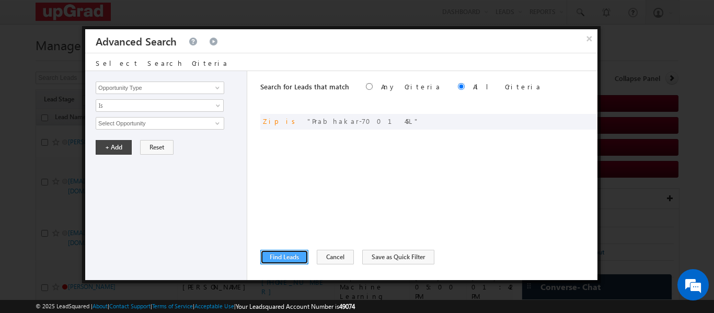
click at [280, 258] on button "Find Leads" at bounding box center [284, 257] width 48 height 15
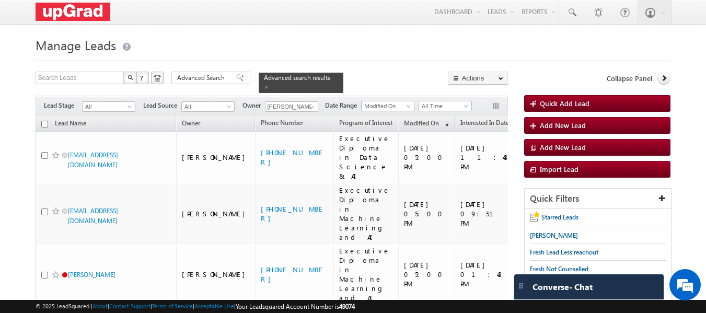
click at [42, 121] on input "checkbox" at bounding box center [44, 124] width 7 height 7
checkbox input "true"
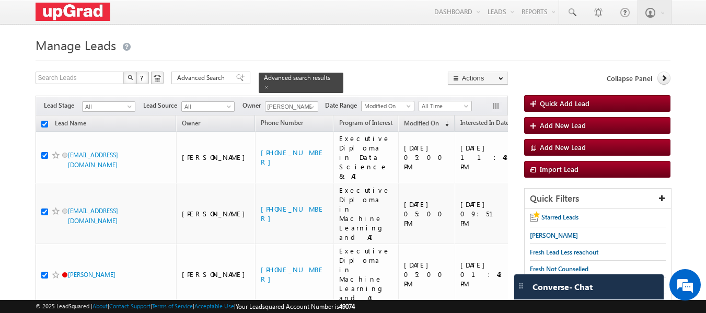
checkbox input "true"
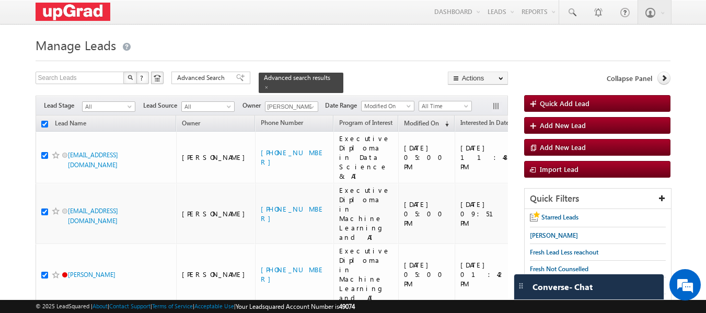
checkbox input "true"
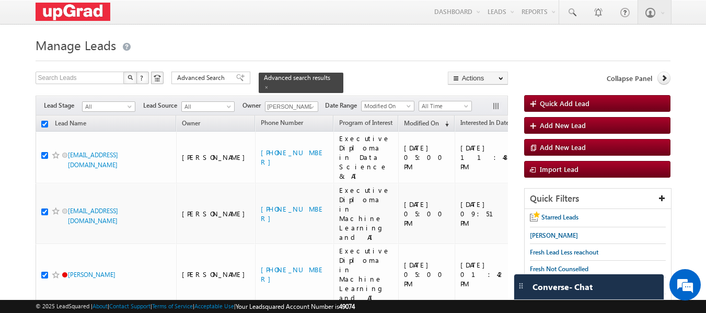
checkbox input "true"
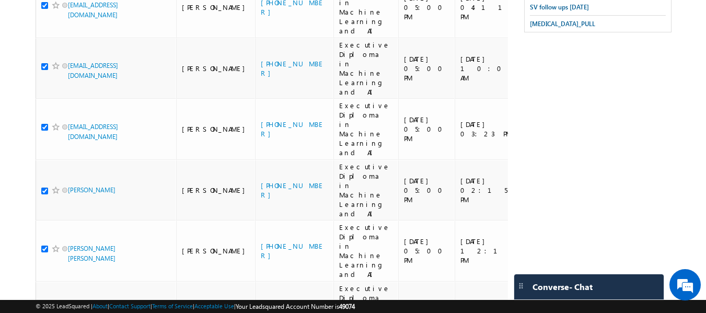
scroll to position [409, 0]
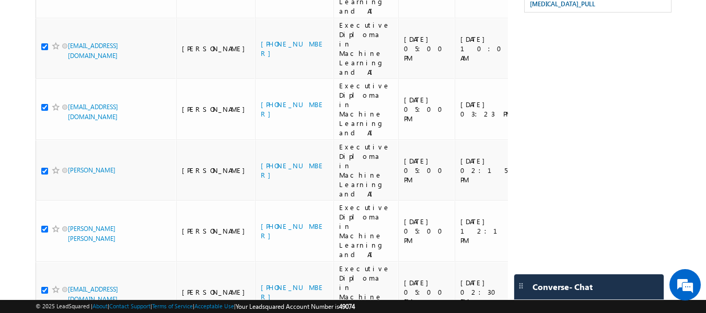
click at [68, 264] on li "25" at bounding box center [71, 265] width 25 height 10
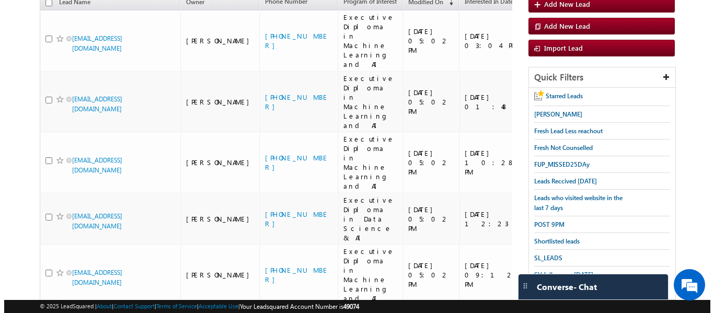
scroll to position [43, 0]
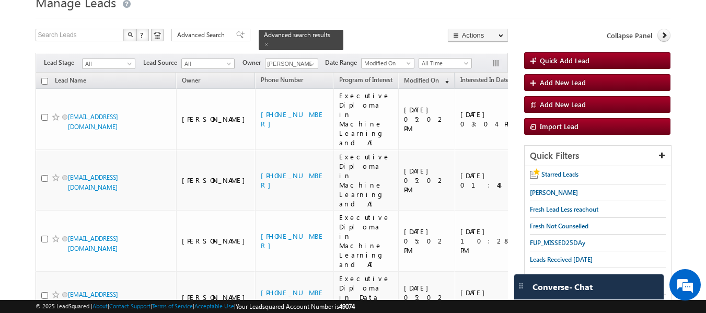
click at [48, 78] on input "checkbox" at bounding box center [44, 81] width 7 height 7
checkbox input "true"
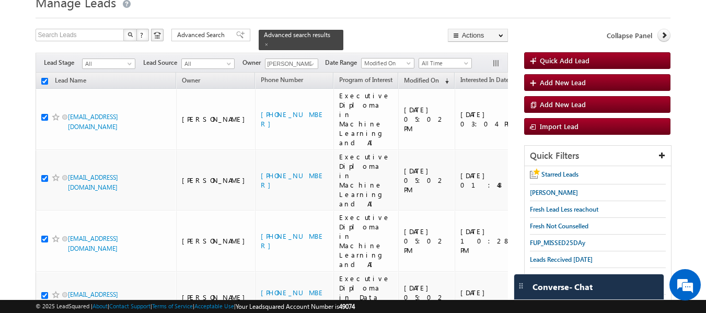
checkbox input "true"
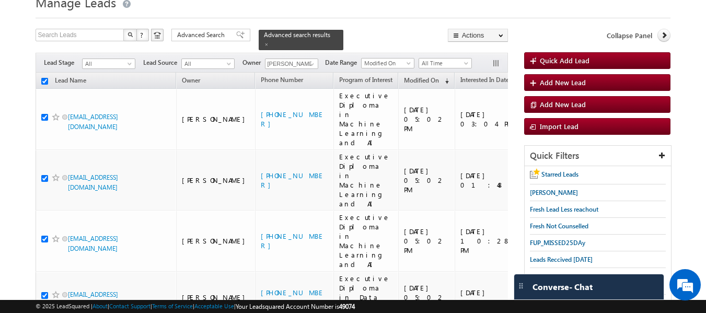
checkbox input "true"
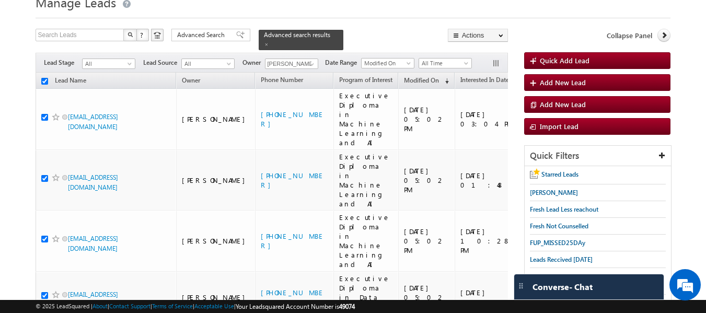
checkbox input "true"
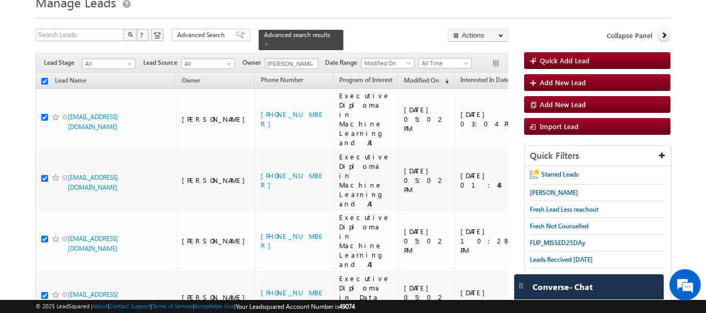
checkbox input "true"
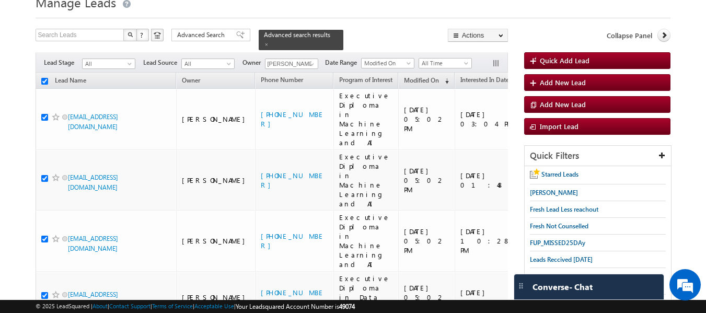
checkbox input "true"
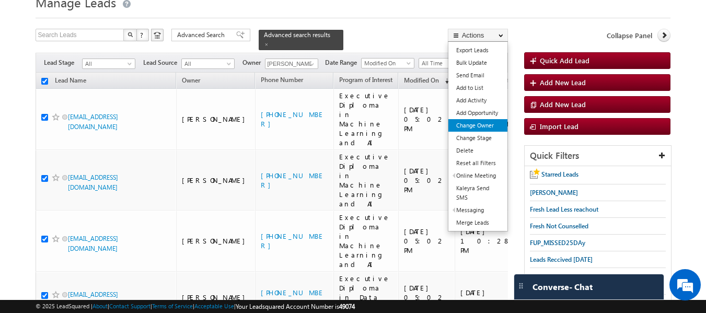
click at [482, 126] on link "Change Owner" at bounding box center [478, 125] width 59 height 13
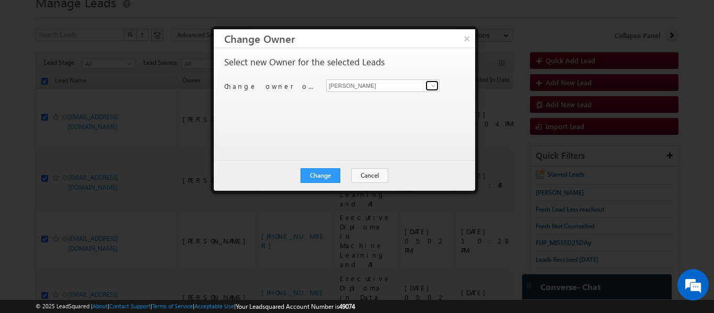
click at [433, 87] on span at bounding box center [433, 86] width 8 height 8
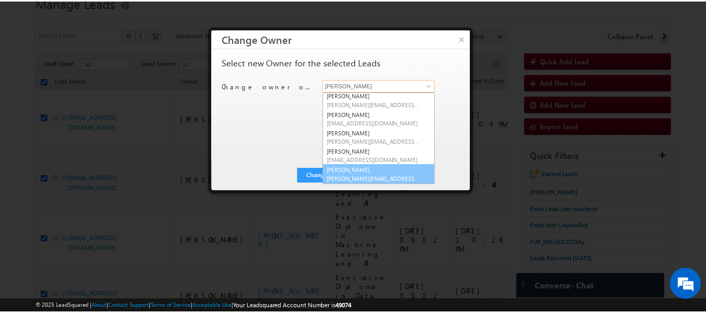
scroll to position [20, 0]
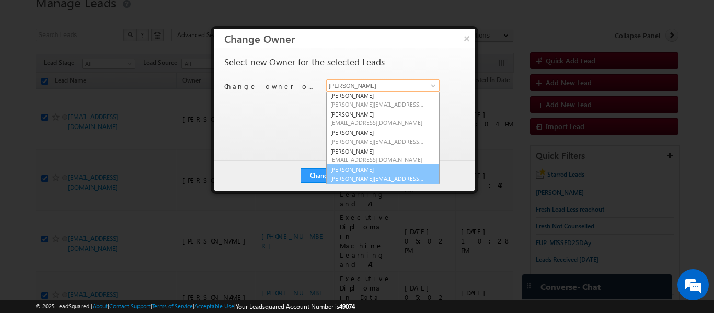
click at [350, 173] on link "[PERSON_NAME] [PERSON_NAME][EMAIL_ADDRESS][PERSON_NAME][DOMAIN_NAME]" at bounding box center [382, 174] width 113 height 20
type input "[PERSON_NAME]"
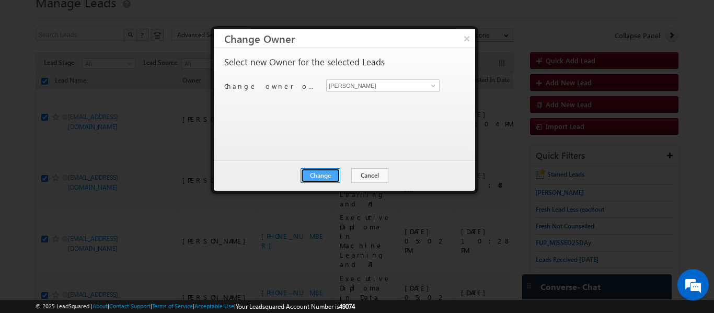
click at [304, 174] on button "Change" at bounding box center [321, 175] width 40 height 15
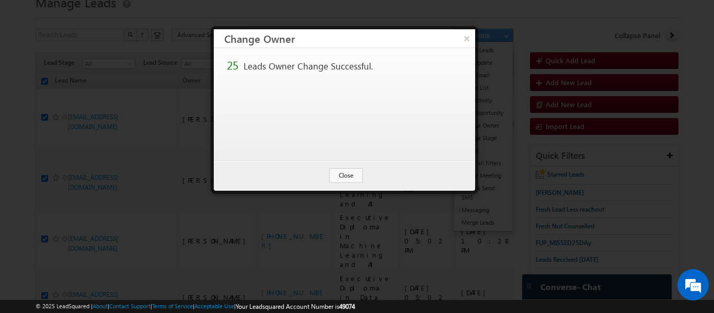
drag, startPoint x: 471, startPoint y: 36, endPoint x: 465, endPoint y: 38, distance: 6.1
click at [471, 36] on button "×" at bounding box center [467, 38] width 17 height 18
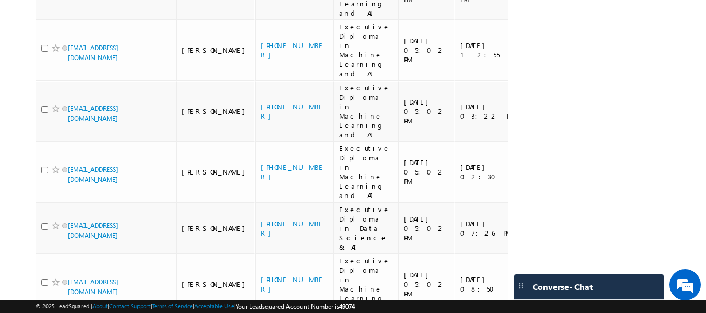
scroll to position [764, 0]
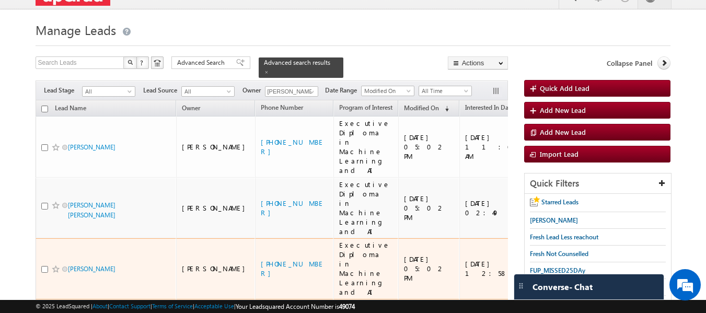
scroll to position [0, 0]
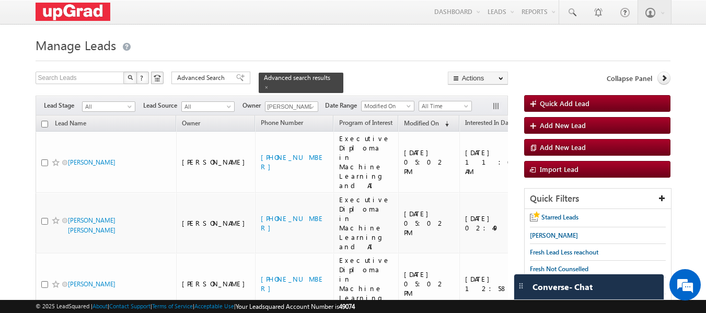
click at [44, 121] on input "checkbox" at bounding box center [44, 124] width 7 height 7
checkbox input "true"
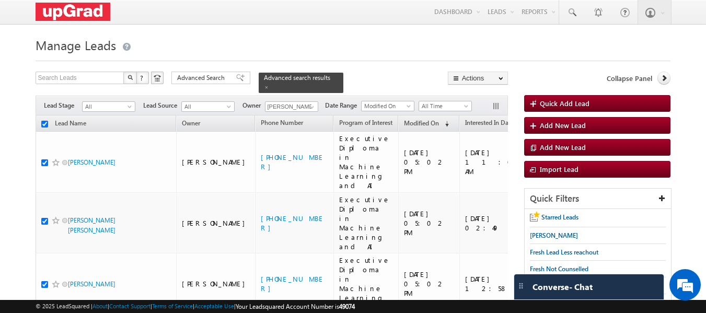
checkbox input "true"
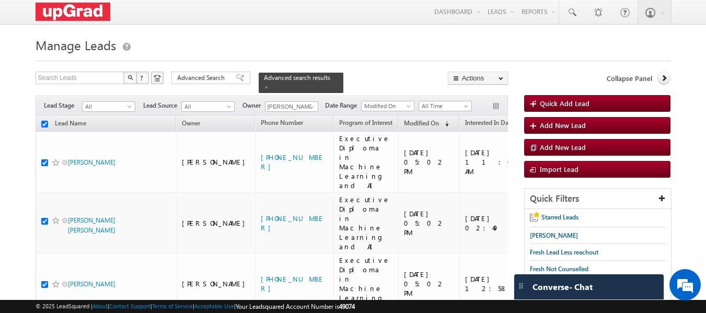
checkbox input "true"
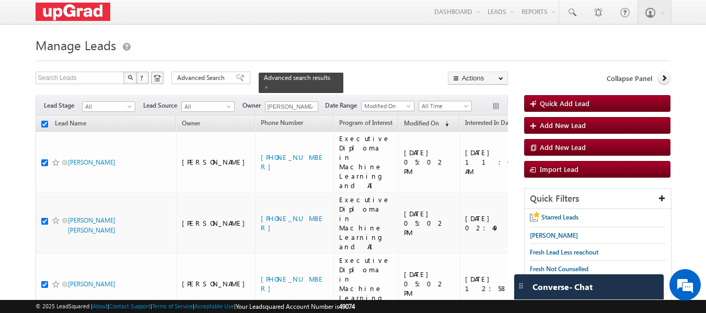
checkbox input "true"
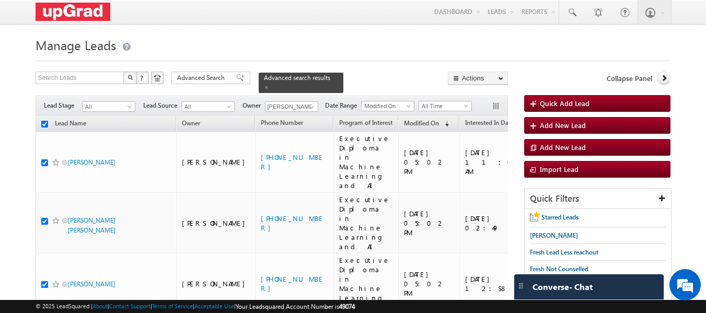
checkbox input "true"
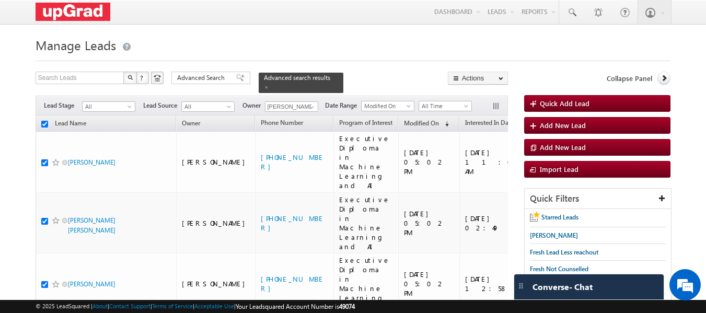
checkbox input "true"
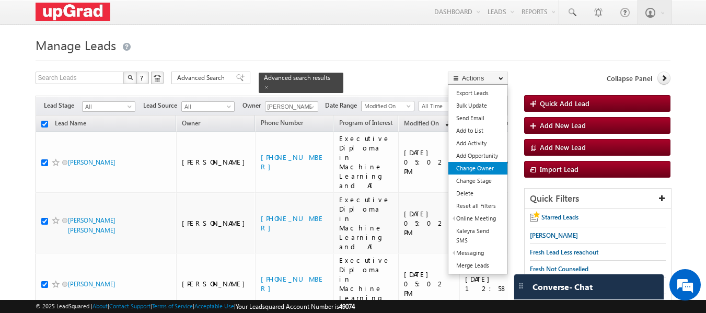
click at [478, 166] on link "Change Owner" at bounding box center [478, 168] width 59 height 13
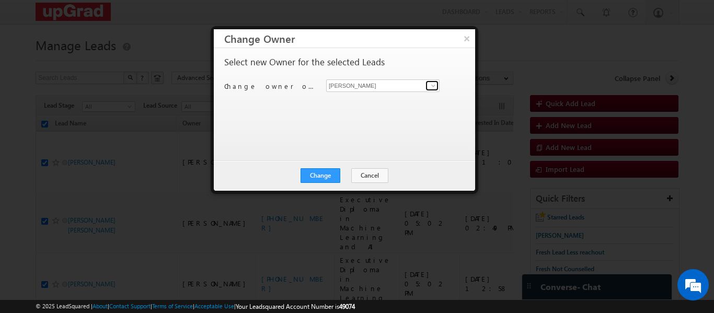
click at [432, 83] on span at bounding box center [433, 86] width 8 height 8
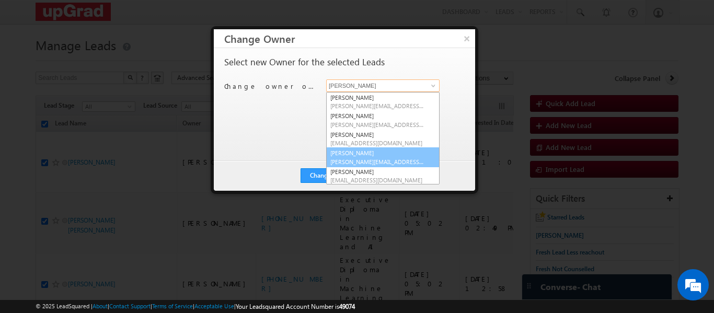
click at [364, 155] on link "[PERSON_NAME] [PERSON_NAME][EMAIL_ADDRESS][PERSON_NAME][DOMAIN_NAME]" at bounding box center [382, 157] width 113 height 20
type input "[PERSON_NAME]"
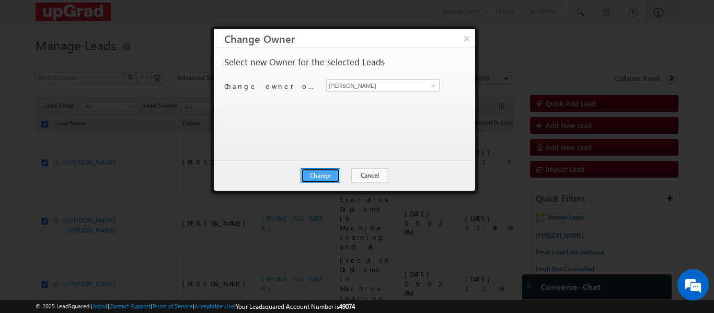
click at [329, 169] on button "Change" at bounding box center [321, 175] width 40 height 15
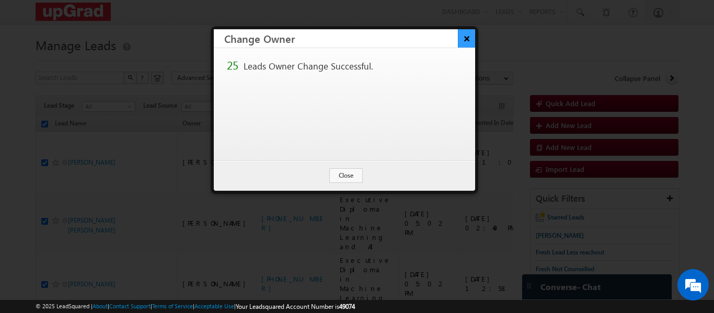
click at [463, 40] on button "×" at bounding box center [466, 38] width 17 height 18
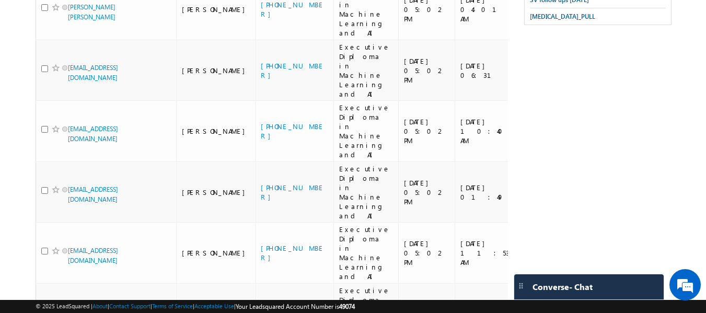
scroll to position [423, 0]
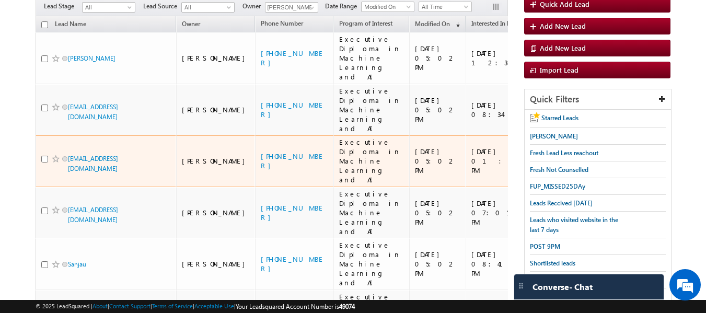
scroll to position [0, 0]
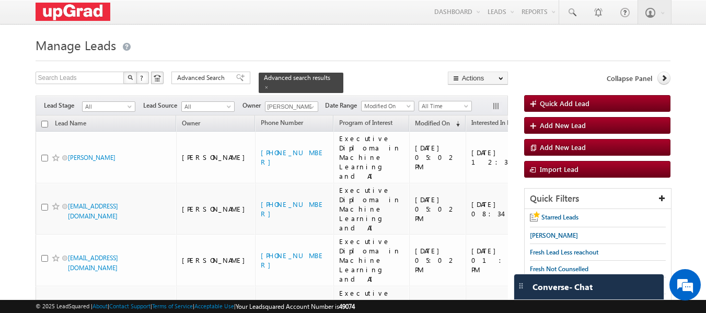
click at [42, 121] on input "checkbox" at bounding box center [44, 124] width 7 height 7
checkbox input "true"
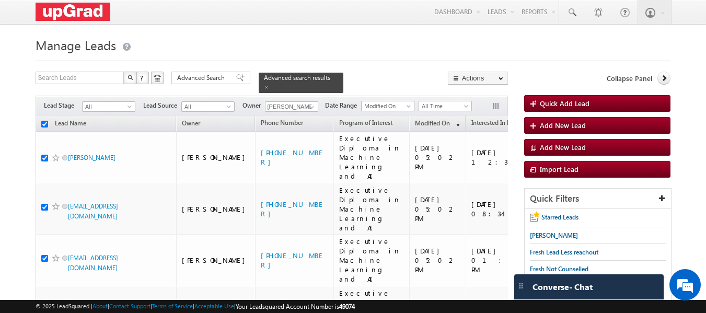
checkbox input "true"
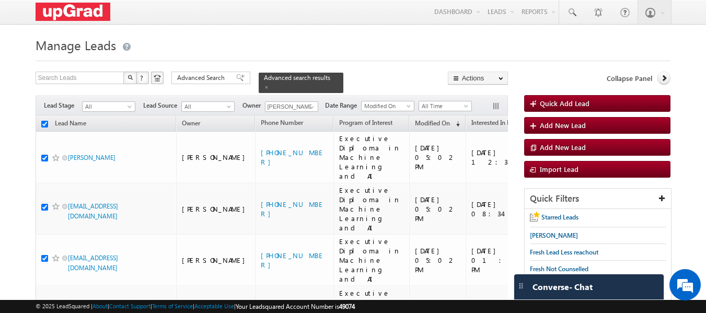
checkbox input "true"
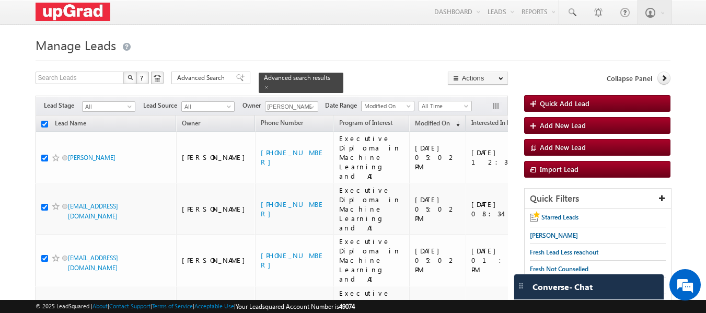
checkbox input "true"
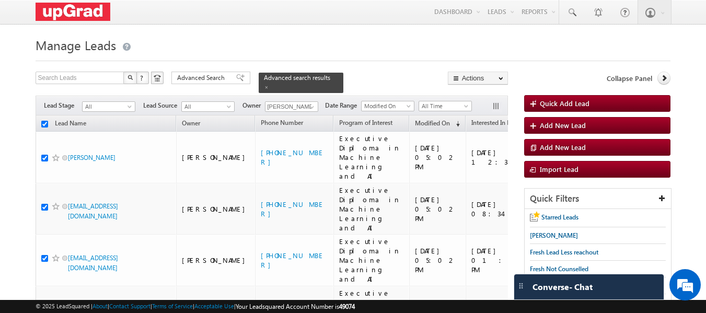
checkbox input "true"
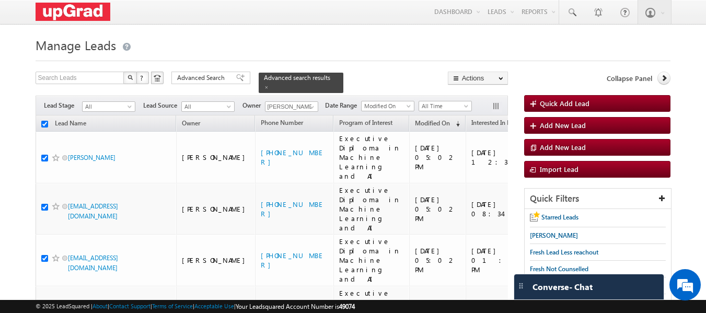
checkbox input "true"
click at [45, 121] on input "checkbox" at bounding box center [44, 124] width 7 height 7
checkbox input "false"
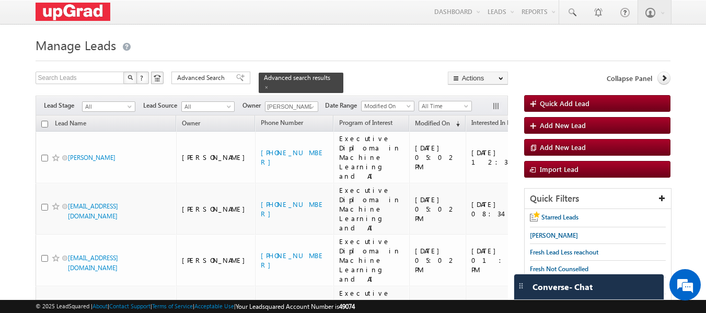
checkbox input "false"
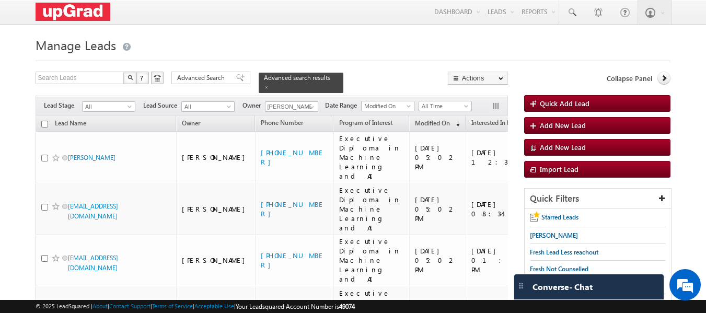
checkbox input "false"
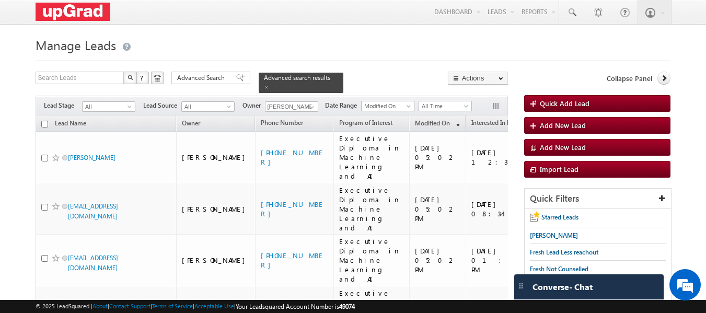
checkbox input "false"
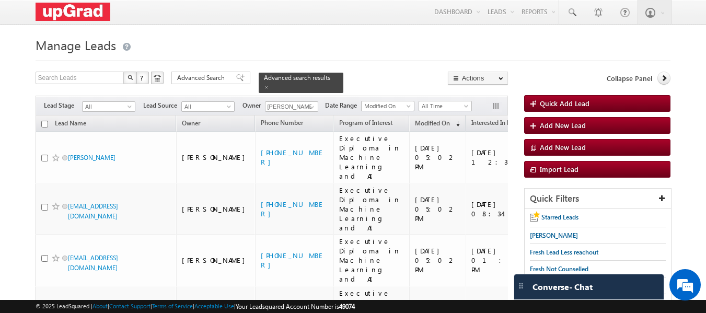
checkbox input "false"
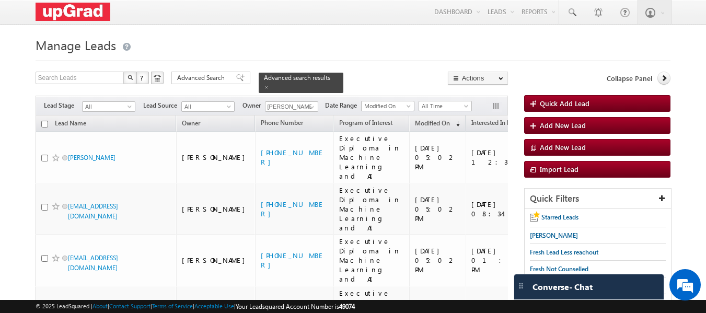
checkbox input "false"
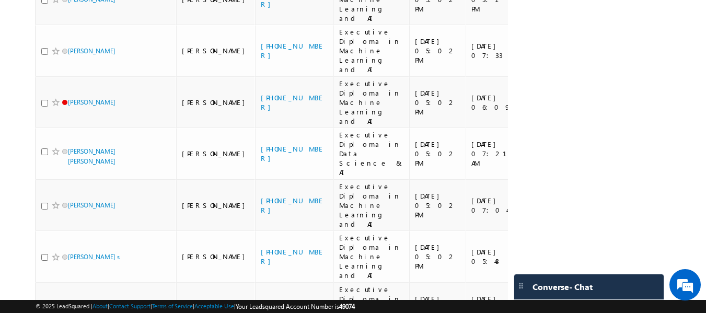
scroll to position [727, 0]
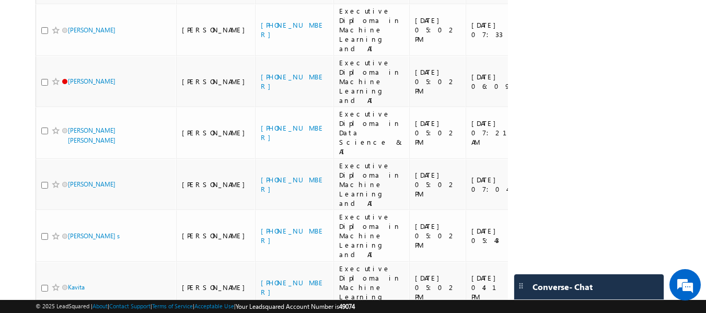
click at [68, 254] on li "15" at bounding box center [71, 255] width 25 height 10
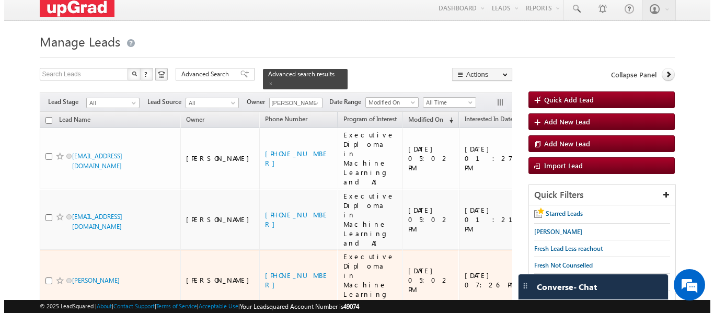
scroll to position [0, 0]
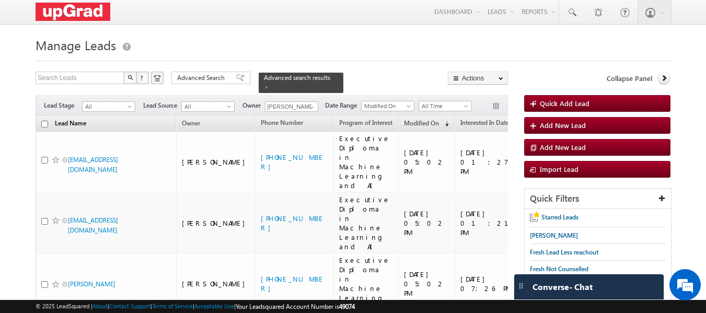
drag, startPoint x: 43, startPoint y: 118, endPoint x: 61, endPoint y: 118, distance: 17.8
click at [43, 121] on input "checkbox" at bounding box center [44, 124] width 7 height 7
checkbox input "true"
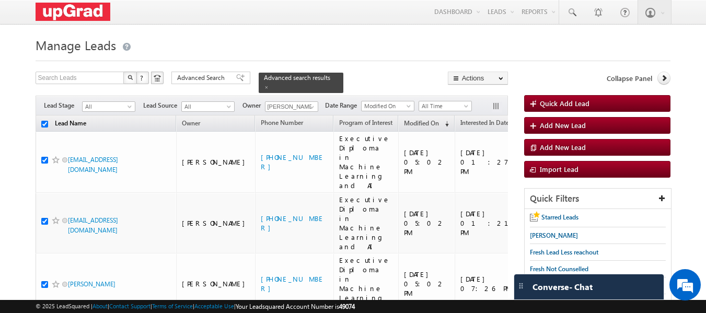
checkbox input "true"
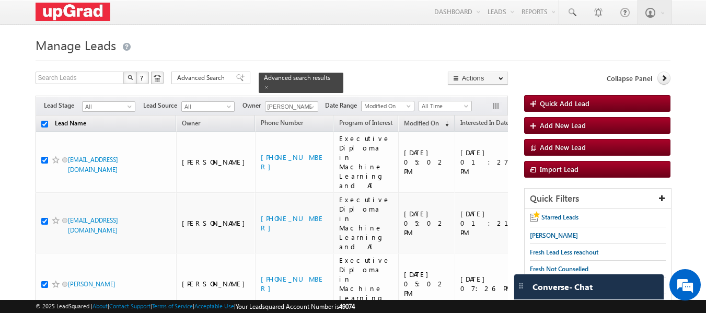
checkbox input "true"
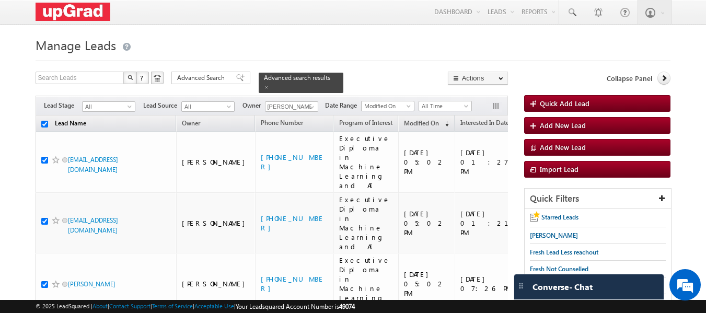
checkbox input "true"
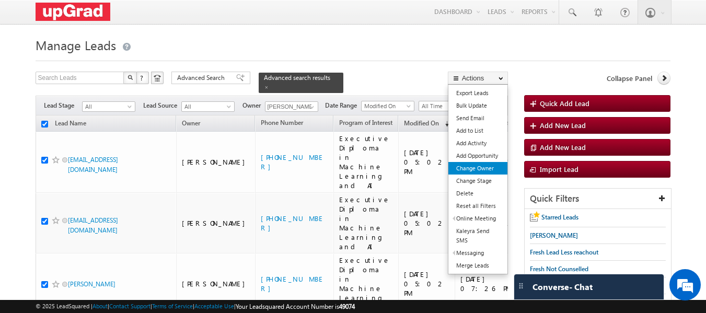
click at [484, 168] on link "Change Owner" at bounding box center [478, 168] width 59 height 13
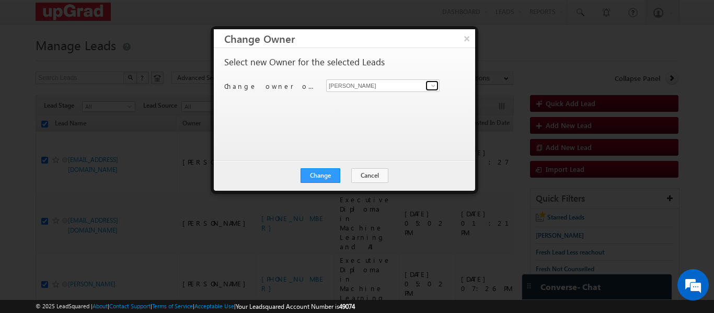
click at [437, 84] on span at bounding box center [433, 86] width 8 height 8
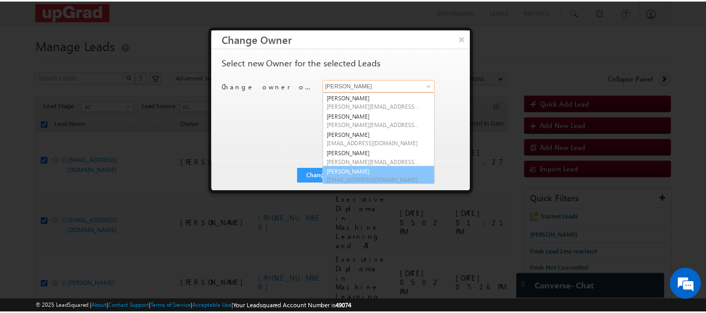
scroll to position [3, 0]
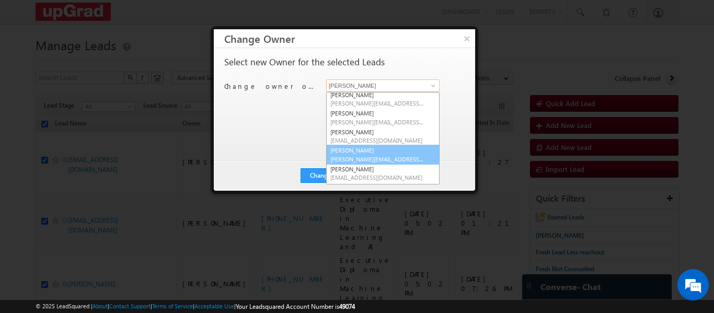
click at [367, 151] on link "[PERSON_NAME] [PERSON_NAME][EMAIL_ADDRESS][PERSON_NAME][DOMAIN_NAME]" at bounding box center [382, 155] width 113 height 20
type input "[PERSON_NAME]"
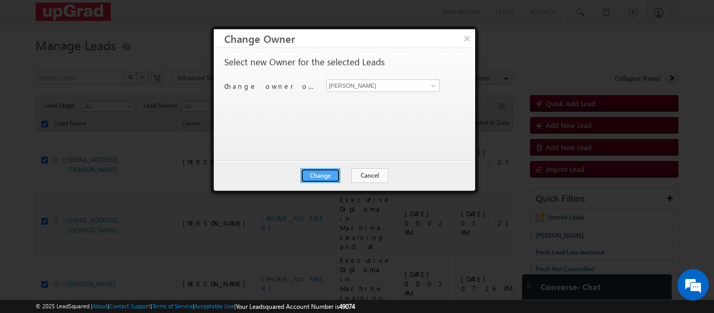
click at [316, 175] on button "Change" at bounding box center [321, 175] width 40 height 15
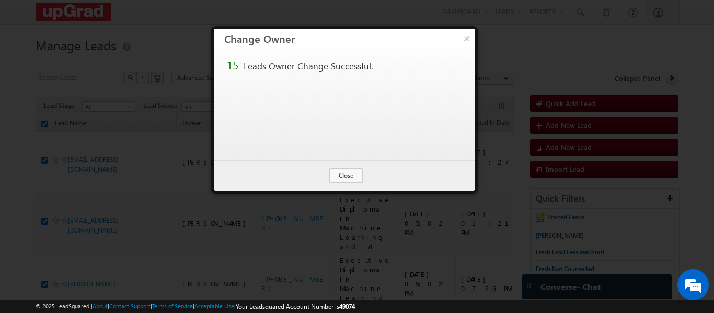
click at [465, 38] on button "×" at bounding box center [467, 38] width 17 height 18
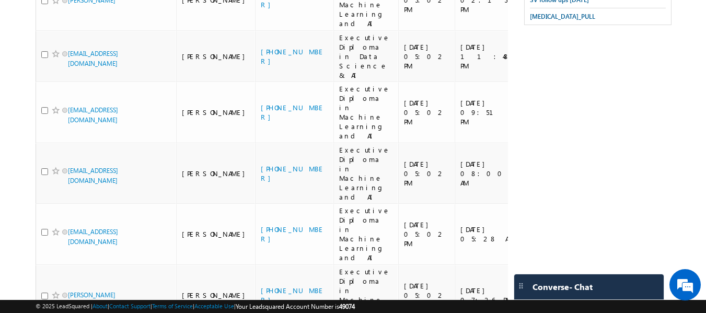
scroll to position [423, 0]
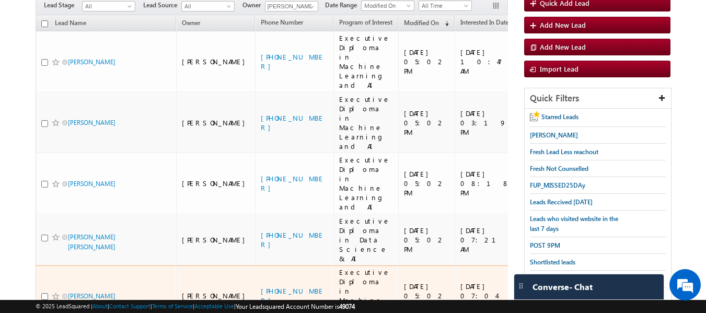
scroll to position [105, 0]
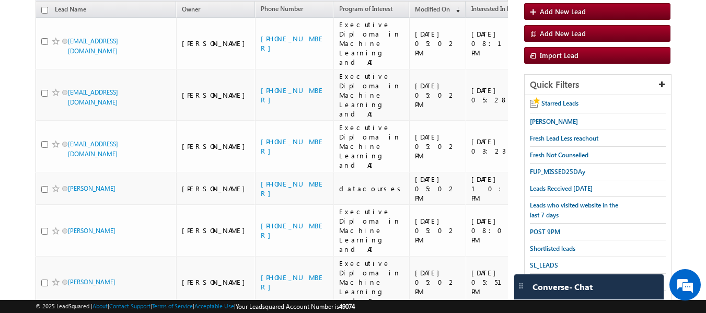
scroll to position [39, 0]
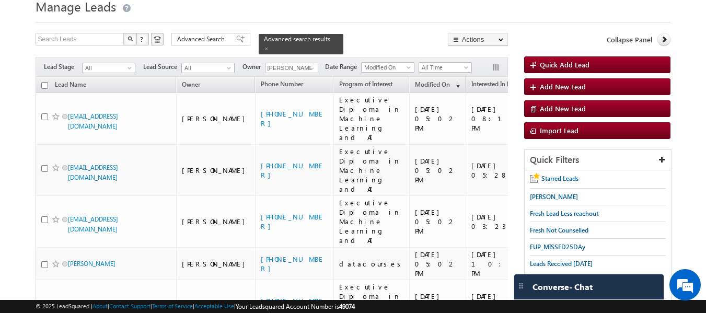
click at [45, 82] on input "checkbox" at bounding box center [44, 85] width 7 height 7
checkbox input "true"
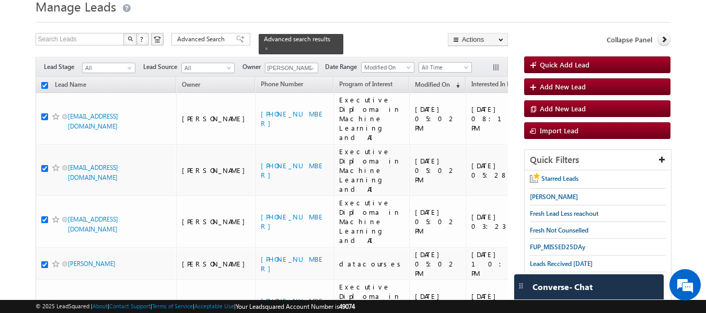
checkbox input "true"
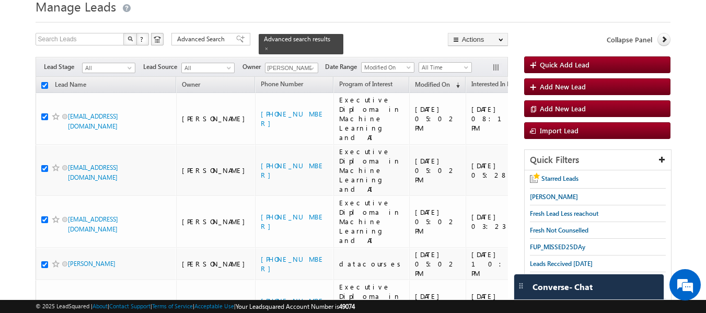
checkbox input "true"
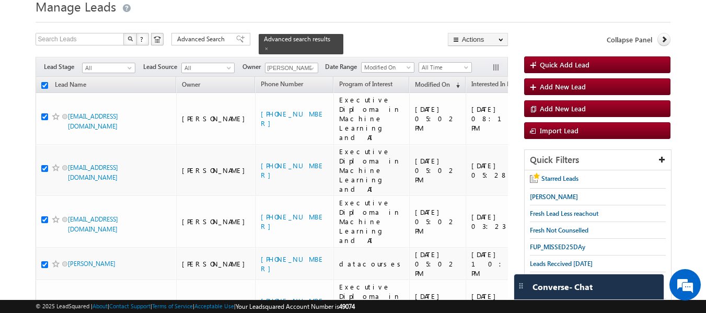
checkbox input "true"
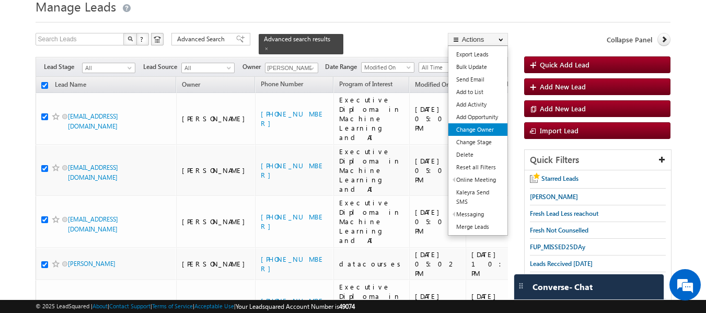
click at [486, 129] on link "Change Owner" at bounding box center [478, 129] width 59 height 13
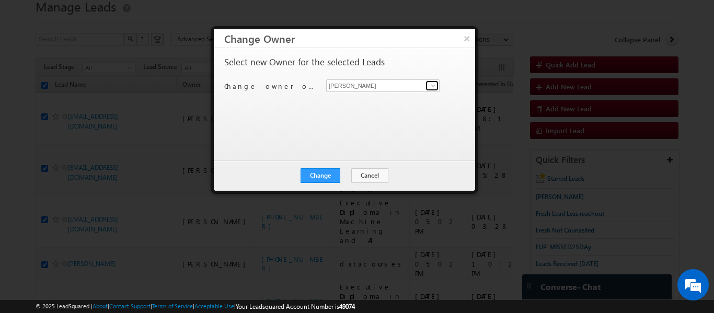
click at [429, 88] on link at bounding box center [432, 86] width 13 height 10
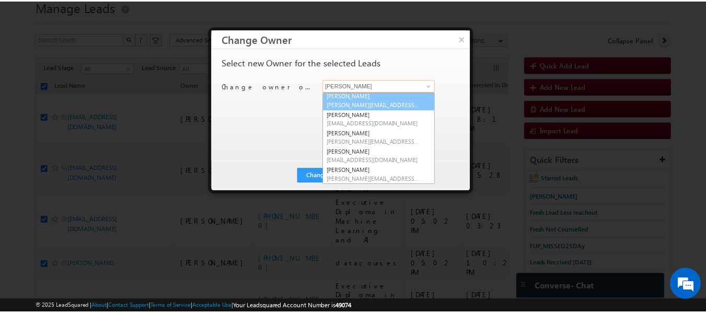
scroll to position [19, 0]
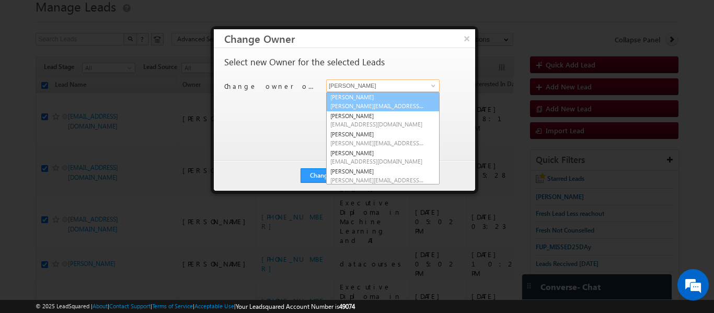
click at [363, 100] on link "[PERSON_NAME] [PERSON_NAME][EMAIL_ADDRESS][PERSON_NAME][DOMAIN_NAME]" at bounding box center [382, 101] width 113 height 20
type input "[PERSON_NAME]"
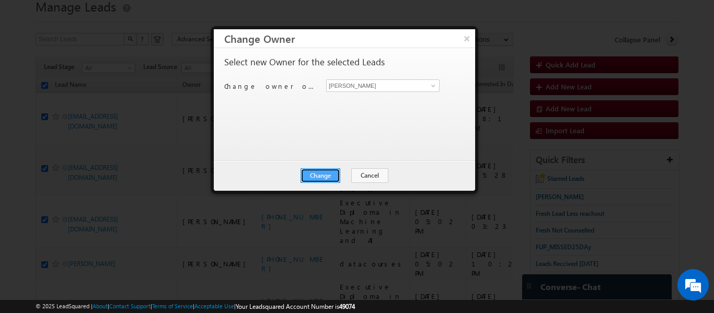
click at [323, 175] on button "Change" at bounding box center [321, 175] width 40 height 15
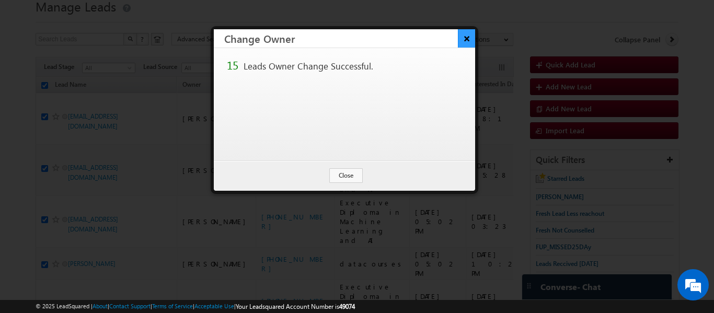
click at [463, 37] on button "×" at bounding box center [466, 38] width 17 height 18
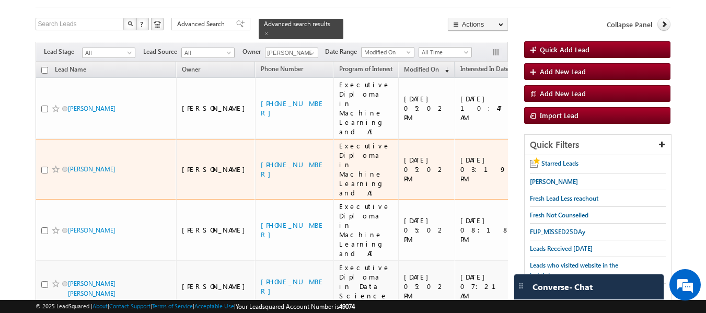
scroll to position [139, 0]
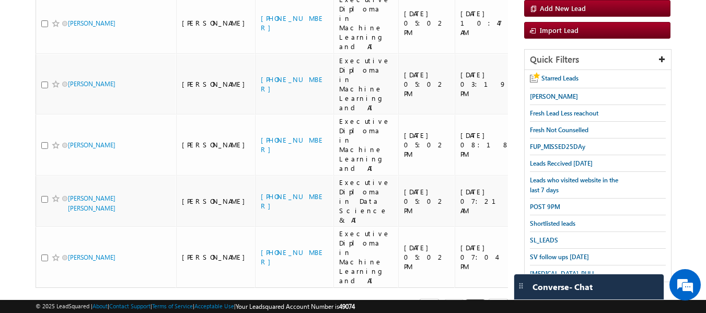
click at [455, 299] on link "1" at bounding box center [454, 308] width 19 height 18
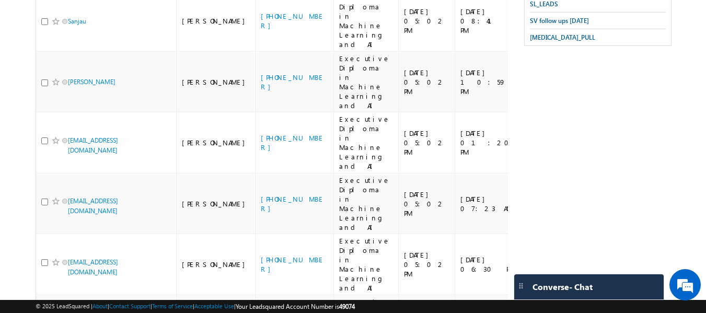
scroll to position [399, 0]
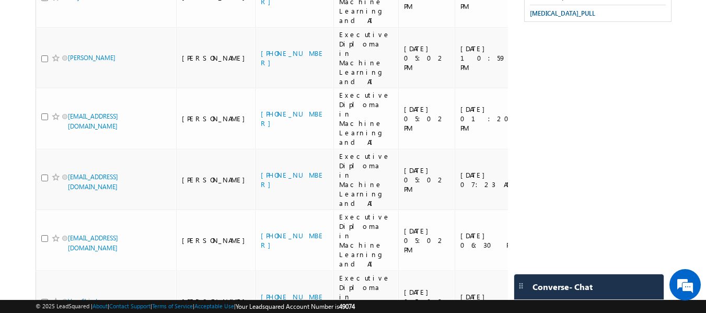
click at [64, 253] on li "15" at bounding box center [71, 255] width 25 height 10
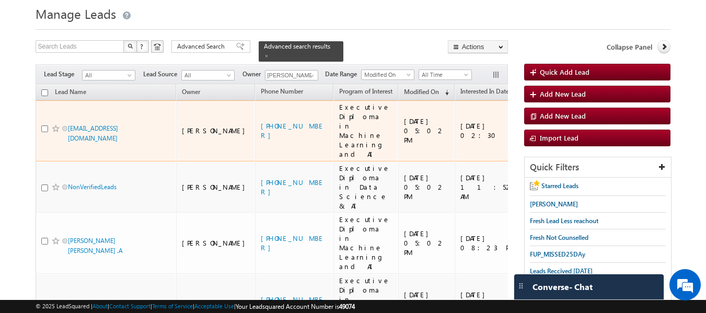
scroll to position [0, 0]
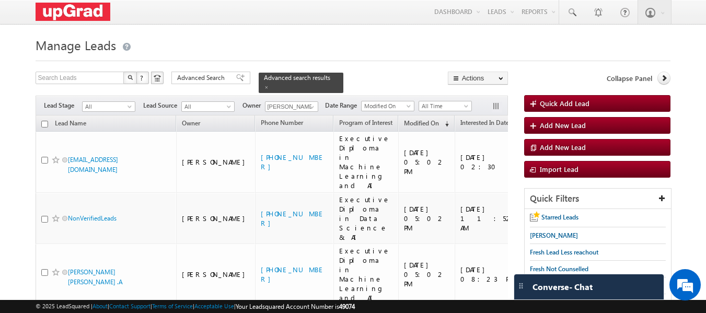
click at [44, 123] on th "Lead Name" at bounding box center [106, 124] width 141 height 16
click at [45, 121] on input "checkbox" at bounding box center [44, 124] width 7 height 7
checkbox input "true"
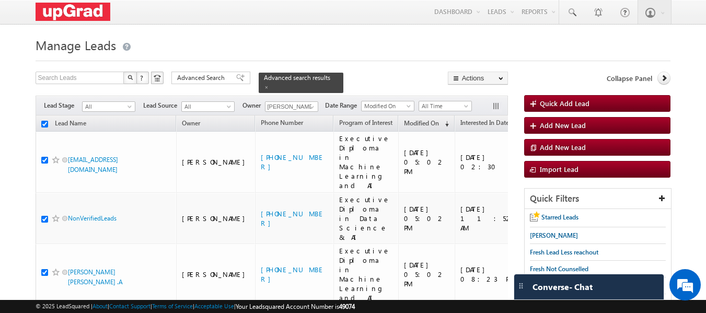
checkbox input "true"
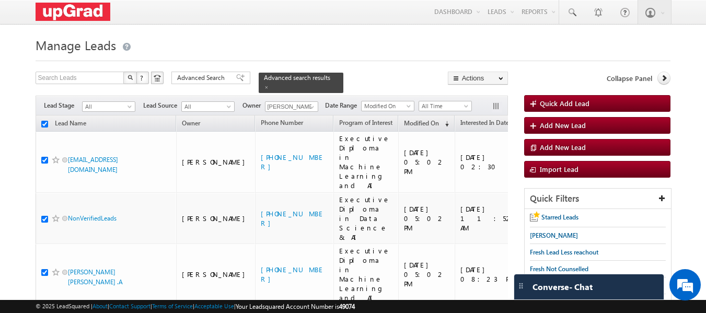
checkbox input "true"
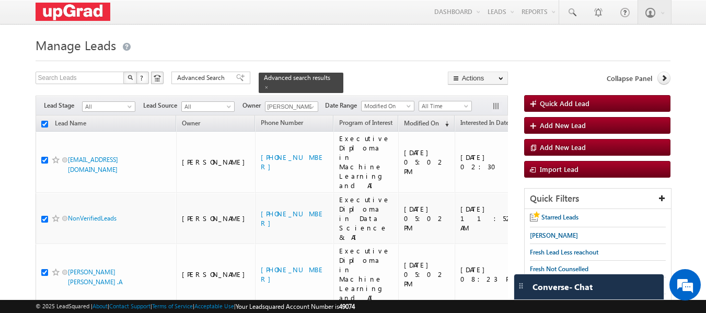
checkbox input "true"
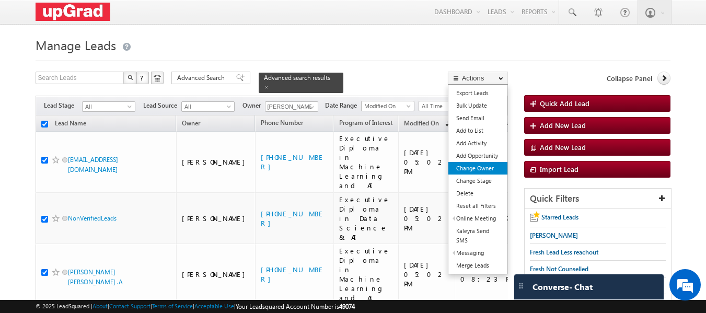
click at [488, 169] on link "Change Owner" at bounding box center [478, 168] width 59 height 13
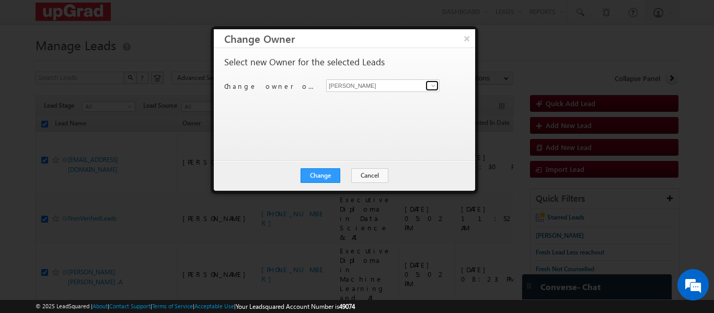
click at [432, 86] on span at bounding box center [433, 86] width 8 height 8
drag, startPoint x: 465, startPoint y: 38, endPoint x: 445, endPoint y: 50, distance: 23.7
click at [465, 40] on button "×" at bounding box center [467, 38] width 17 height 18
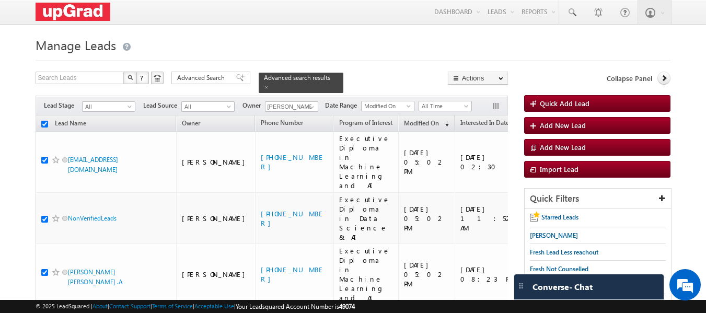
click at [376, 60] on div at bounding box center [354, 57] width 636 height 7
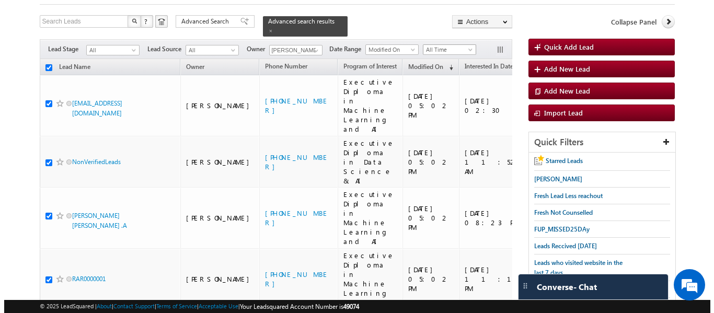
scroll to position [33, 0]
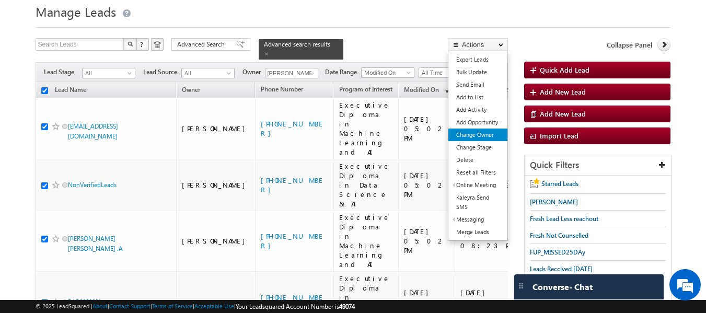
click at [469, 139] on link "Change Owner" at bounding box center [478, 135] width 59 height 13
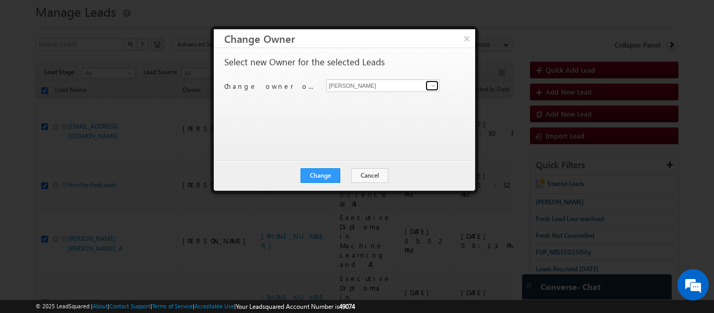
click at [433, 82] on span at bounding box center [433, 86] width 8 height 8
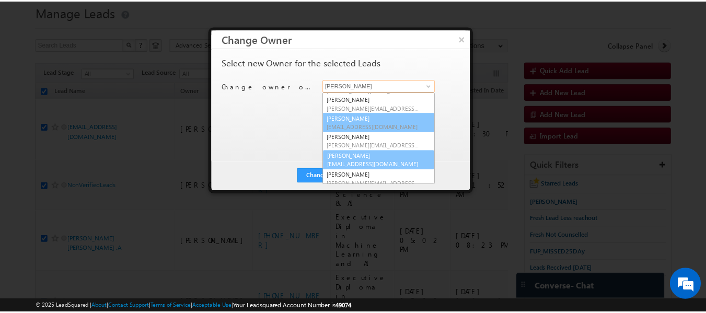
scroll to position [20, 0]
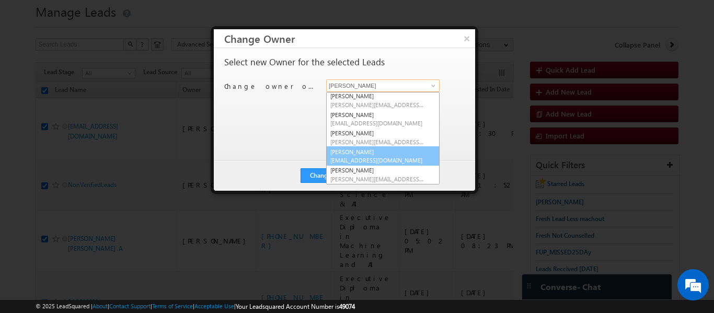
click at [379, 157] on span "[EMAIL_ADDRESS][DOMAIN_NAME]" at bounding box center [377, 160] width 94 height 8
type input "[PERSON_NAME]"
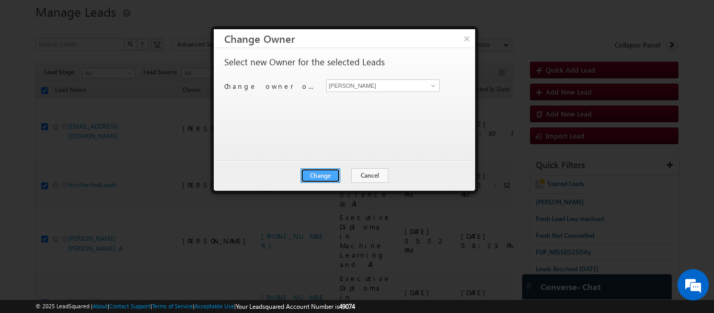
click at [325, 171] on button "Change" at bounding box center [321, 175] width 40 height 15
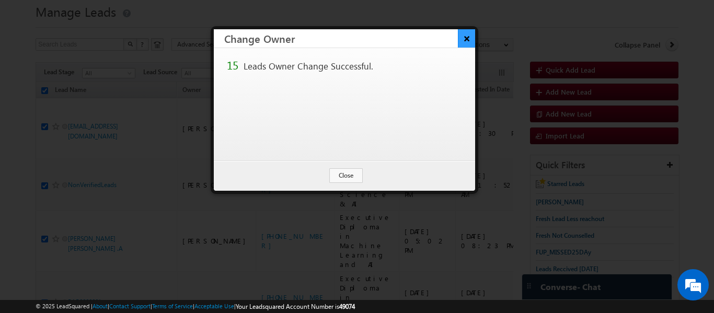
click at [464, 37] on button "×" at bounding box center [466, 38] width 17 height 18
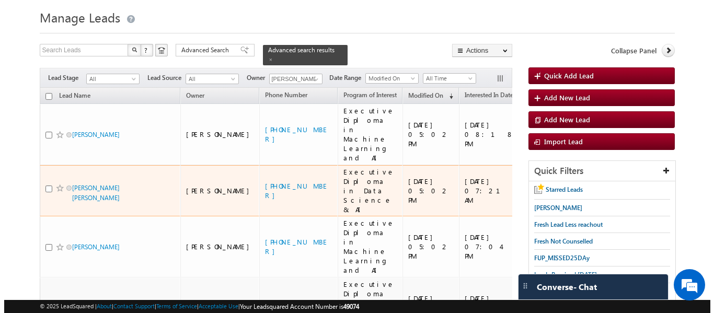
scroll to position [52, 0]
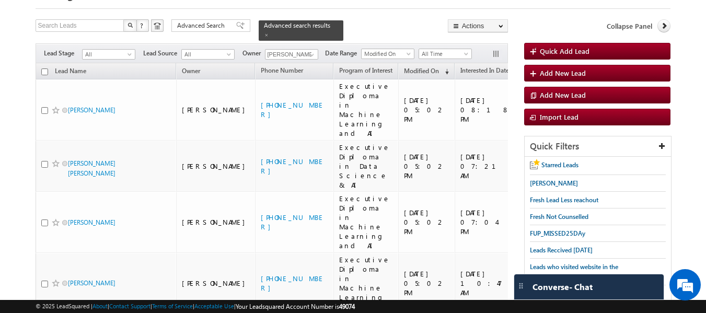
click at [42, 68] on input "checkbox" at bounding box center [44, 71] width 7 height 7
checkbox input "true"
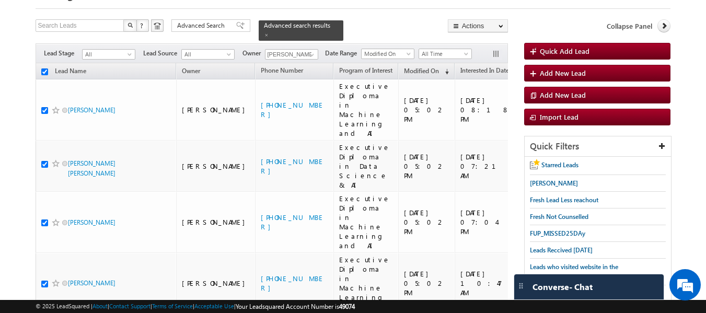
checkbox input "true"
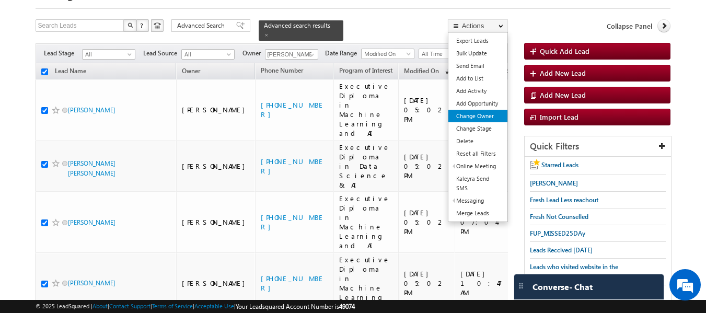
click at [484, 116] on link "Change Owner" at bounding box center [478, 116] width 59 height 13
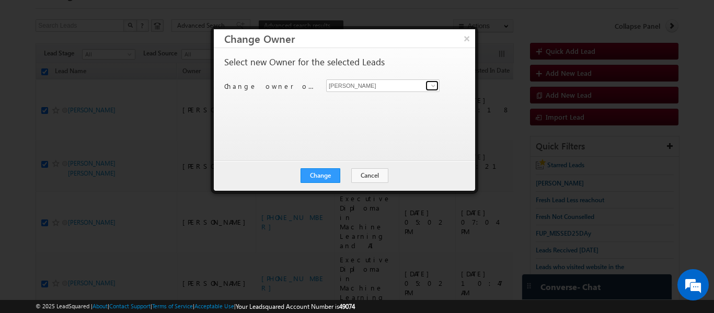
click at [435, 83] on span at bounding box center [433, 86] width 8 height 8
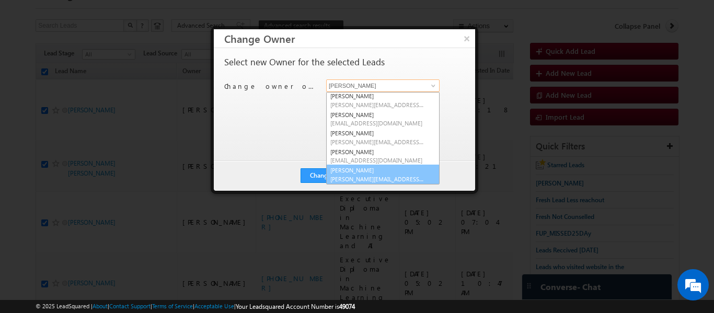
scroll to position [20, 0]
click at [374, 167] on link "[PERSON_NAME] [PERSON_NAME][EMAIL_ADDRESS][PERSON_NAME][DOMAIN_NAME]" at bounding box center [382, 174] width 113 height 20
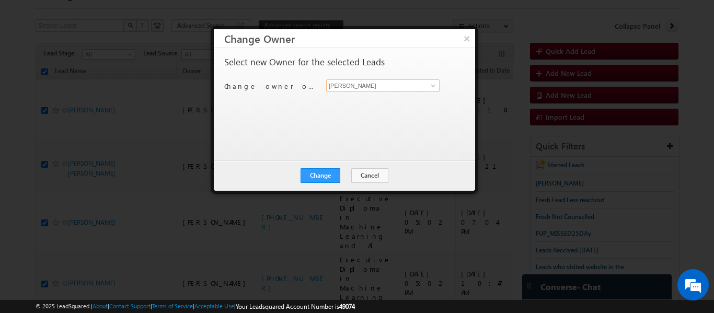
click at [425, 87] on input "[PERSON_NAME]" at bounding box center [382, 85] width 113 height 13
click at [437, 88] on span at bounding box center [433, 86] width 8 height 8
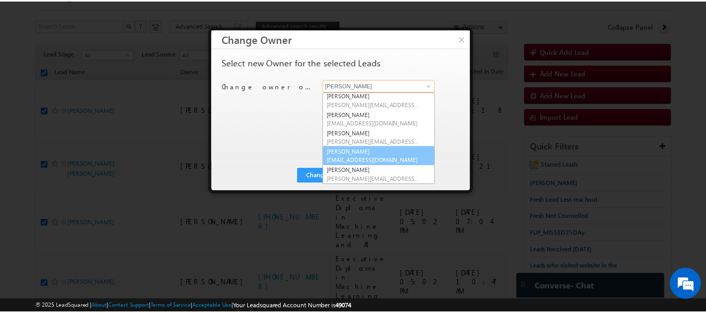
scroll to position [0, 0]
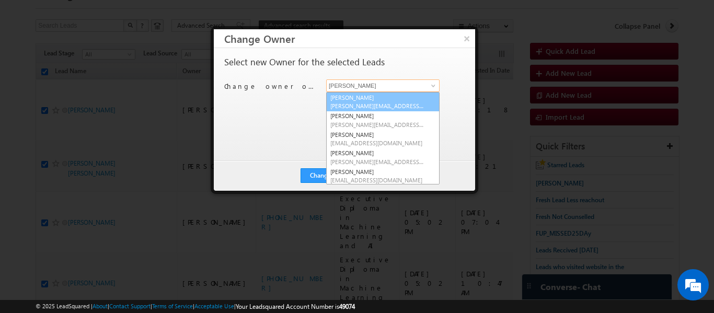
click at [357, 99] on link "[PERSON_NAME] [PERSON_NAME][EMAIL_ADDRESS][PERSON_NAME][DOMAIN_NAME]" at bounding box center [382, 102] width 113 height 20
type input "[PERSON_NAME]"
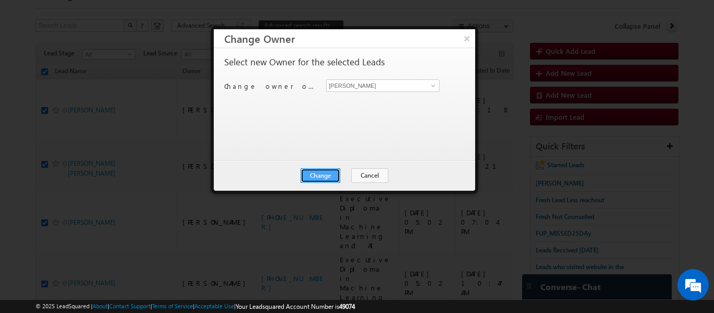
click at [324, 174] on button "Change" at bounding box center [321, 175] width 40 height 15
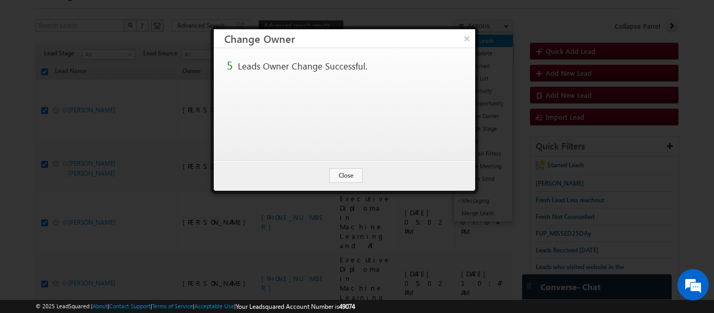
drag, startPoint x: 468, startPoint y: 32, endPoint x: 462, endPoint y: 40, distance: 9.7
click at [467, 32] on button "×" at bounding box center [467, 38] width 17 height 18
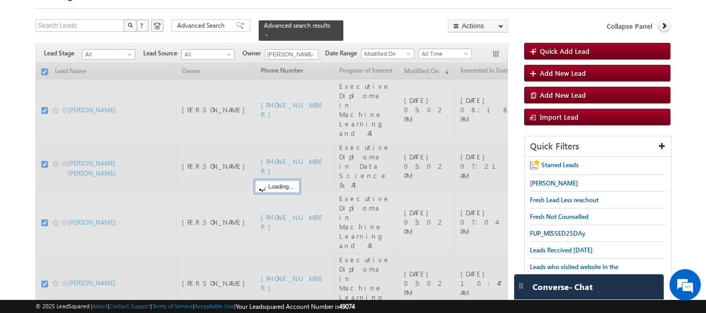
checkbox input "false"
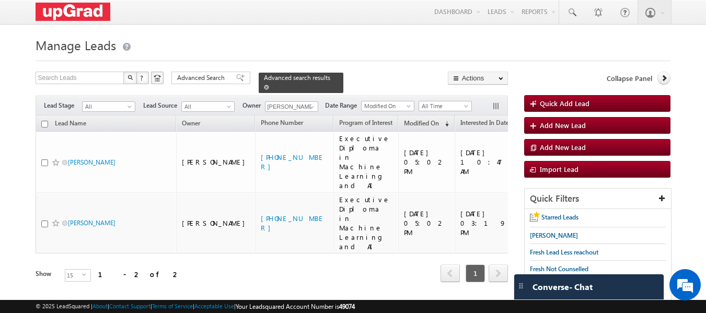
click at [269, 85] on span at bounding box center [266, 87] width 5 height 5
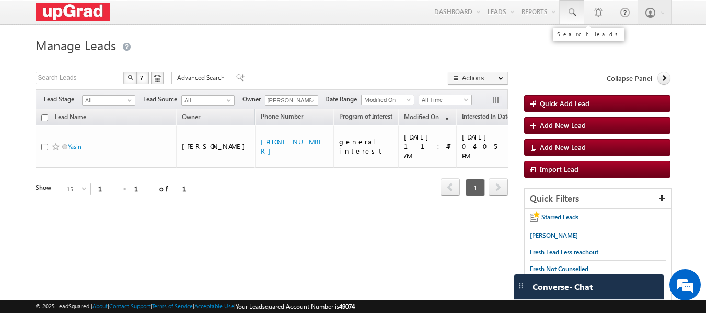
click at [573, 12] on span at bounding box center [572, 12] width 10 height 10
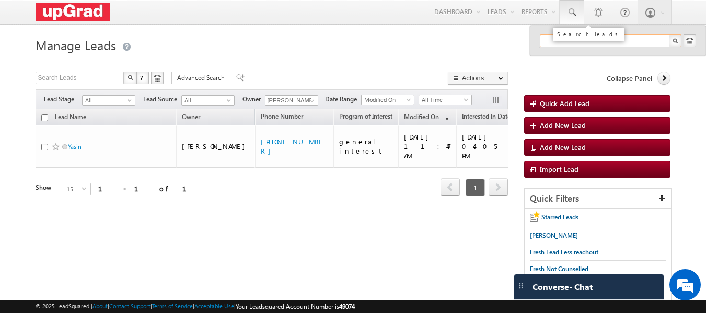
paste input "[EMAIL_ADDRESS][DOMAIN_NAME]"
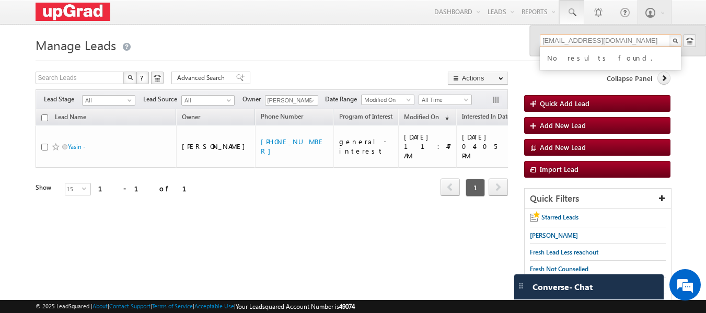
click at [553, 40] on input "[EMAIL_ADDRESS][DOMAIN_NAME]" at bounding box center [611, 41] width 142 height 13
type input "[EMAIL_ADDRESS][DOMAIN_NAME]"
click at [298, 178] on div "Refresh first prev 1 next last 1 - 1 of 1" at bounding box center [272, 183] width 473 height 30
